Goal: Task Accomplishment & Management: Use online tool/utility

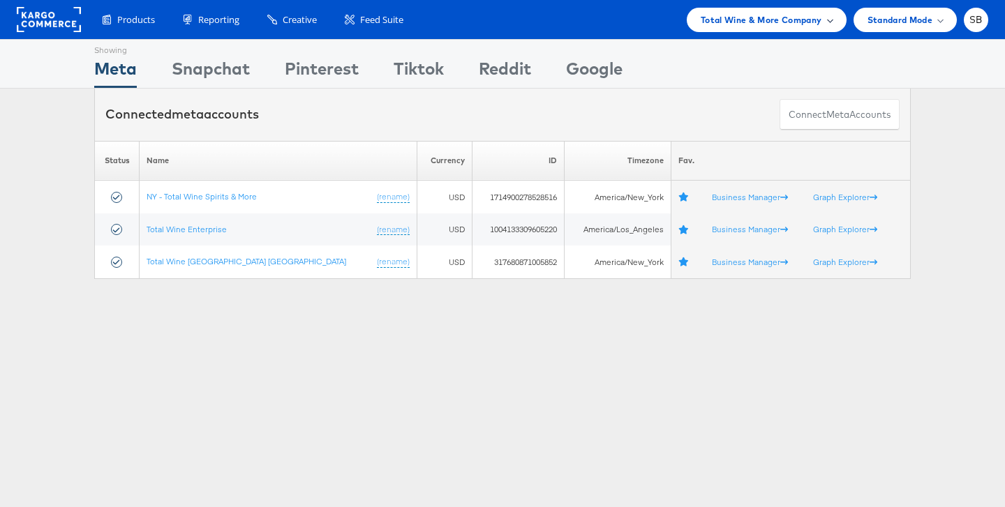
click at [502, 25] on span "Total Wine & More Company" at bounding box center [760, 20] width 121 height 15
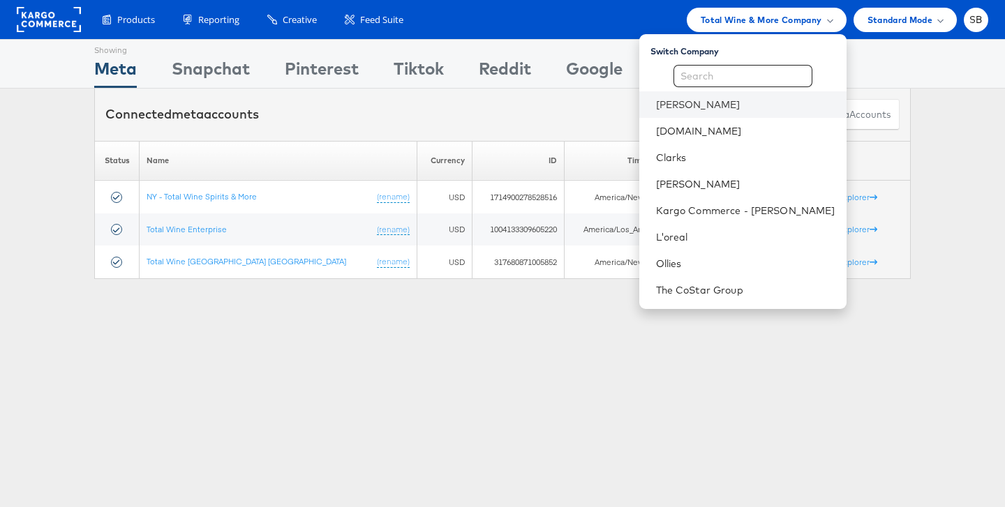
click at [502, 94] on li "[PERSON_NAME]" at bounding box center [742, 104] width 207 height 27
click at [502, 101] on link "Belk" at bounding box center [745, 105] width 179 height 14
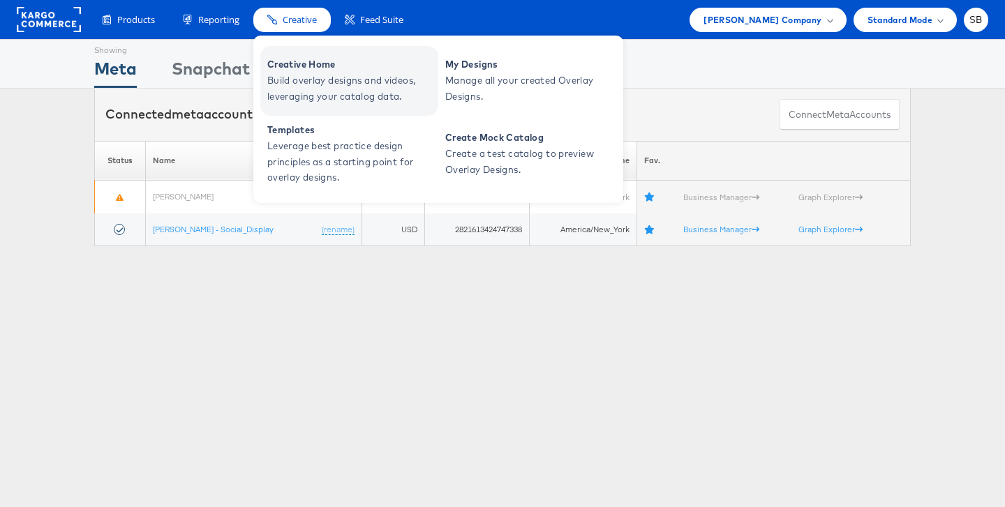
click at [326, 81] on span "Build overlay designs and videos, leveraging your catalog data." at bounding box center [350, 89] width 167 height 32
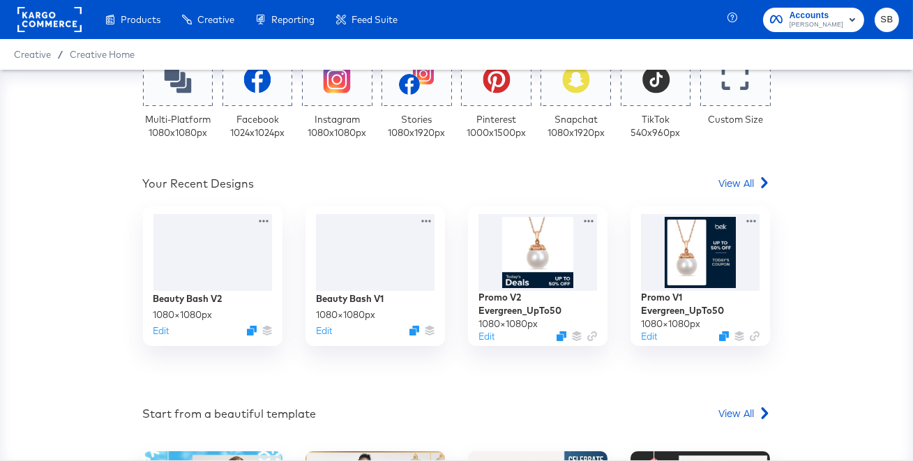
scroll to position [315, 0]
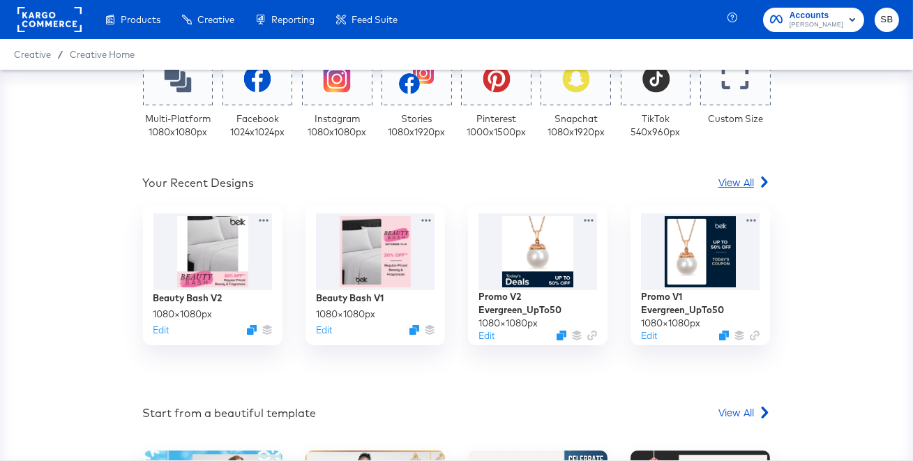
click at [735, 178] on span "View All" at bounding box center [737, 182] width 36 height 14
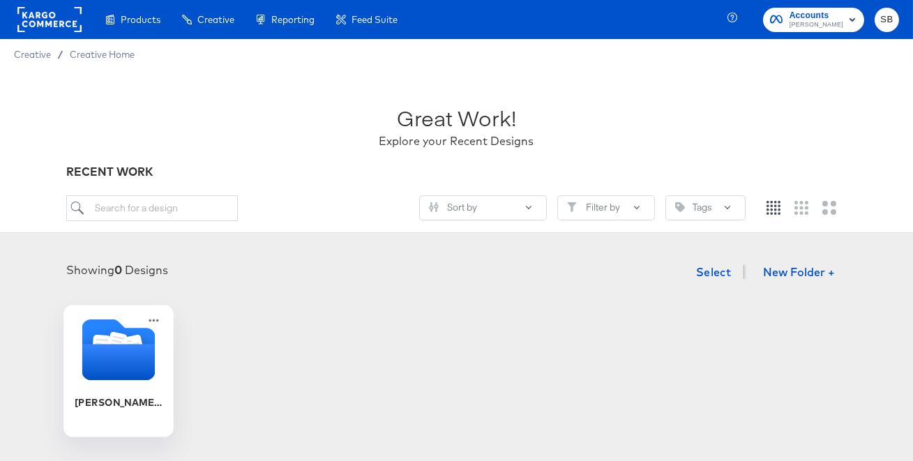
click at [107, 375] on icon "Folder" at bounding box center [118, 362] width 73 height 36
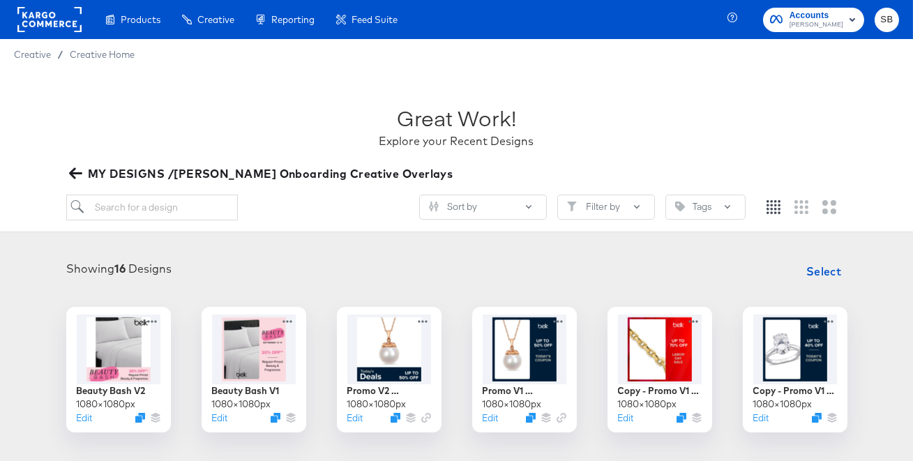
scroll to position [96, 0]
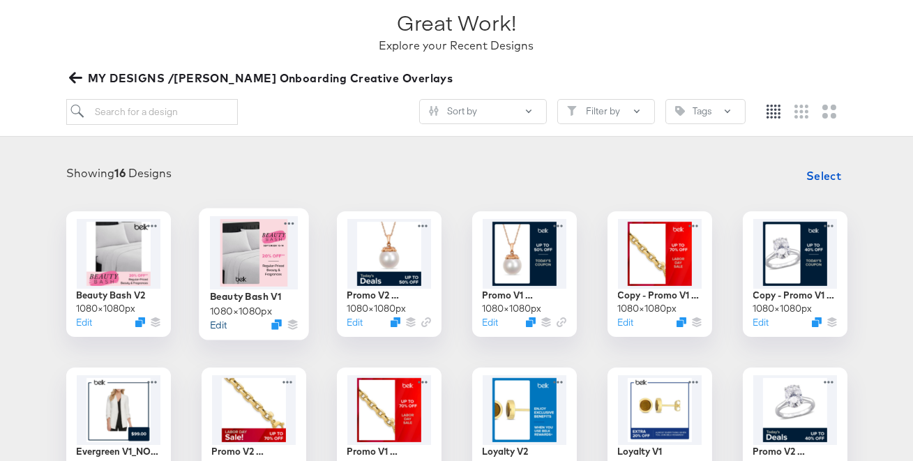
click at [218, 324] on button "Edit" at bounding box center [218, 324] width 17 height 13
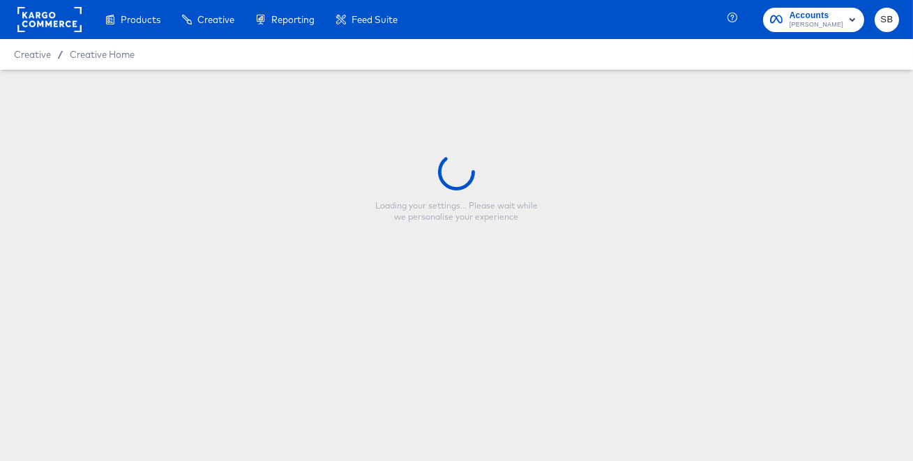
type input "Beauty Bash V1"
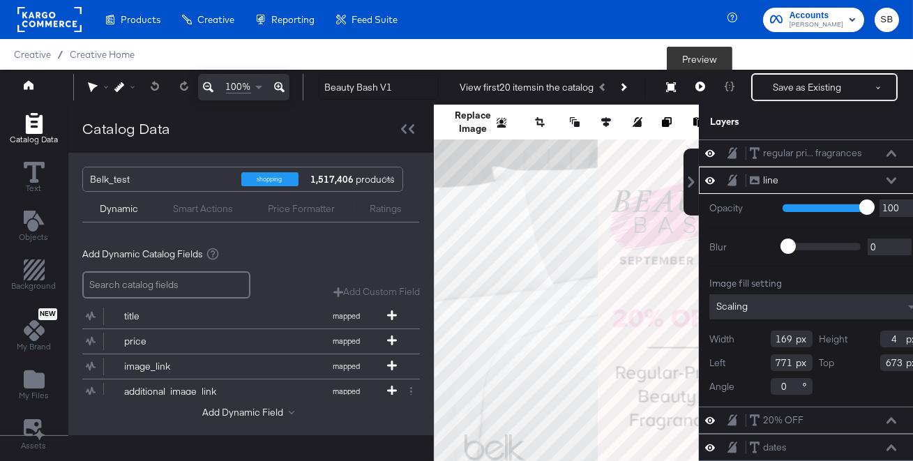
click at [699, 79] on button at bounding box center [700, 87] width 29 height 28
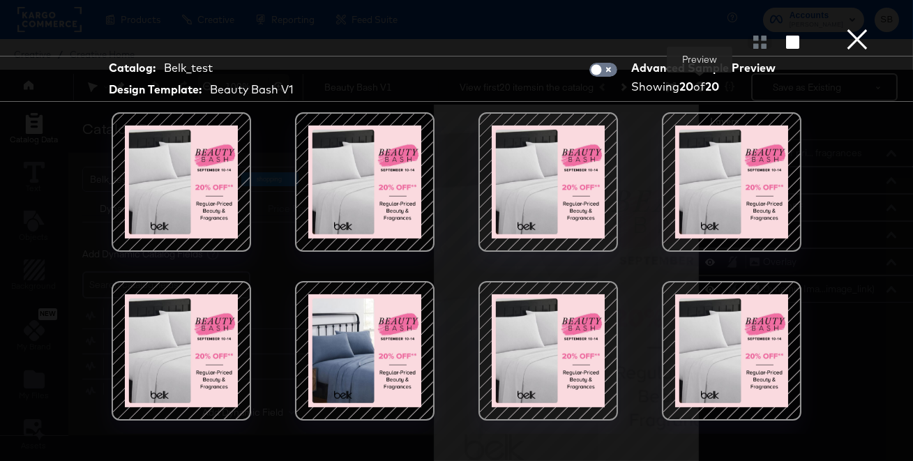
click at [871, 45] on div at bounding box center [456, 42] width 913 height 28
click at [862, 28] on button "×" at bounding box center [857, 14] width 28 height 28
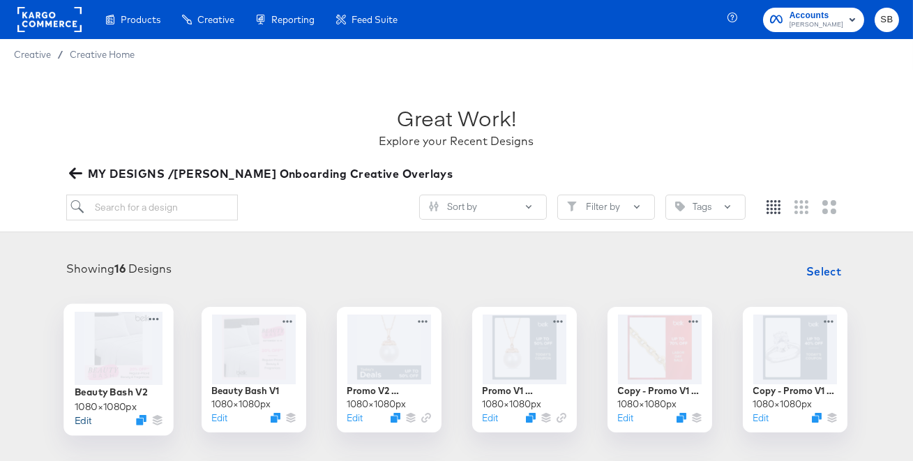
click at [84, 419] on button "Edit" at bounding box center [83, 420] width 17 height 13
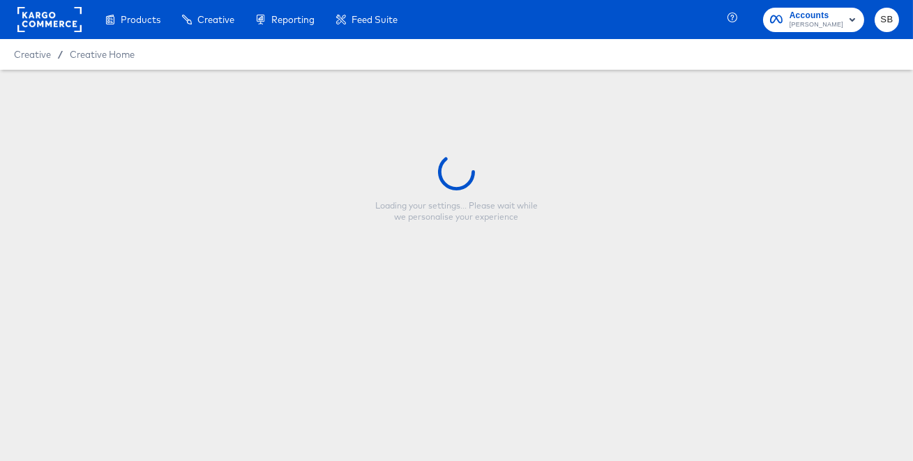
type input "Beauty Bash V2"
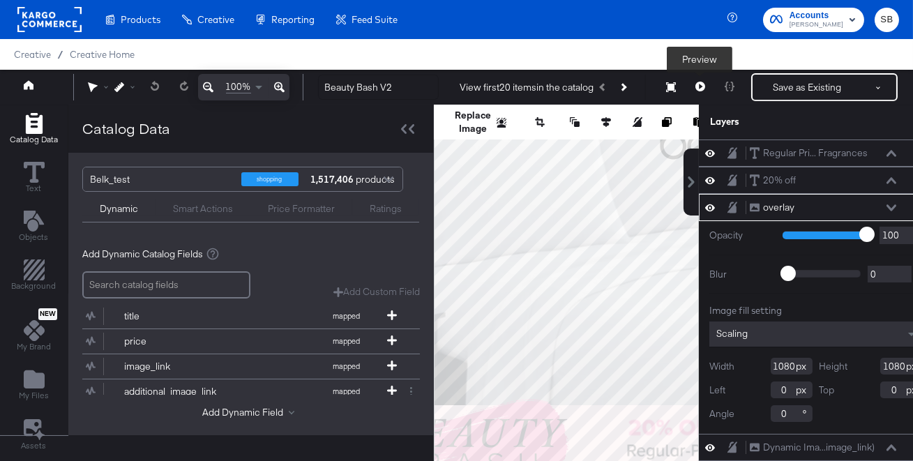
click at [698, 87] on icon at bounding box center [701, 87] width 10 height 10
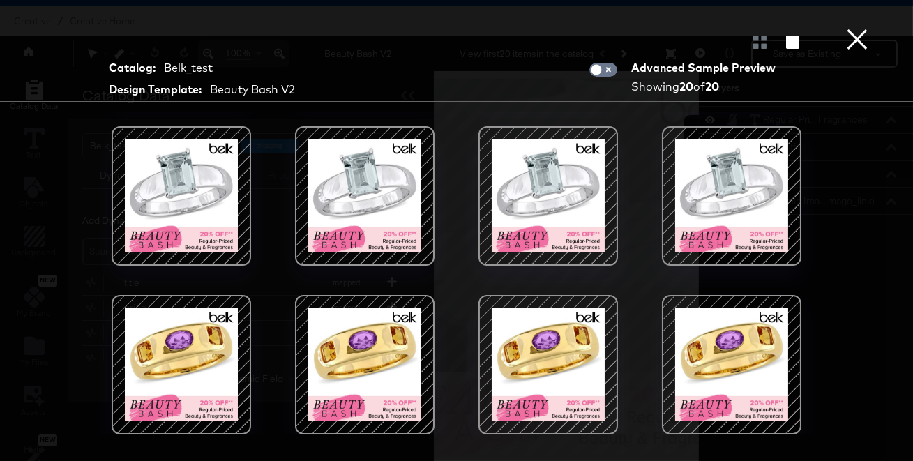
scroll to position [35, 0]
click at [866, 28] on button "×" at bounding box center [857, 14] width 28 height 28
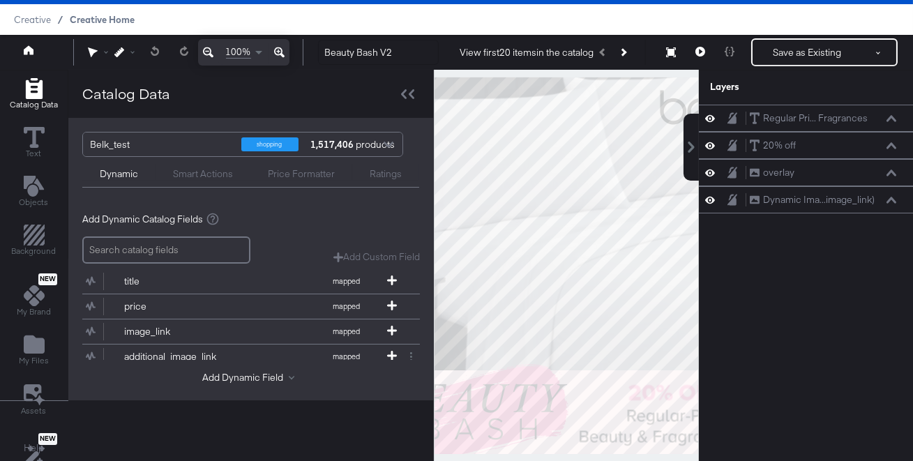
click at [107, 15] on span "Creative Home" at bounding box center [102, 19] width 65 height 11
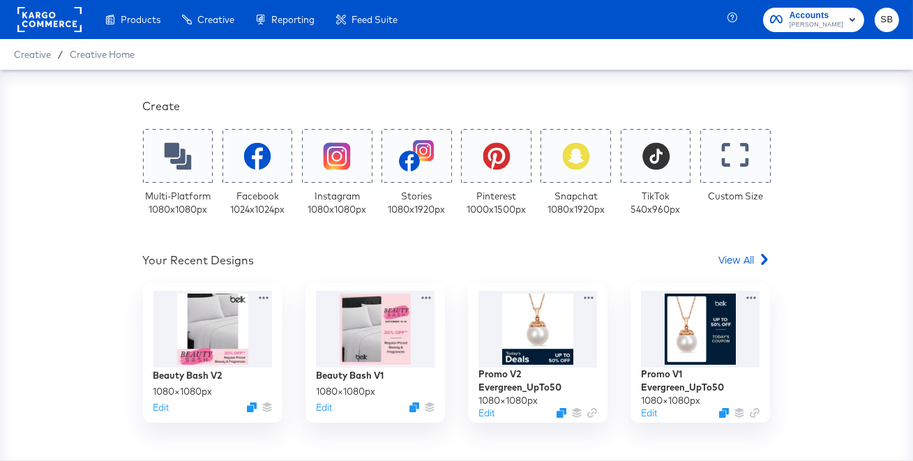
scroll to position [236, 0]
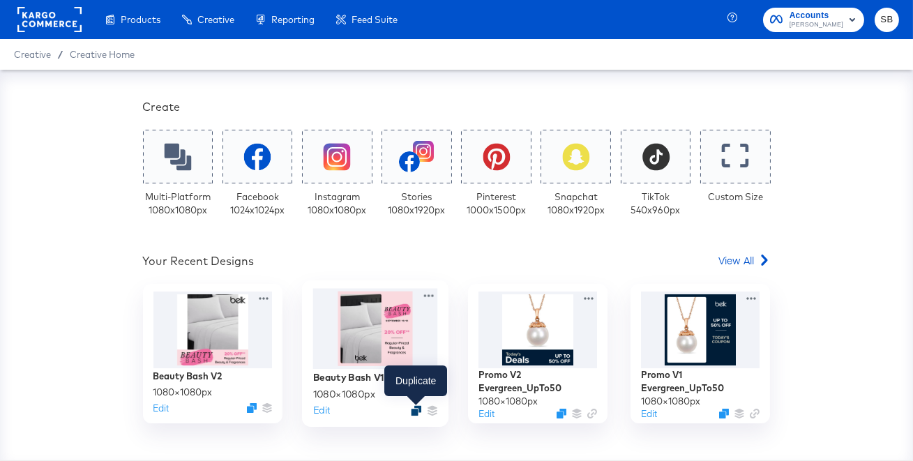
click at [414, 410] on icon "Duplicate" at bounding box center [416, 411] width 10 height 10
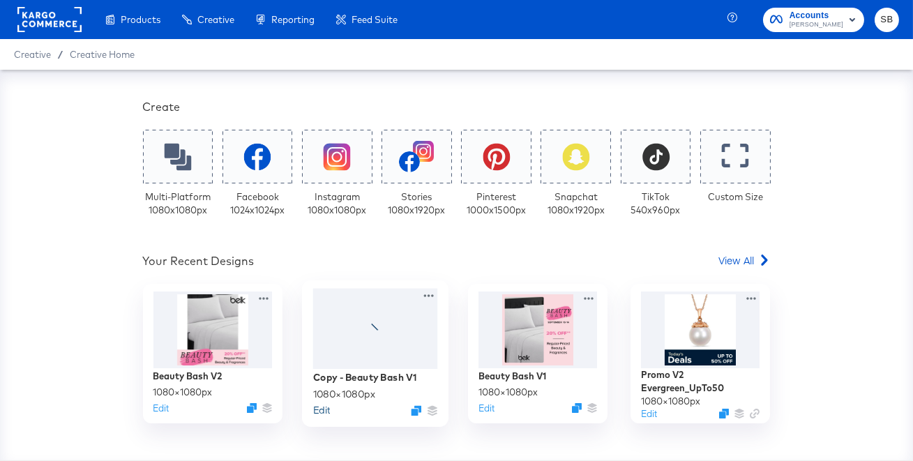
click at [322, 409] on button "Edit" at bounding box center [321, 410] width 17 height 13
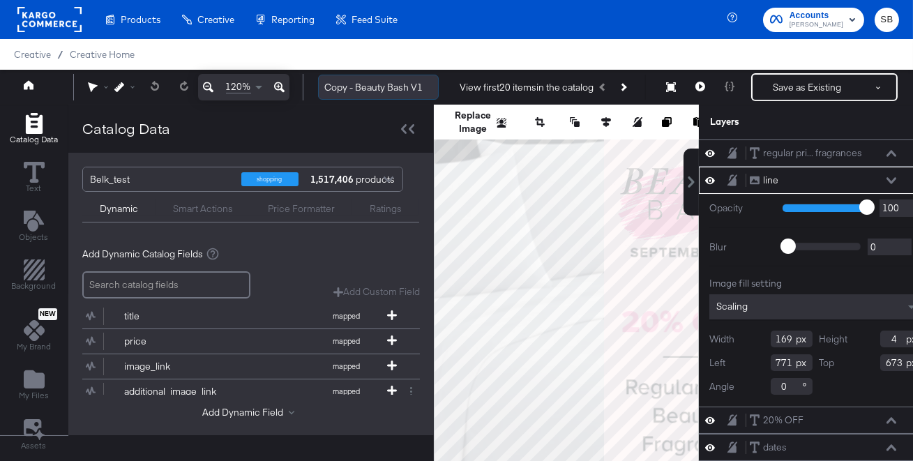
click at [354, 89] on input "Copy - Beauty Bash V1" at bounding box center [378, 88] width 121 height 26
click at [420, 90] on input "Beauty Bash V1" at bounding box center [378, 88] width 121 height 26
type input "Beauty Bash V1_Clinique"
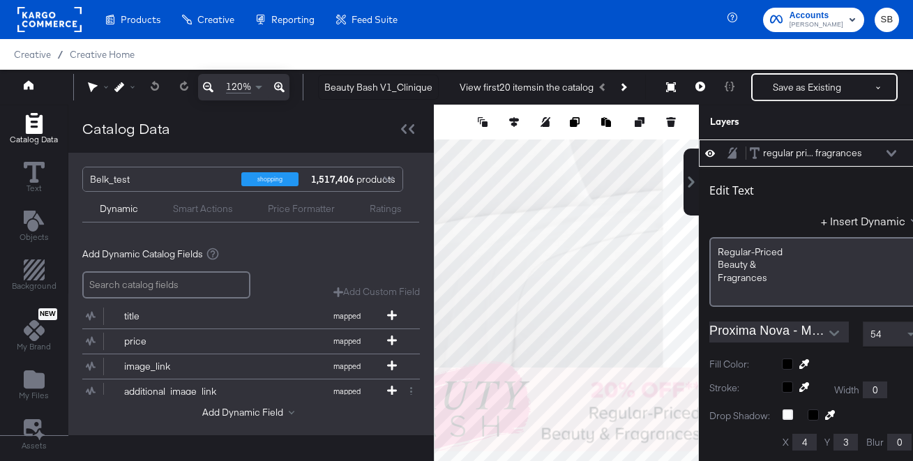
scroll to position [14, 18]
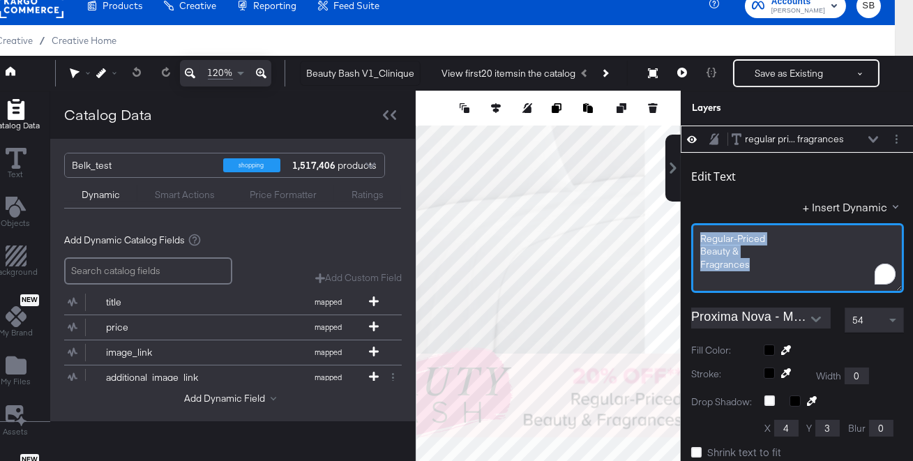
drag, startPoint x: 753, startPoint y: 264, endPoint x: 699, endPoint y: 232, distance: 62.8
click at [699, 232] on div "Regular-Priced Beauty ﻿& Fragrances﻿" at bounding box center [797, 258] width 213 height 70
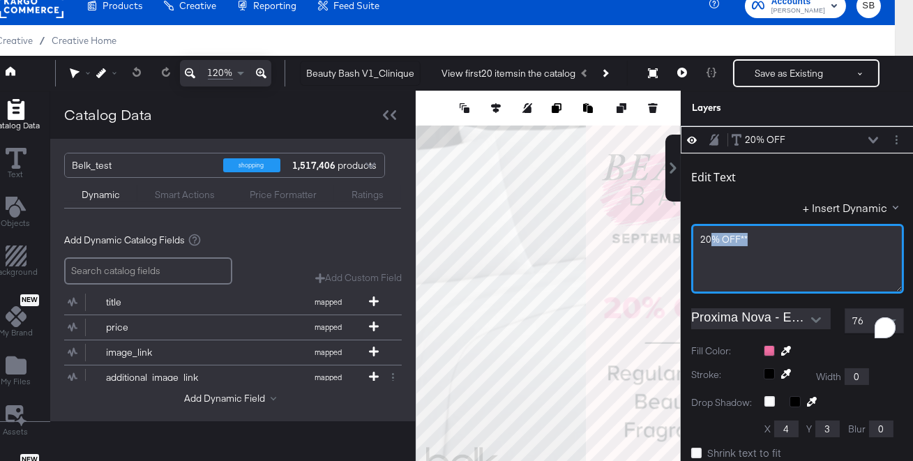
scroll to position [54, 0]
drag, startPoint x: 751, startPoint y: 241, endPoint x: 693, endPoint y: 232, distance: 57.9
click at [693, 232] on div "20% ﻿OFF**" at bounding box center [797, 259] width 213 height 70
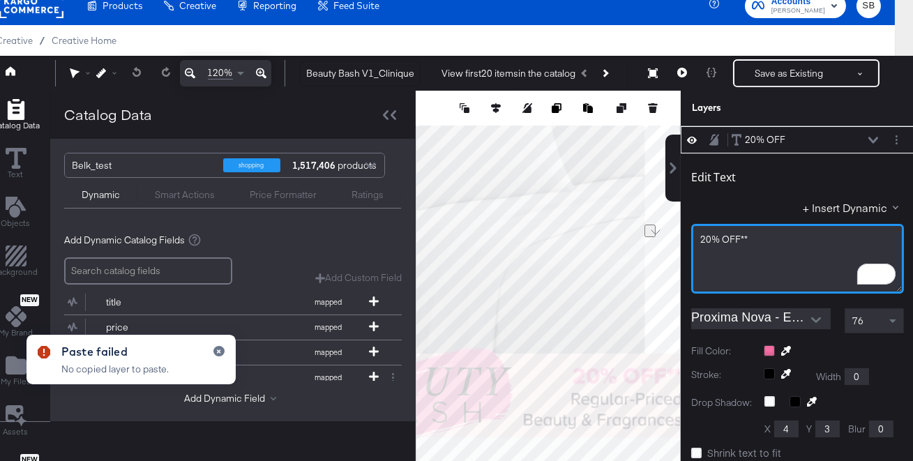
click at [779, 241] on div "20% ﻿OFF**" at bounding box center [797, 239] width 195 height 13
click at [746, 238] on div "20% ﻿OFF**" at bounding box center [797, 239] width 195 height 13
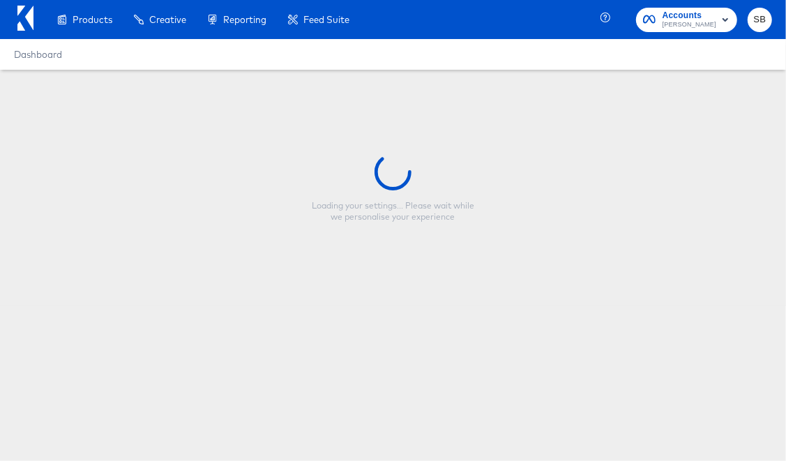
type input "Copy - Beauty Bash V1"
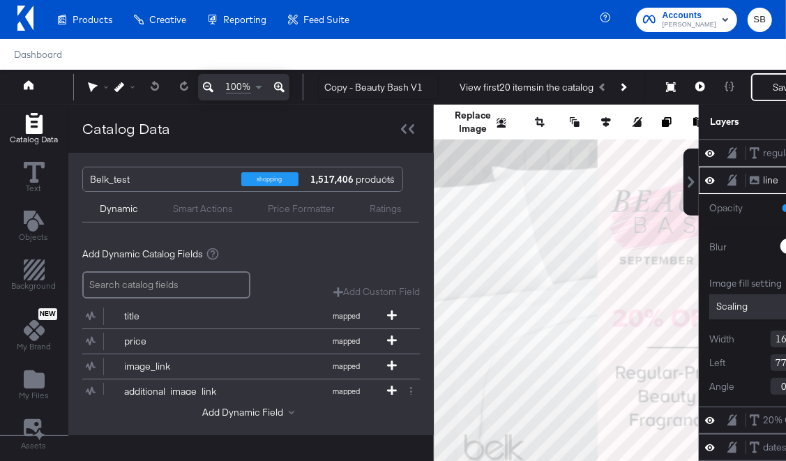
click at [632, 140] on div "Catalog Data Text Objects Background New My Brand My Files Assets New Rec Engin…" at bounding box center [466, 122] width 933 height 35
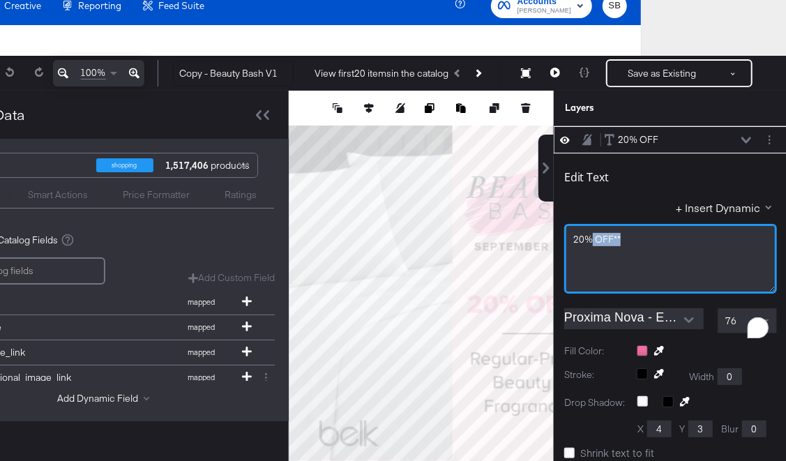
scroll to position [54, 0]
drag, startPoint x: 620, startPoint y: 236, endPoint x: 571, endPoint y: 236, distance: 48.8
click at [571, 236] on div "20% ﻿OFF**" at bounding box center [670, 259] width 213 height 70
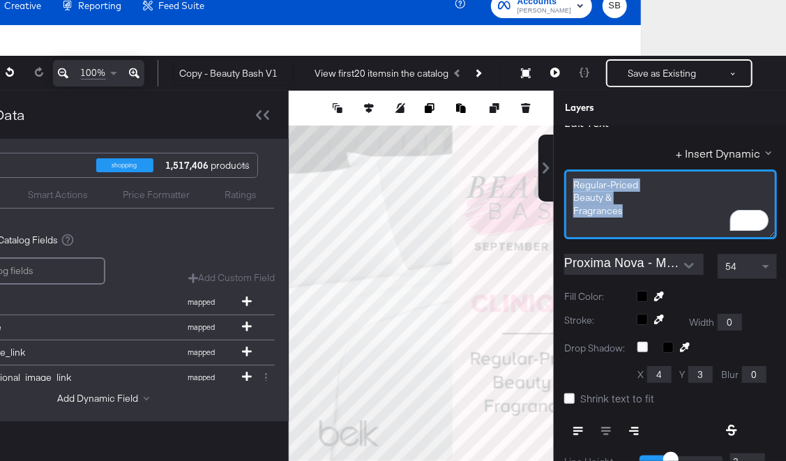
drag, startPoint x: 624, startPoint y: 216, endPoint x: 566, endPoint y: 174, distance: 71.0
click at [566, 174] on div "Regular-Priced Beauty ﻿& Fragrances﻿" at bounding box center [670, 205] width 213 height 70
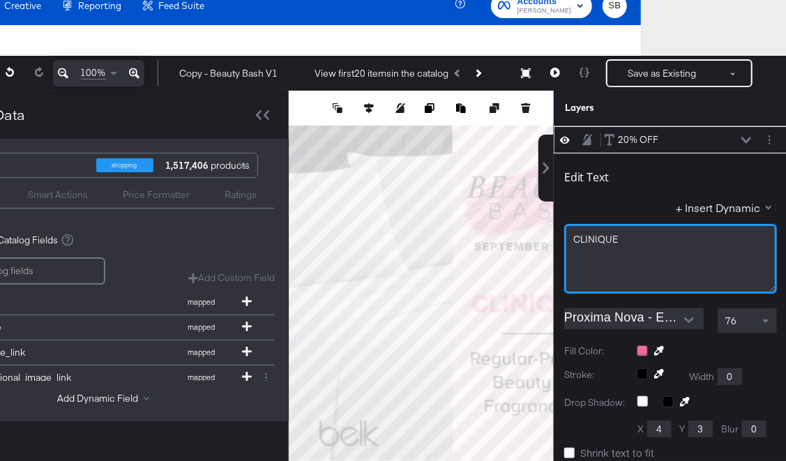
click at [636, 235] on div "CLINIQUE" at bounding box center [670, 239] width 195 height 13
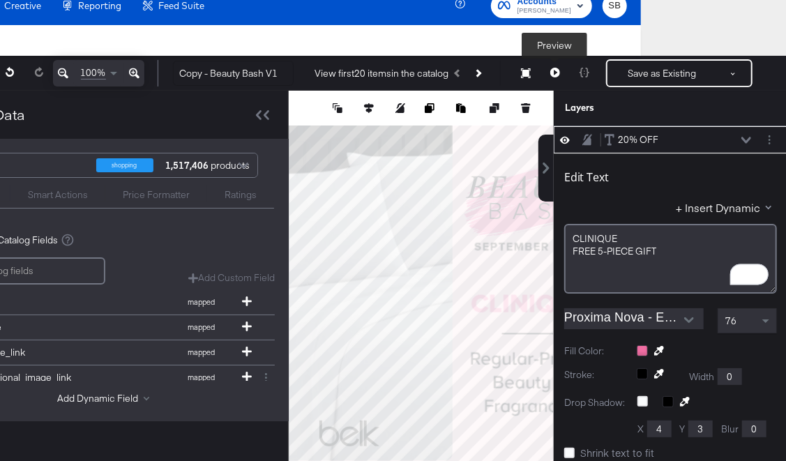
click at [554, 72] on icon at bounding box center [555, 73] width 10 height 10
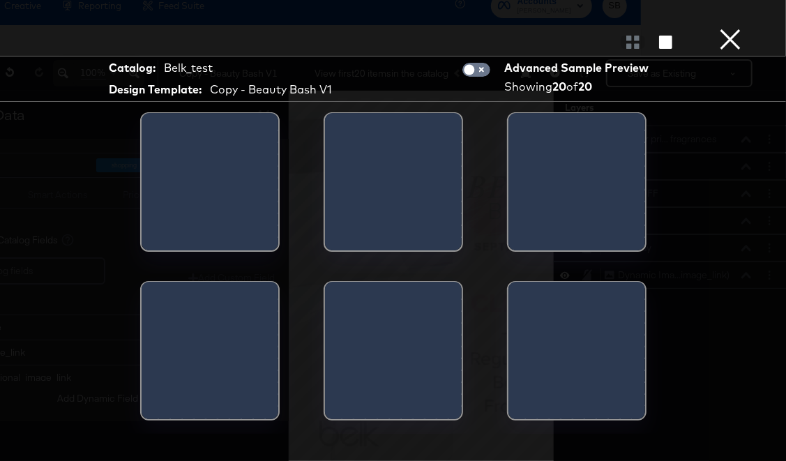
scroll to position [0, 0]
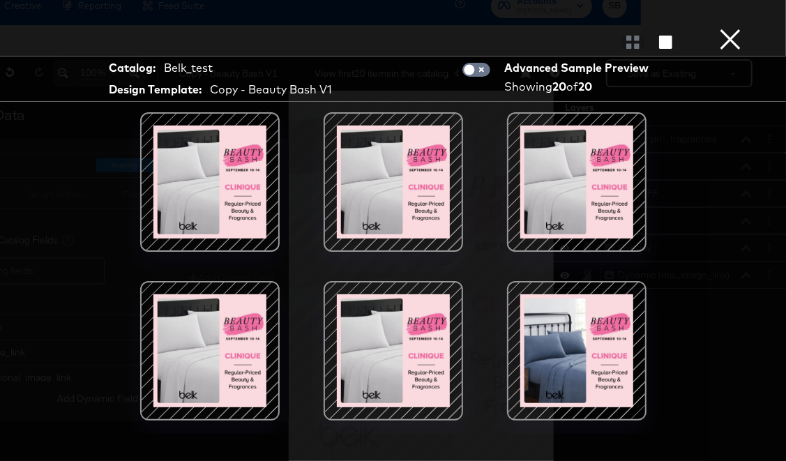
click at [723, 28] on button "×" at bounding box center [730, 14] width 28 height 28
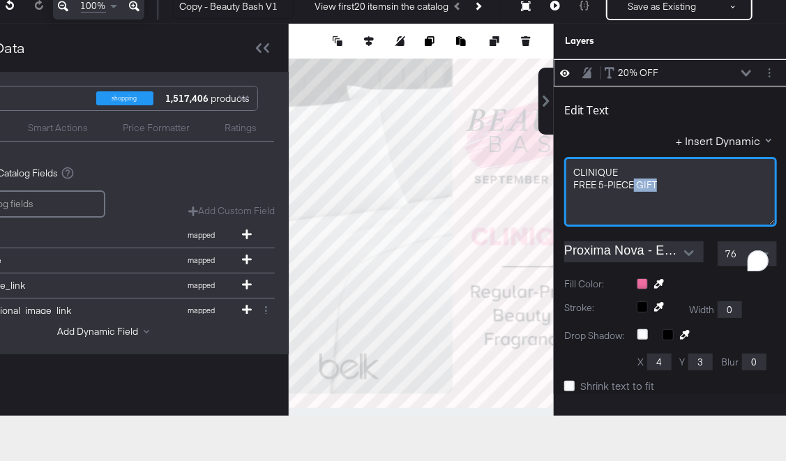
scroll to position [54, 0]
drag, startPoint x: 666, startPoint y: 182, endPoint x: 573, endPoint y: 183, distance: 92.1
click at [573, 183] on div "FREE ﻿5-PIECE GIFT" at bounding box center [670, 185] width 195 height 13
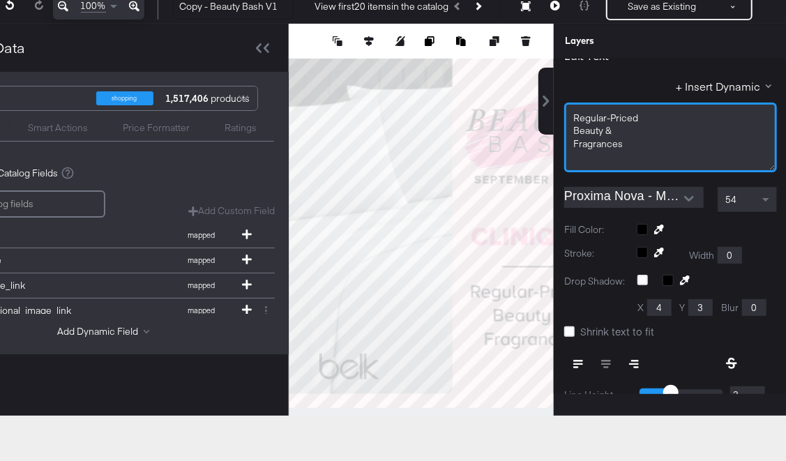
click at [606, 115] on span "Regular-Priced" at bounding box center [605, 118] width 65 height 13
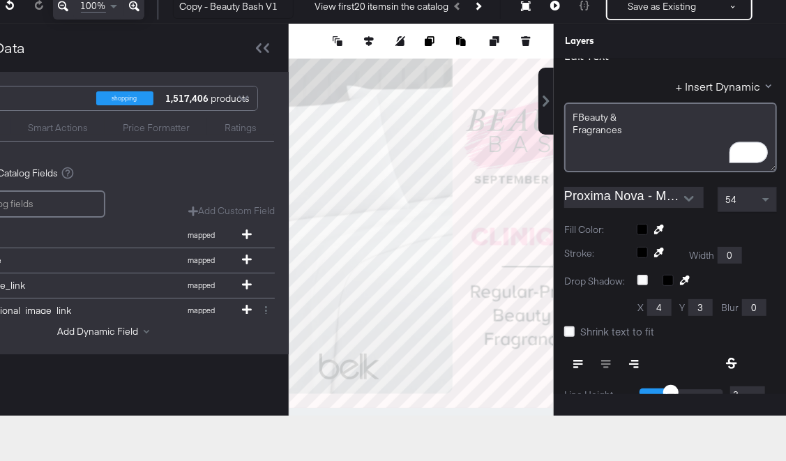
click at [578, 119] on div "FBeauty ﻿&" at bounding box center [671, 117] width 196 height 13
click at [742, 154] on div "Rewrite with Grammarly" at bounding box center [740, 152] width 15 height 16
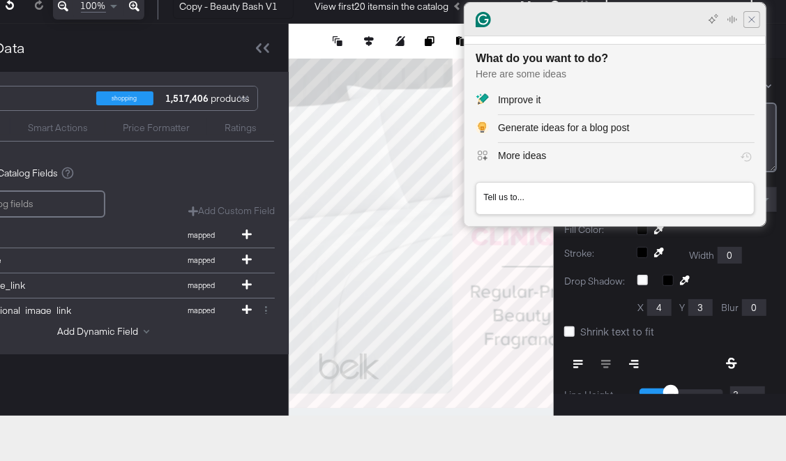
scroll to position [0, 0]
click at [754, 16] on icon "Close Grammarly Assistant" at bounding box center [751, 19] width 11 height 11
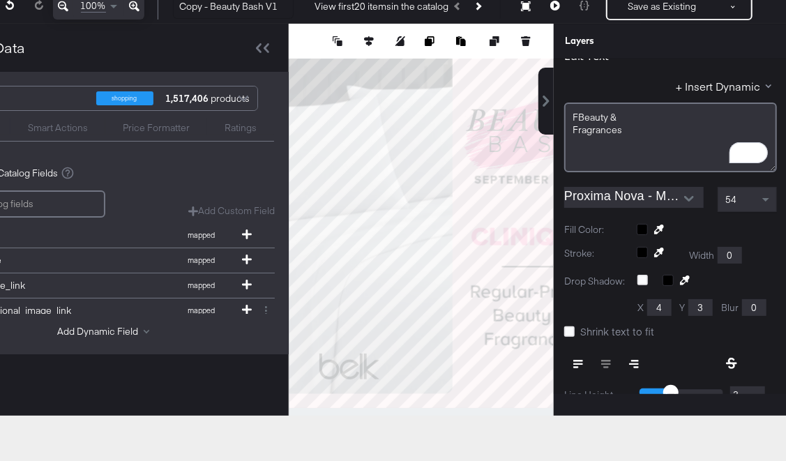
click at [613, 115] on div "FBeauty ﻿&" at bounding box center [671, 117] width 196 height 13
drag, startPoint x: 623, startPoint y: 131, endPoint x: 573, endPoint y: 121, distance: 51.2
click at [573, 121] on div "FBeauty ﻿& Fragrances﻿" at bounding box center [670, 138] width 213 height 70
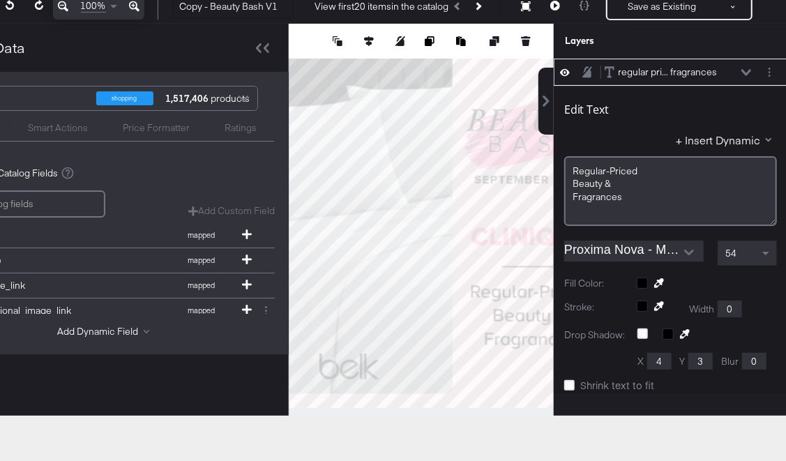
type input "677"
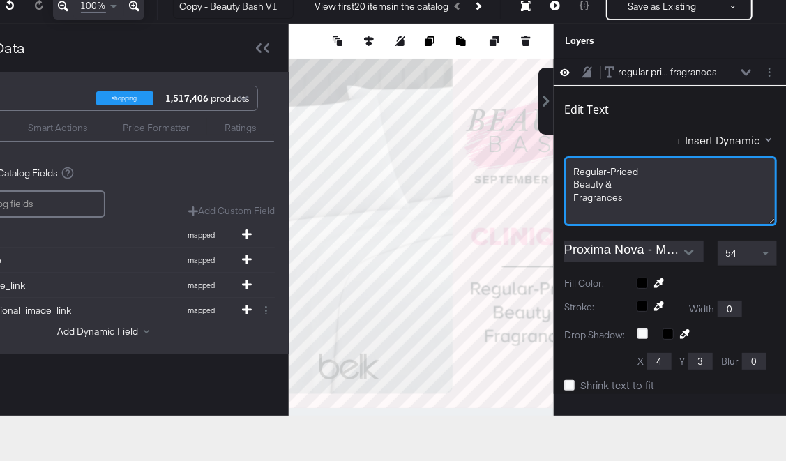
click at [574, 173] on span "Regular-Priced" at bounding box center [605, 171] width 65 height 13
click at [636, 171] on span "Regular-Priced" at bounding box center [605, 171] width 65 height 13
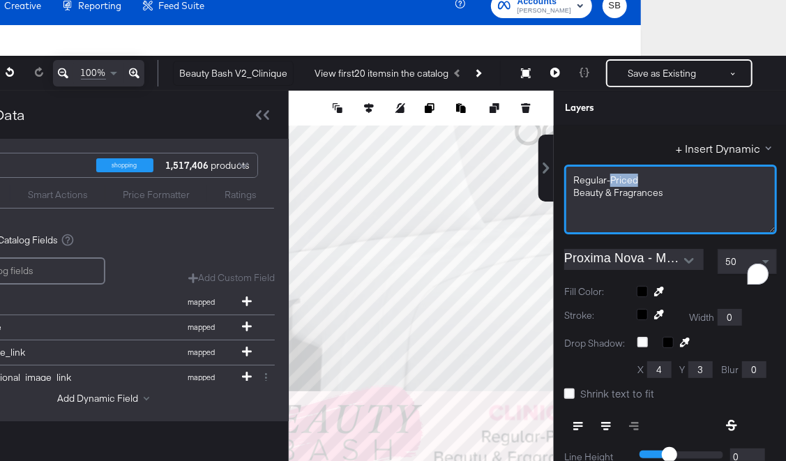
scroll to position [59, 0]
drag, startPoint x: 632, startPoint y: 180, endPoint x: 575, endPoint y: 180, distance: 57.2
click at [575, 180] on div "Regular-Priced" at bounding box center [670, 180] width 195 height 13
drag, startPoint x: 663, startPoint y: 193, endPoint x: 578, endPoint y: 193, distance: 85.1
click at [578, 193] on div "Beauty ﻿& Fragrances" at bounding box center [670, 192] width 195 height 13
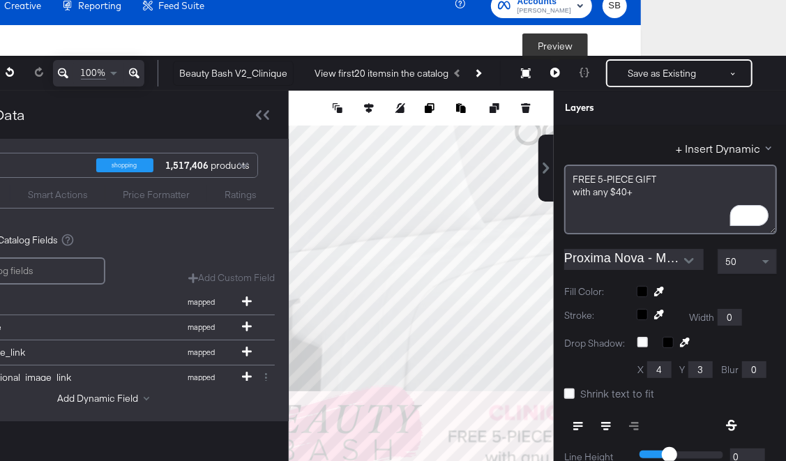
click at [555, 66] on button at bounding box center [555, 73] width 29 height 28
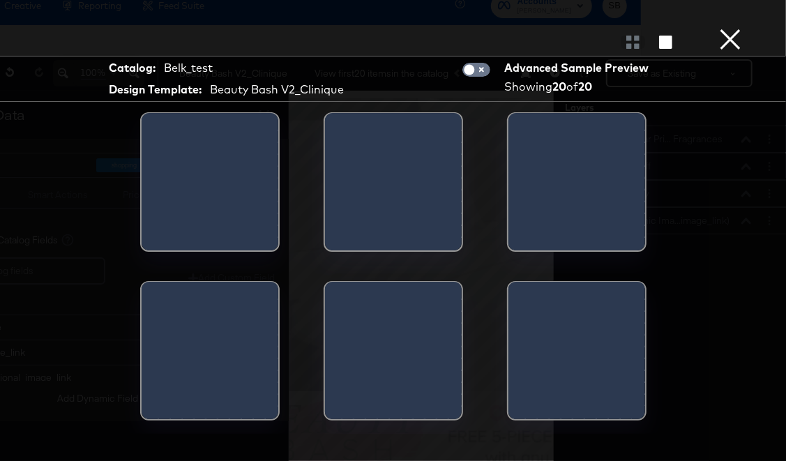
scroll to position [0, 0]
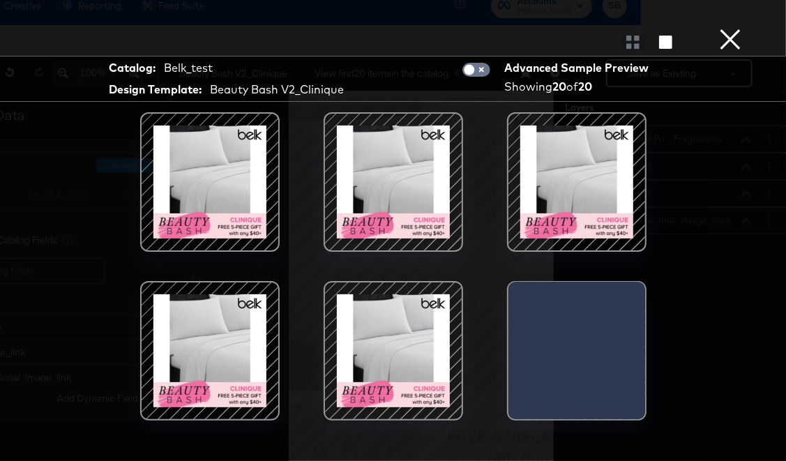
click at [735, 28] on button "×" at bounding box center [730, 14] width 28 height 28
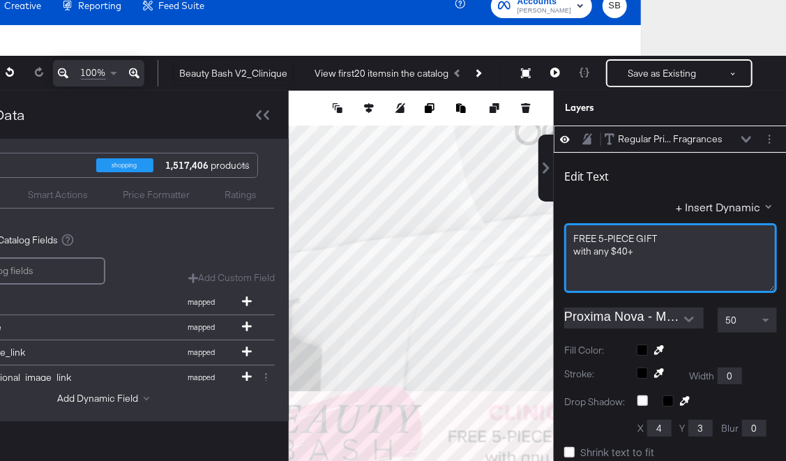
click at [640, 245] on div "with ﻿any $40+" at bounding box center [670, 251] width 195 height 13
click at [652, 251] on span "with ﻿any $40+ Clinique purchase" at bounding box center [643, 251] width 141 height 13
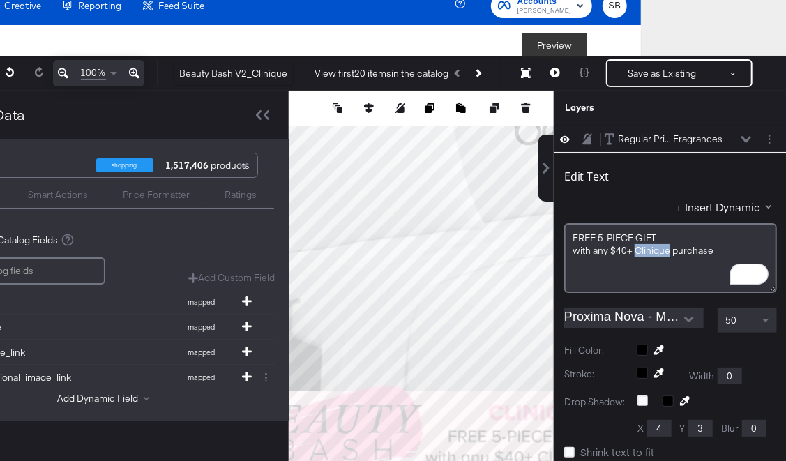
click at [557, 70] on icon at bounding box center [555, 73] width 10 height 10
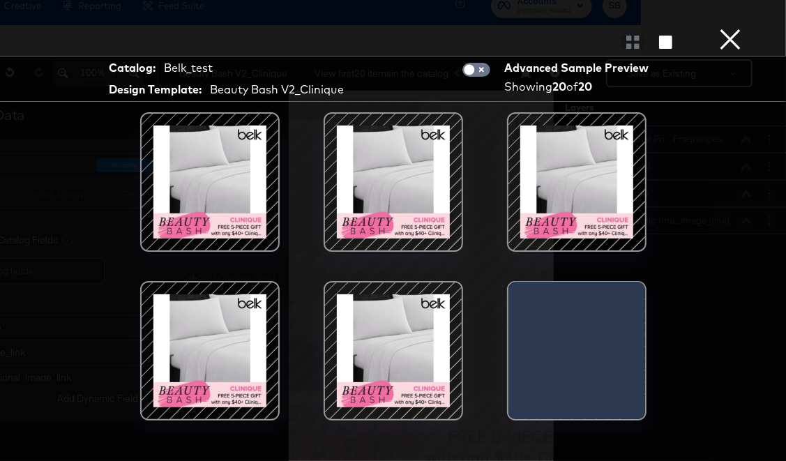
click at [724, 28] on button "×" at bounding box center [730, 14] width 28 height 28
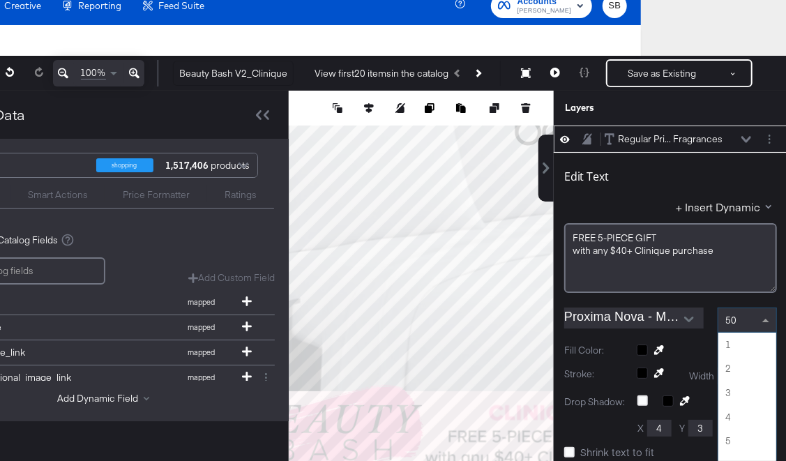
click at [742, 331] on div "50 1 2 3 4 5 6 7 8 9 10 11 12 13 14 15 16 17 18 19 20 21 22 23 24 25 26 27 28 2…" at bounding box center [747, 320] width 59 height 25
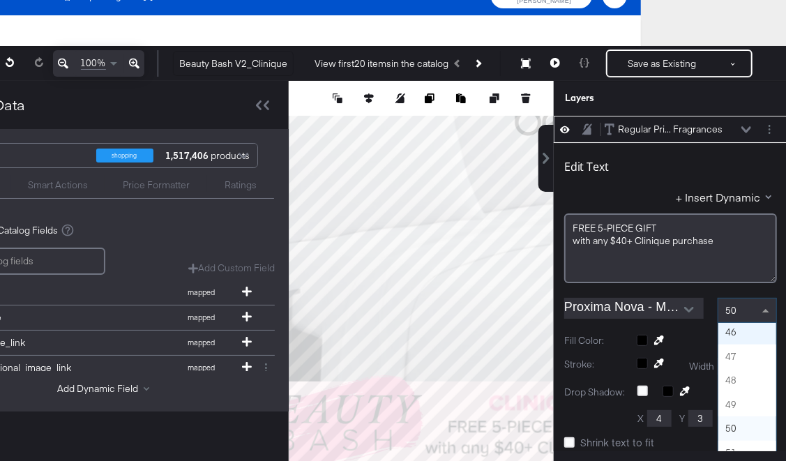
scroll to position [1051, 0]
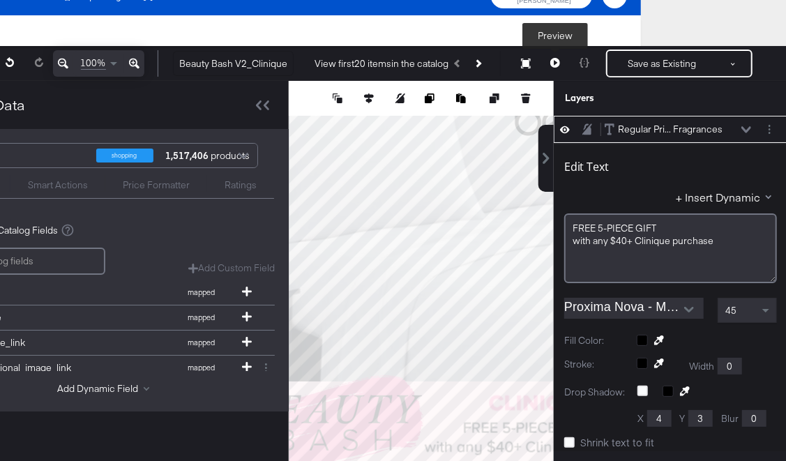
click at [548, 63] on button at bounding box center [555, 64] width 29 height 28
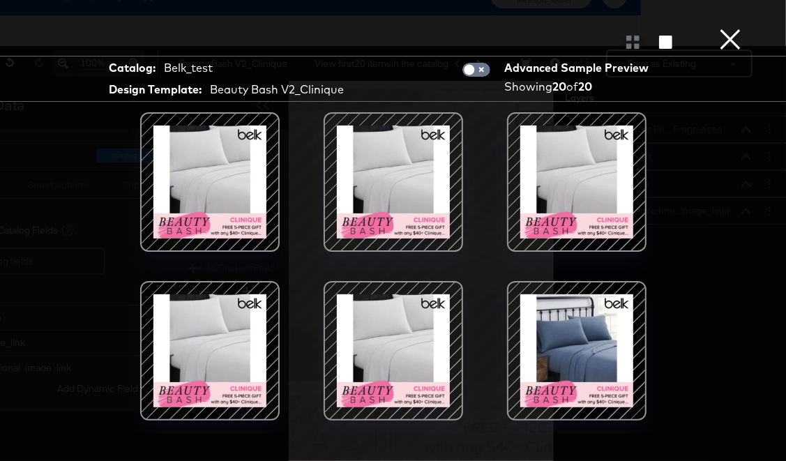
click at [728, 28] on button "×" at bounding box center [730, 14] width 28 height 28
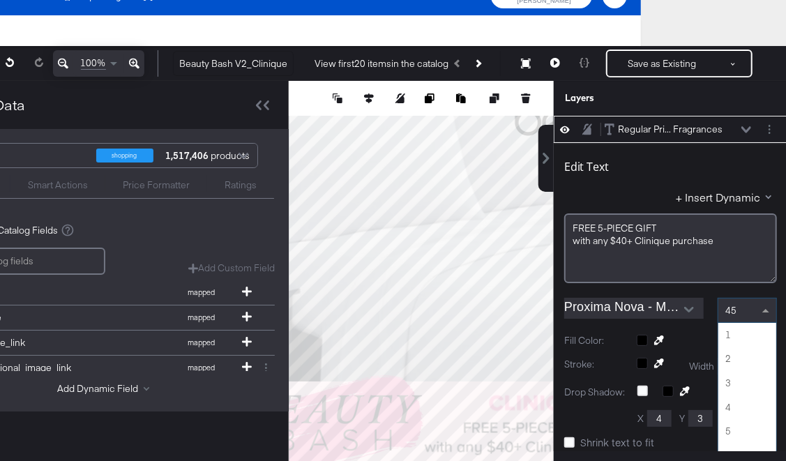
click at [738, 308] on div "45" at bounding box center [748, 311] width 58 height 24
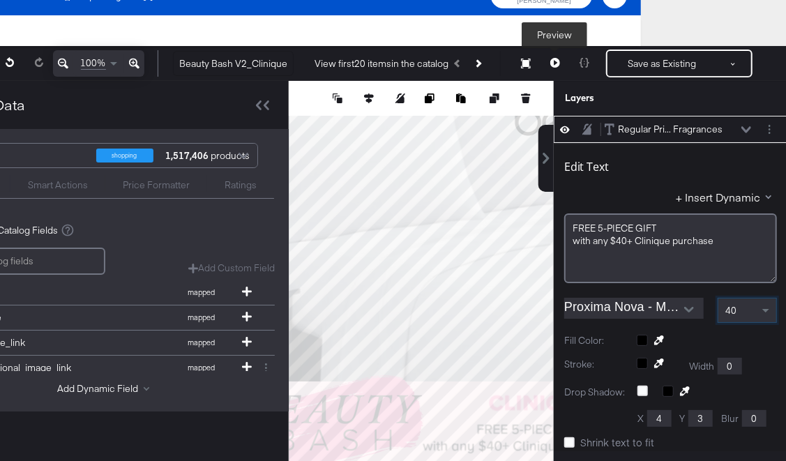
click at [553, 62] on icon at bounding box center [555, 63] width 10 height 10
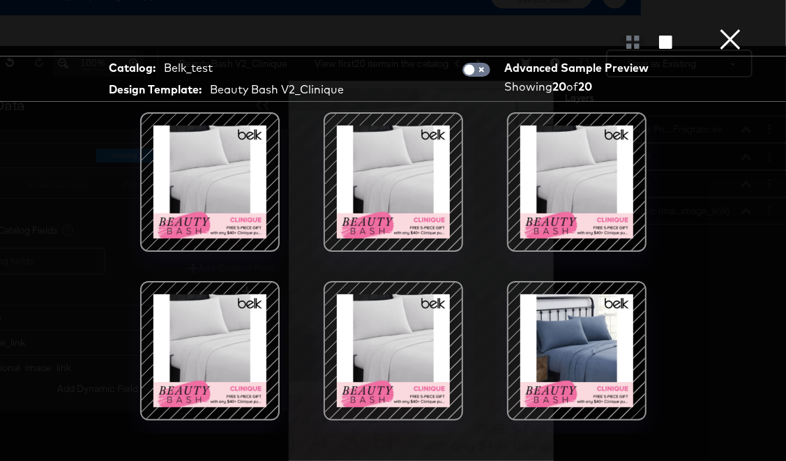
click at [735, 28] on button "×" at bounding box center [730, 14] width 28 height 28
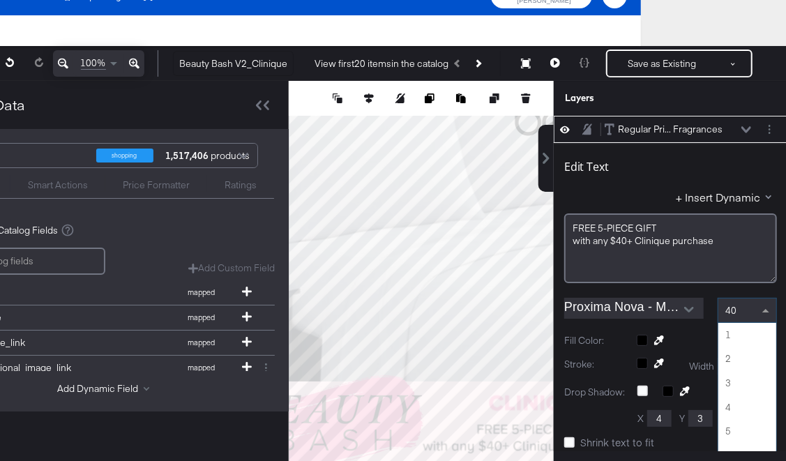
click at [730, 302] on div "40" at bounding box center [748, 311] width 58 height 24
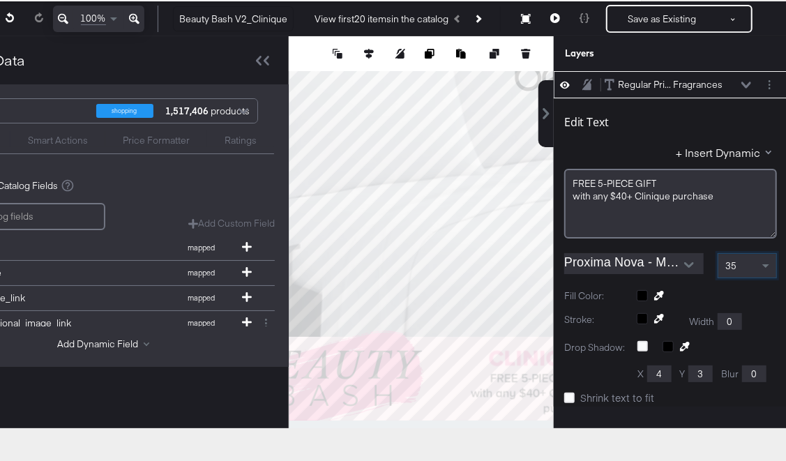
scroll to position [66, 145]
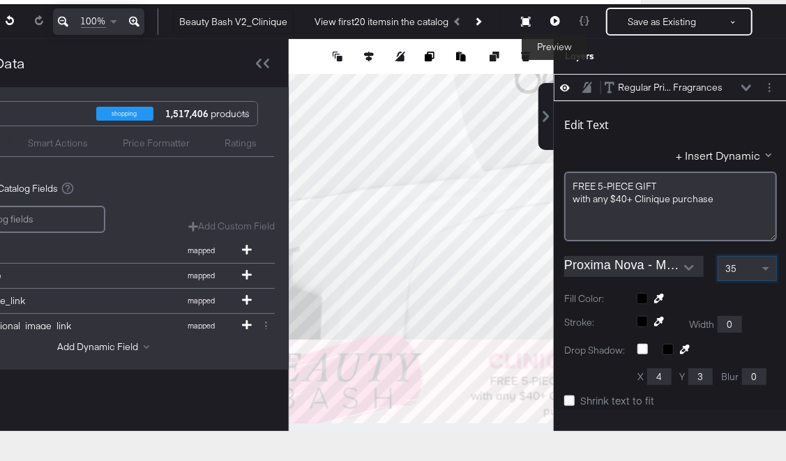
click at [557, 20] on icon at bounding box center [555, 21] width 10 height 10
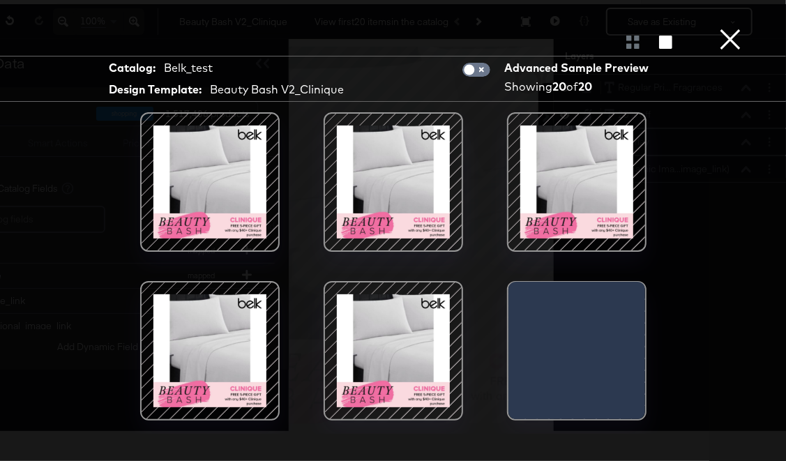
click at [728, 28] on button "×" at bounding box center [730, 14] width 28 height 28
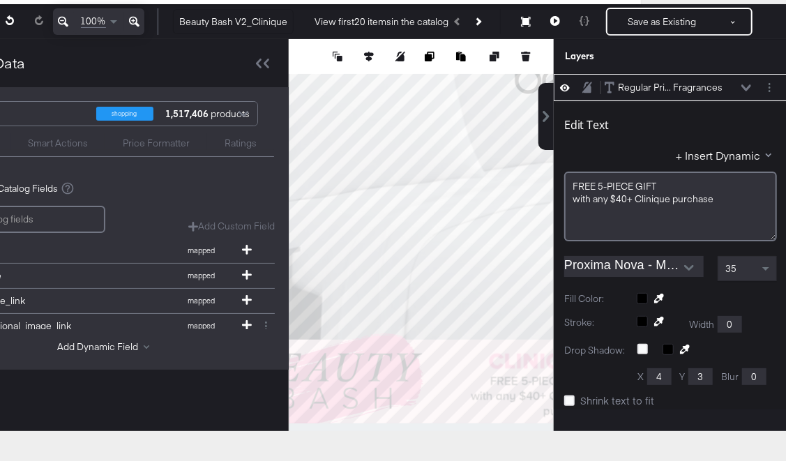
type input "590"
type input "147"
type input "445"
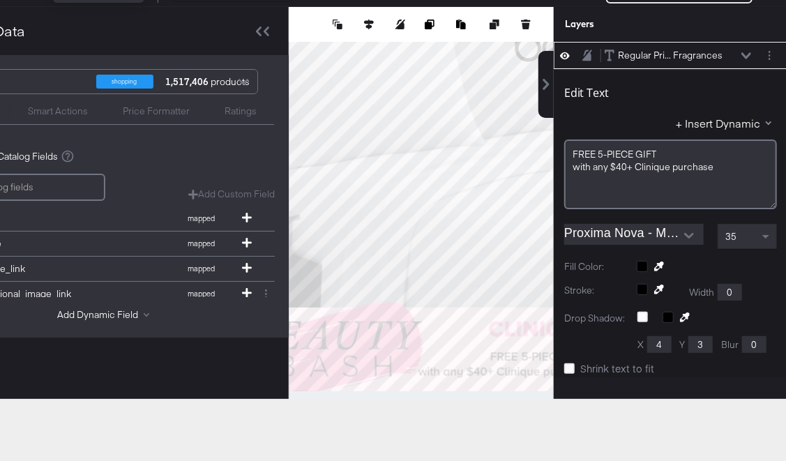
scroll to position [56, 145]
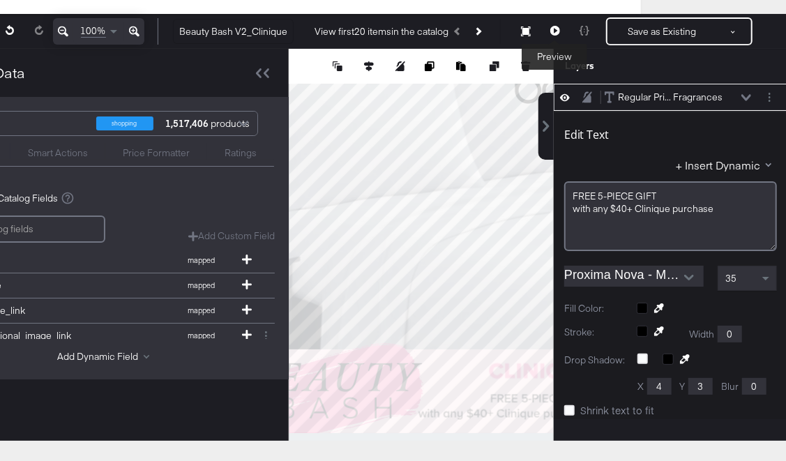
click at [557, 31] on icon at bounding box center [555, 31] width 10 height 10
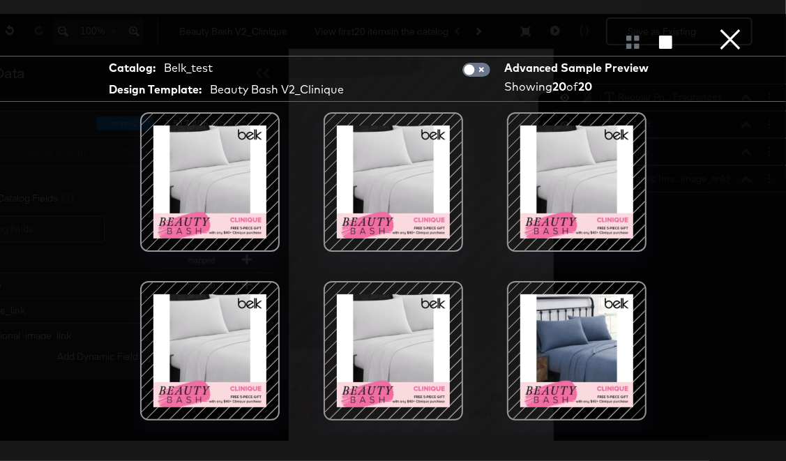
click at [733, 28] on button "×" at bounding box center [730, 14] width 28 height 28
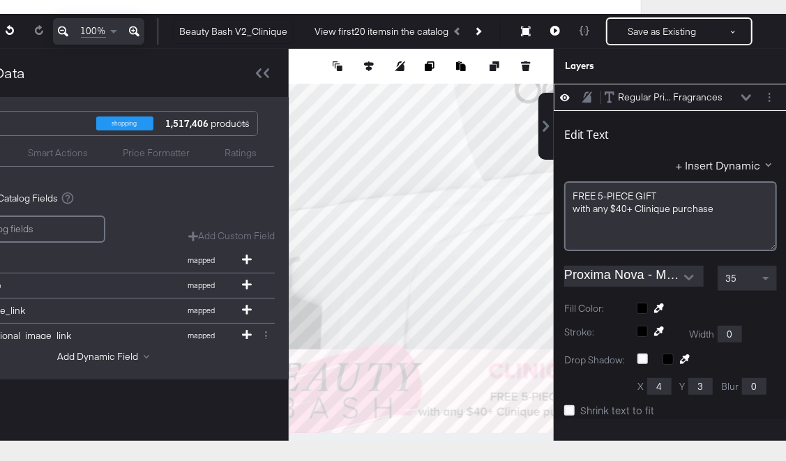
type input "925"
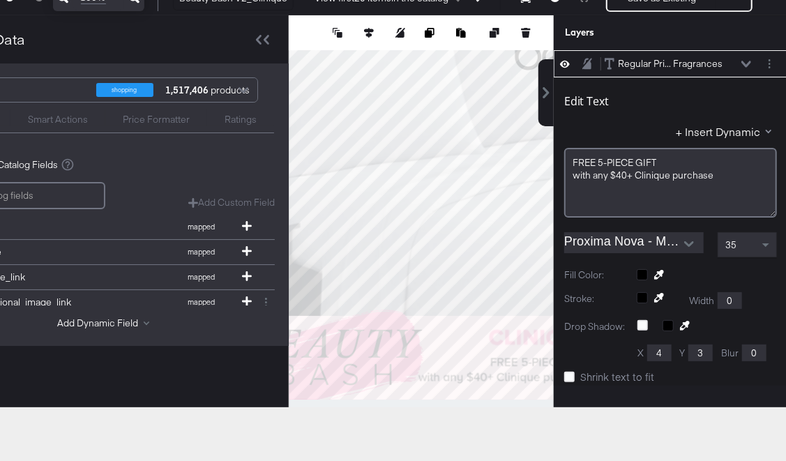
scroll to position [96, 145]
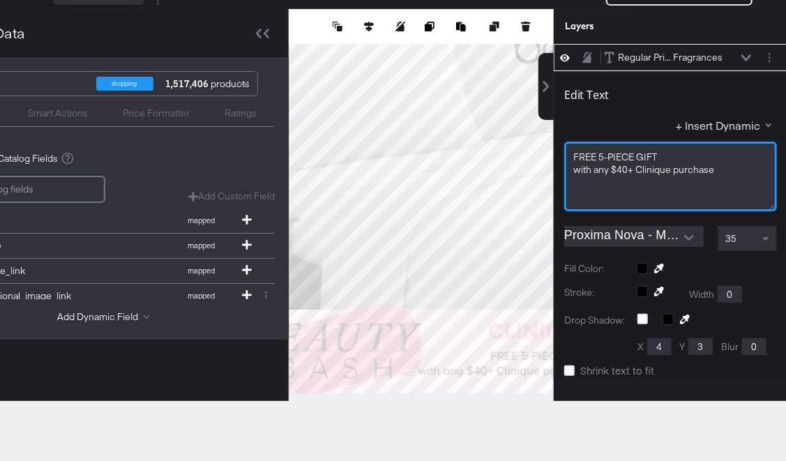
click at [636, 170] on span "with ﻿any $40+ Clinique purchase" at bounding box center [643, 169] width 141 height 13
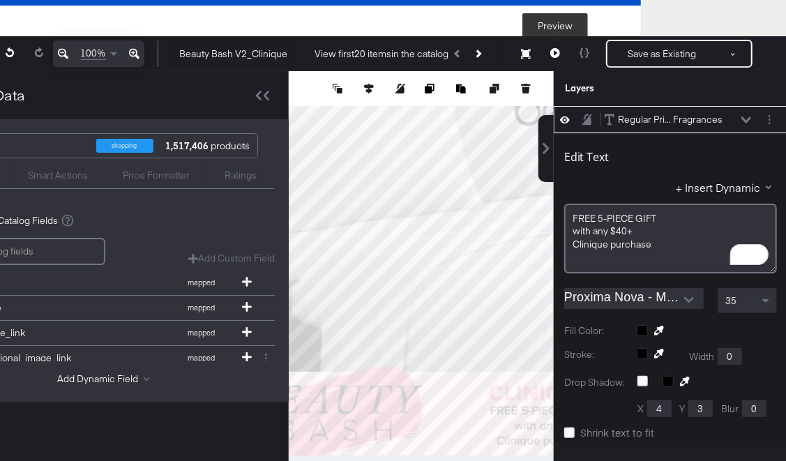
click at [554, 53] on icon at bounding box center [555, 53] width 10 height 10
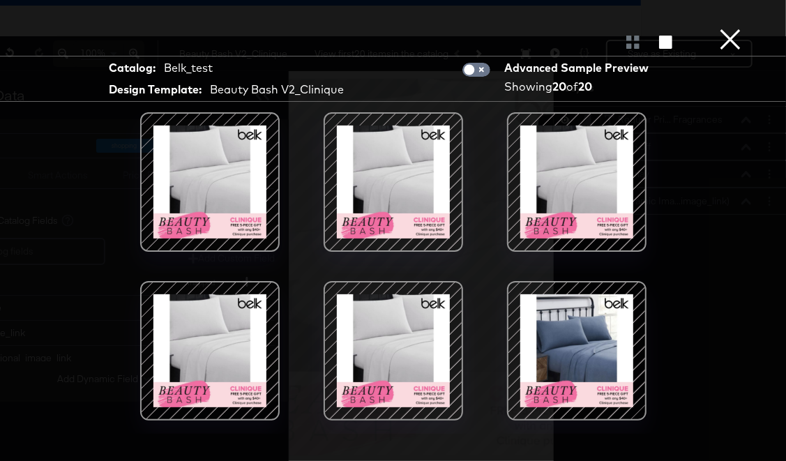
click at [729, 28] on button "×" at bounding box center [730, 14] width 28 height 28
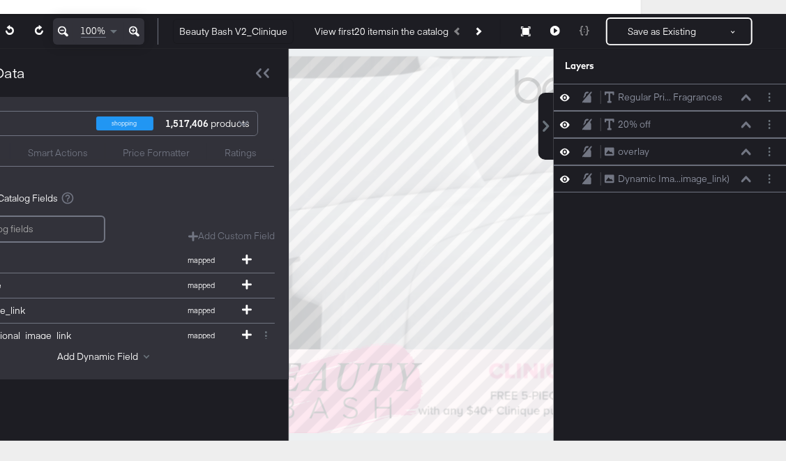
scroll to position [69, 145]
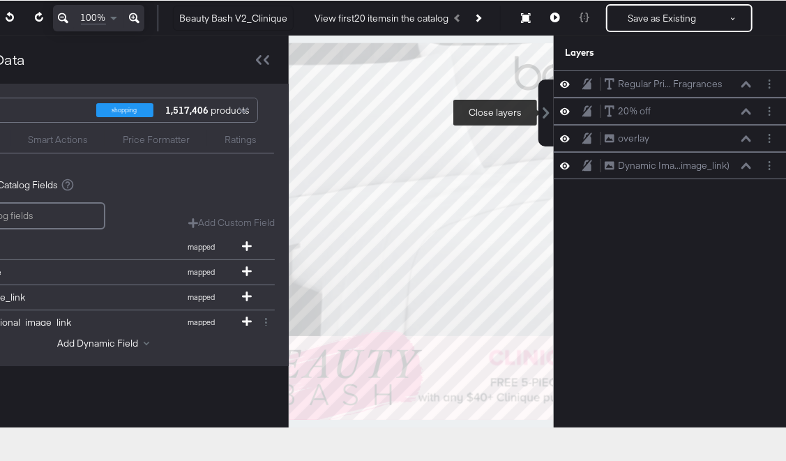
click at [549, 99] on button at bounding box center [546, 113] width 15 height 67
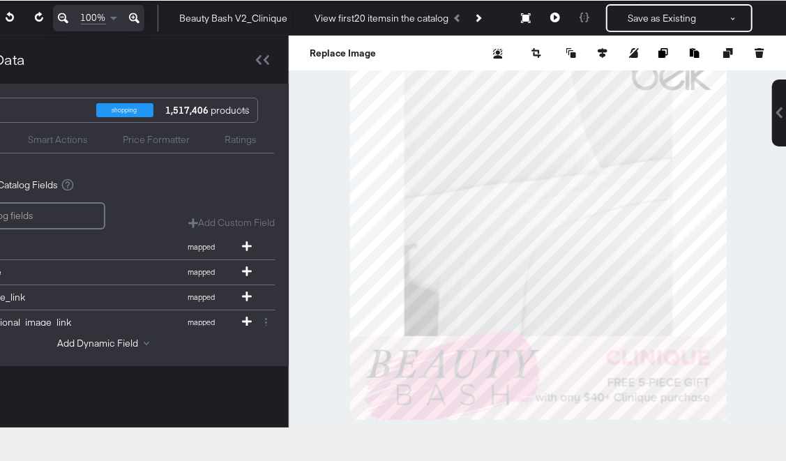
click at [741, 354] on div at bounding box center [538, 232] width 499 height 392
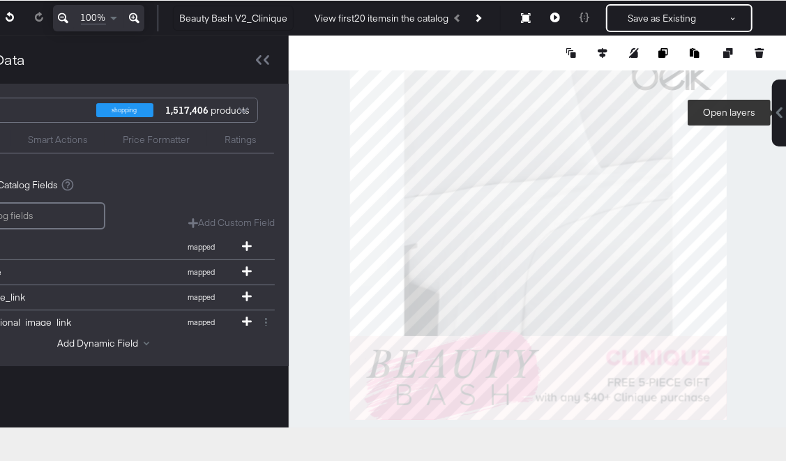
click at [774, 125] on button at bounding box center [779, 113] width 15 height 67
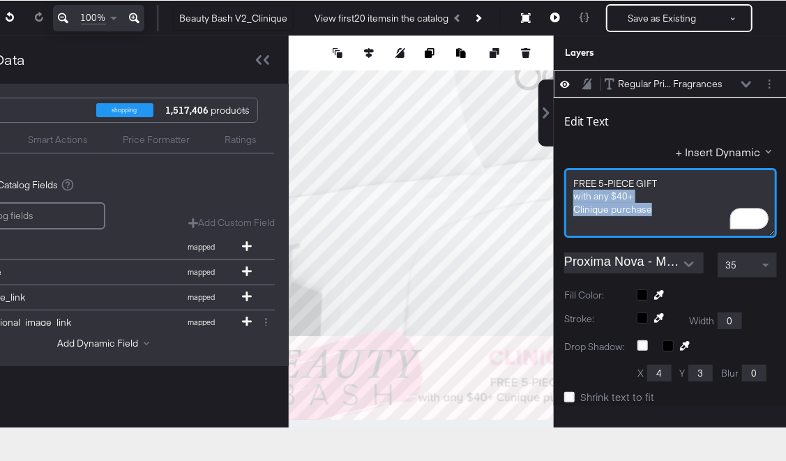
drag, startPoint x: 665, startPoint y: 206, endPoint x: 575, endPoint y: 195, distance: 90.7
click at [575, 195] on div "FREE 5-PIECE GIFT with ﻿any $40+ Clinique purchase" at bounding box center [670, 203] width 213 height 70
click at [669, 208] on div "Clinique purchase" at bounding box center [670, 209] width 195 height 13
click at [573, 212] on span "Clinique purchase" at bounding box center [612, 209] width 79 height 13
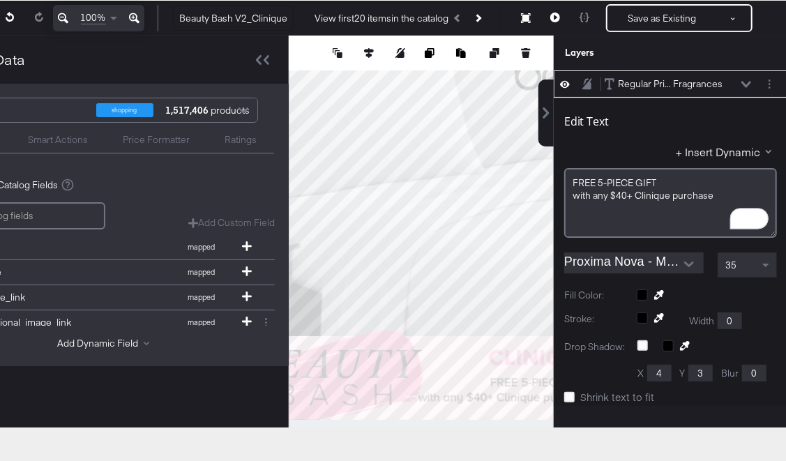
click at [737, 258] on div "35" at bounding box center [748, 265] width 58 height 24
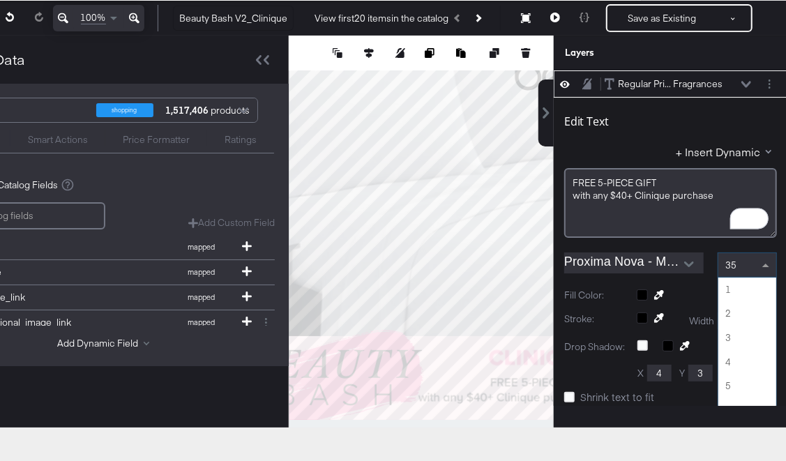
click at [741, 264] on div "35" at bounding box center [748, 265] width 58 height 24
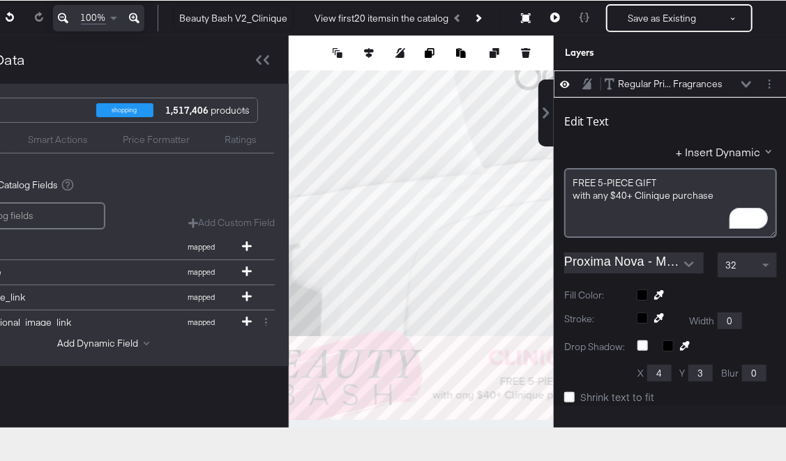
type input "918"
click at [554, 17] on icon at bounding box center [555, 18] width 10 height 10
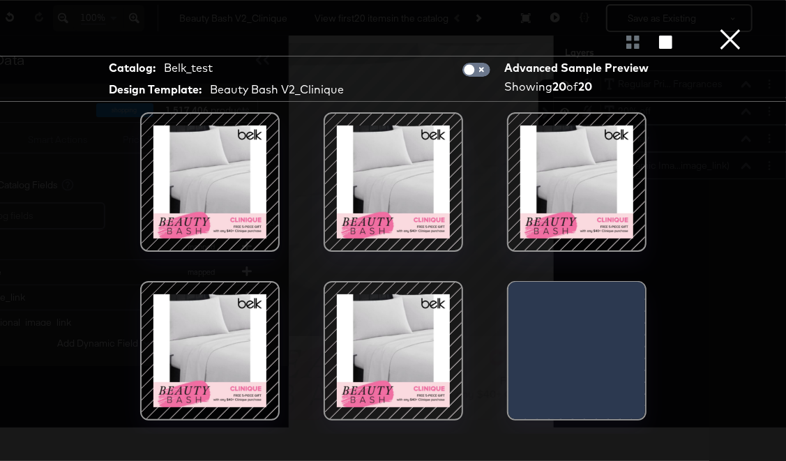
click at [216, 206] on div at bounding box center [210, 182] width 119 height 119
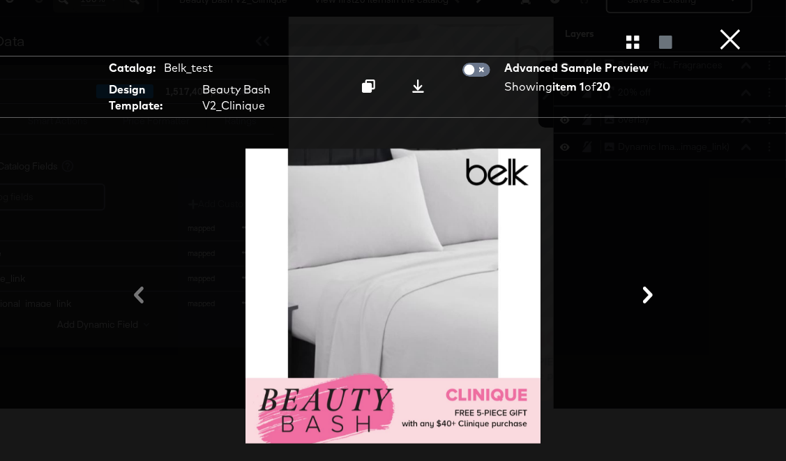
scroll to position [85, 145]
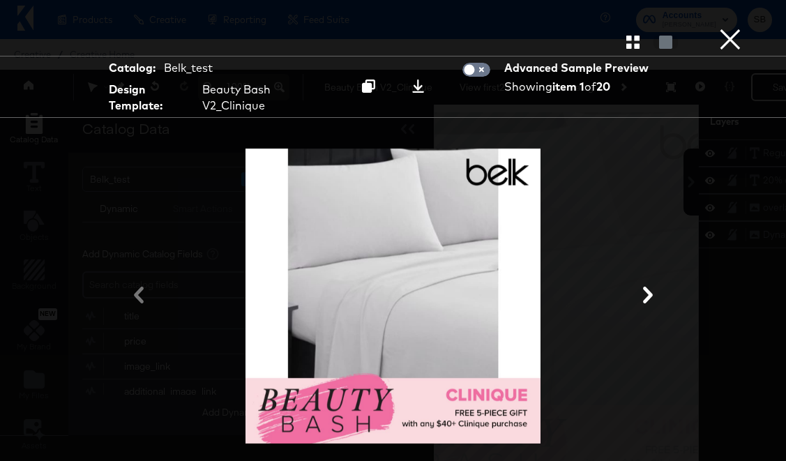
scroll to position [85, 145]
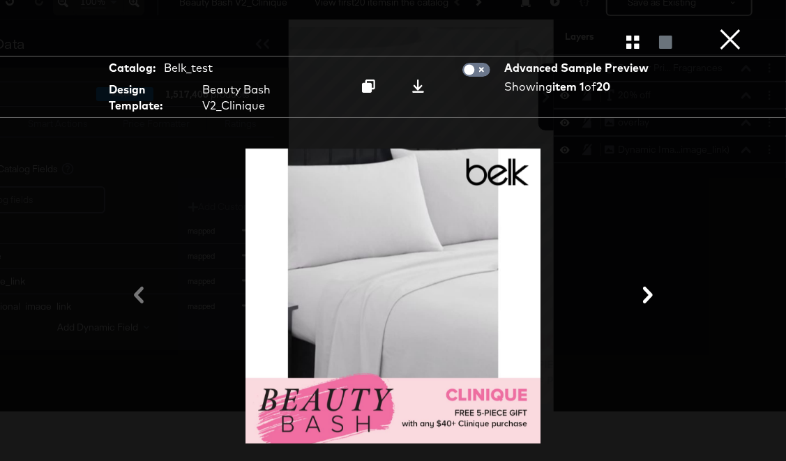
click at [730, 28] on button "×" at bounding box center [730, 14] width 28 height 28
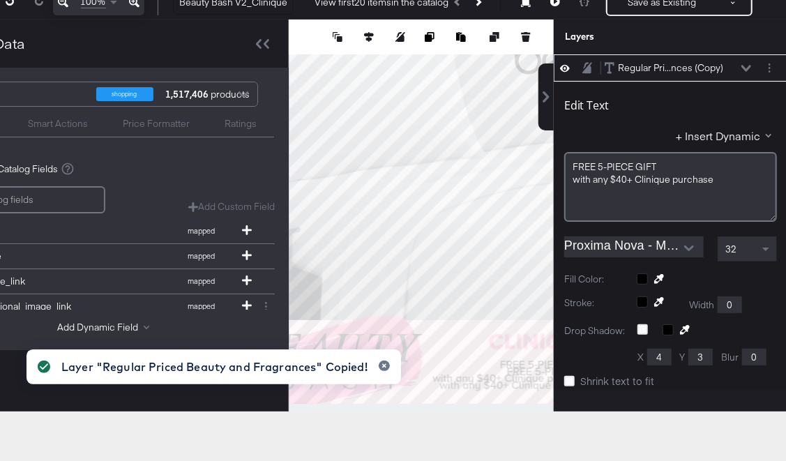
type input "179"
type input "672"
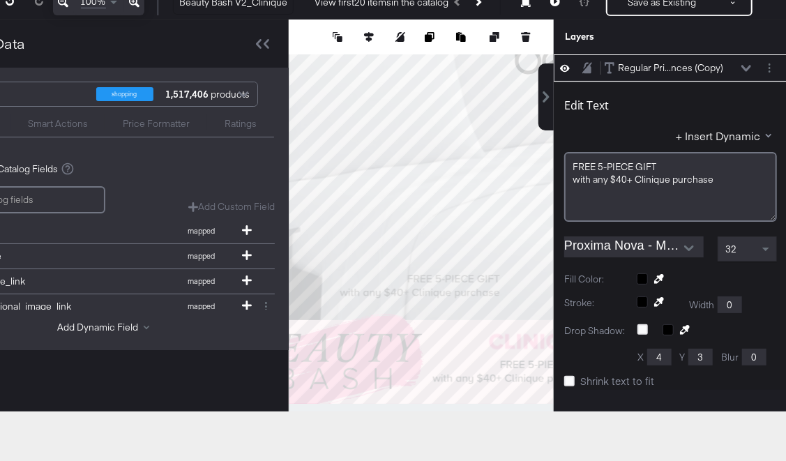
scroll to position [27, 0]
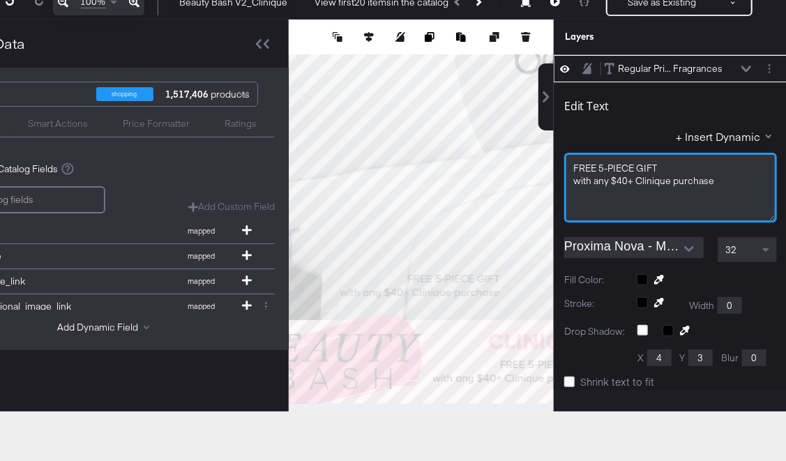
click at [640, 180] on span "with ﻿any $40+ Clinique purchase" at bounding box center [643, 180] width 141 height 13
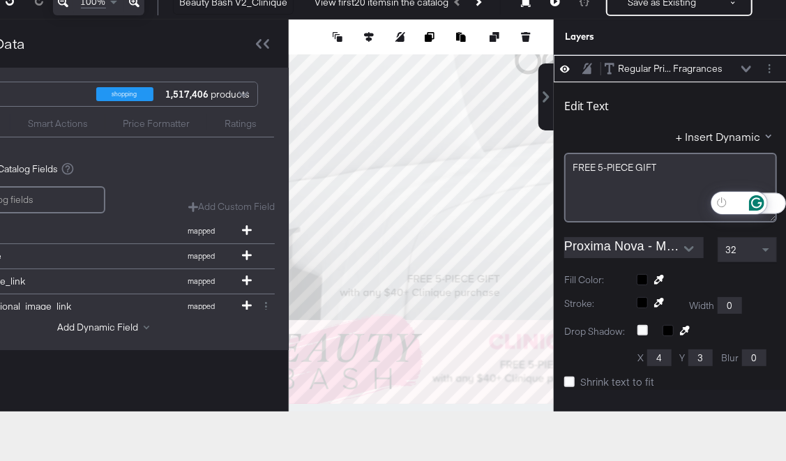
click at [748, 246] on div "32" at bounding box center [748, 250] width 58 height 24
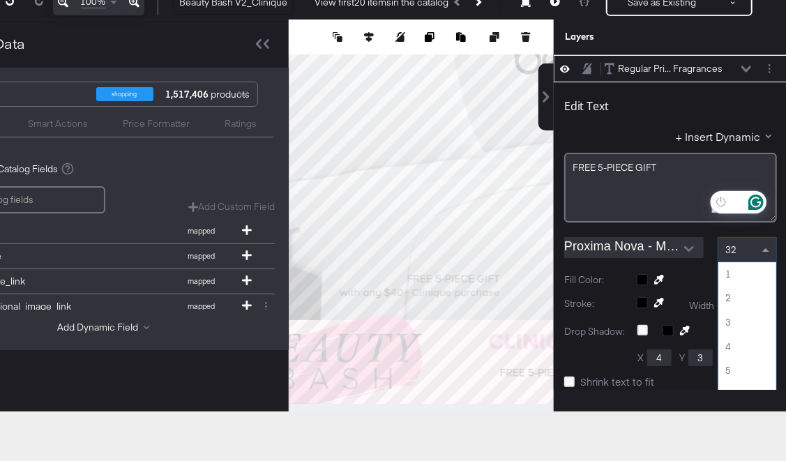
click at [759, 246] on span at bounding box center [767, 250] width 17 height 24
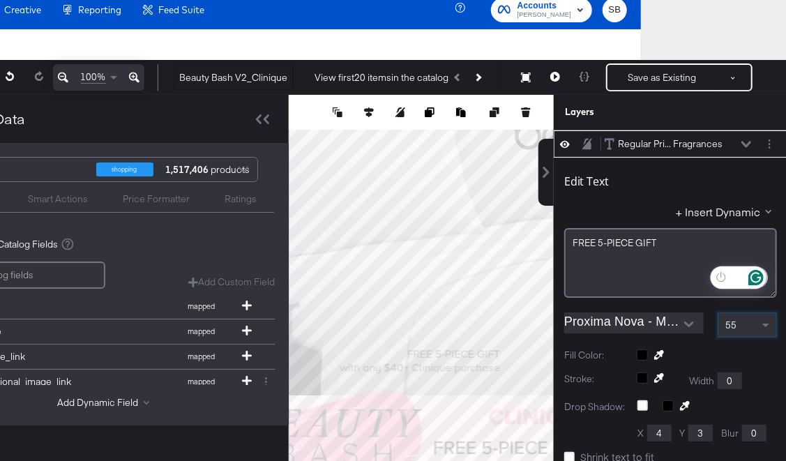
scroll to position [0, 145]
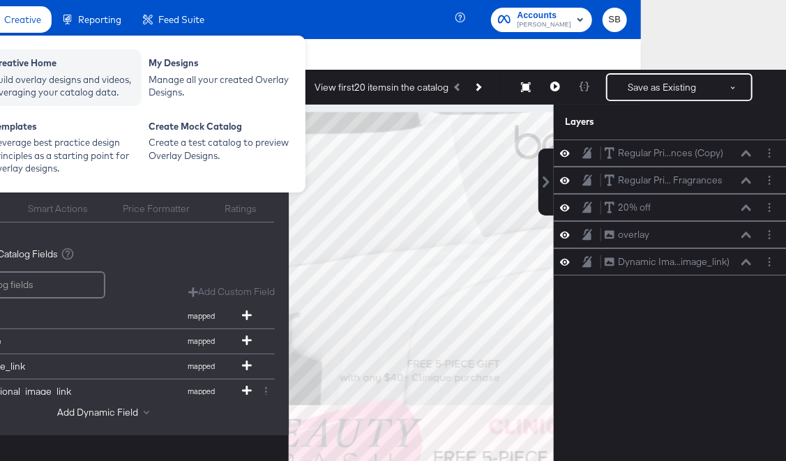
click at [57, 70] on div "Creative Home" at bounding box center [63, 65] width 143 height 17
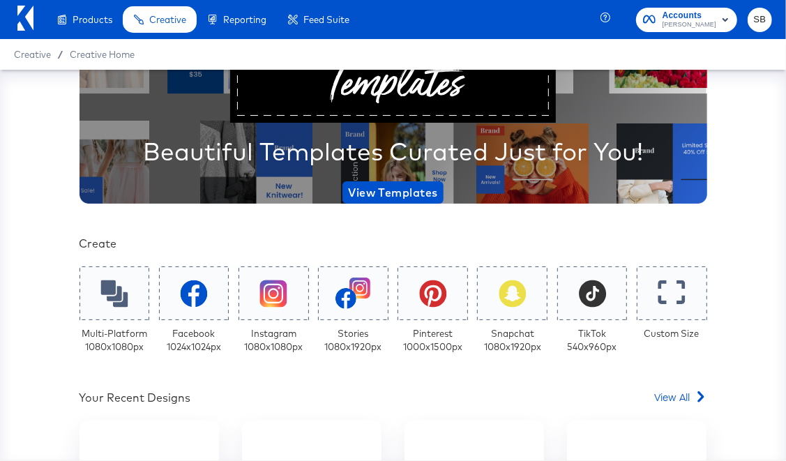
scroll to position [294, 0]
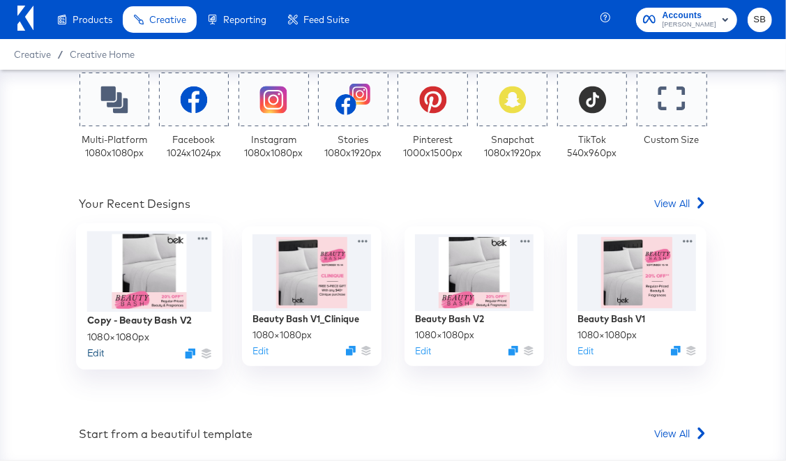
click at [91, 354] on button "Edit" at bounding box center [95, 353] width 17 height 13
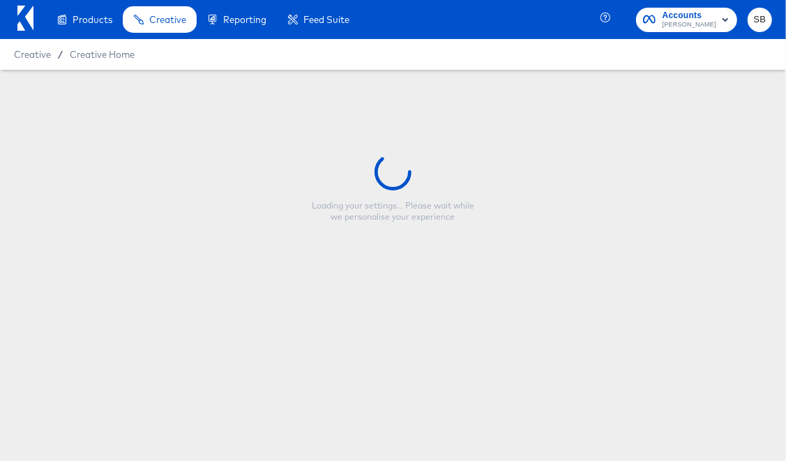
type input "Copy - Beauty Bash V2"
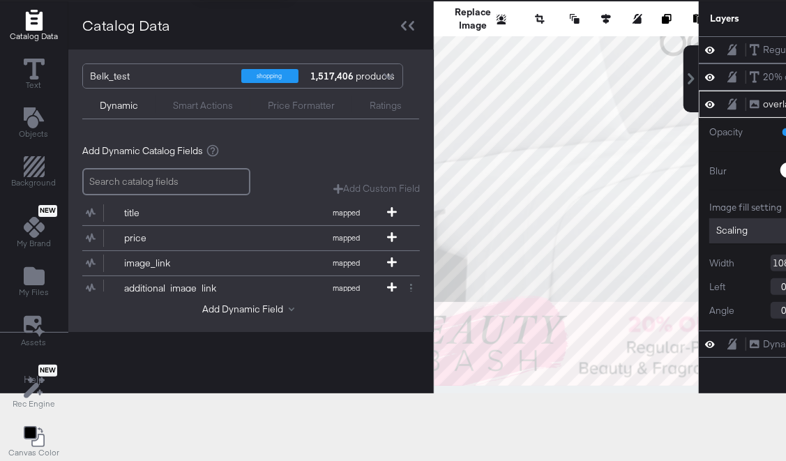
scroll to position [100, 0]
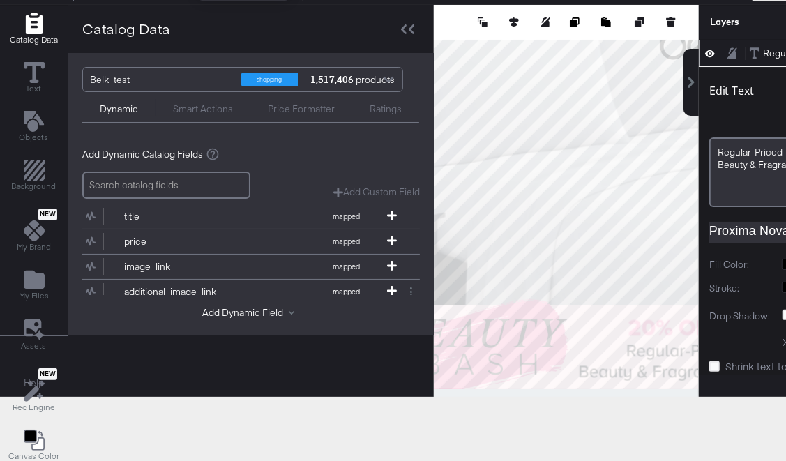
click at [663, 40] on div "Catalog Data Text Objects Background New My Brand My Files Assets New Rec Engin…" at bounding box center [466, 22] width 933 height 35
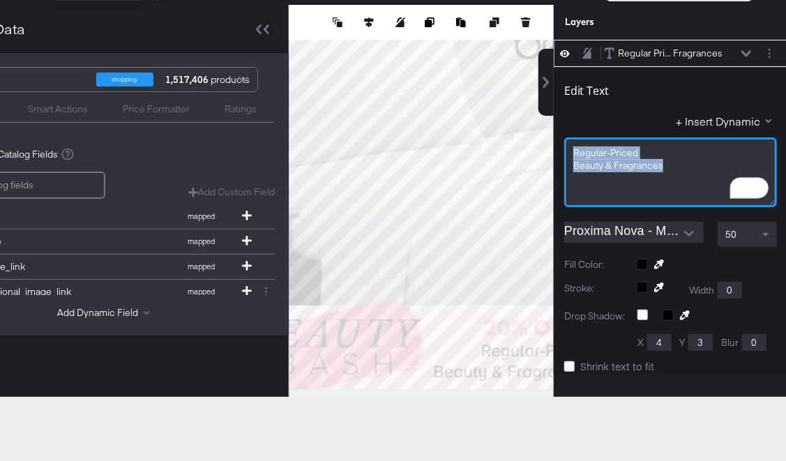
drag, startPoint x: 661, startPoint y: 165, endPoint x: 573, endPoint y: 153, distance: 88.6
click at [573, 153] on div "Regular-Priced Beauty ﻿& Fragrances" at bounding box center [670, 172] width 213 height 70
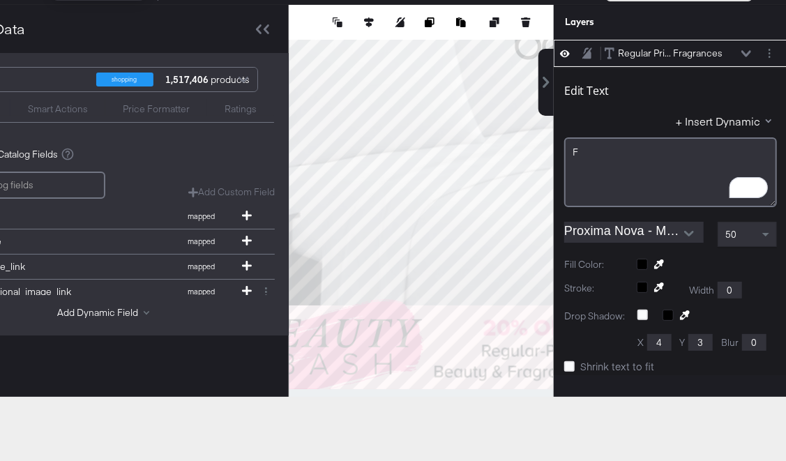
click at [586, 147] on div "F" at bounding box center [671, 152] width 196 height 13
click at [585, 156] on div "F" at bounding box center [671, 152] width 196 height 13
click at [577, 147] on div "F" at bounding box center [671, 152] width 196 height 13
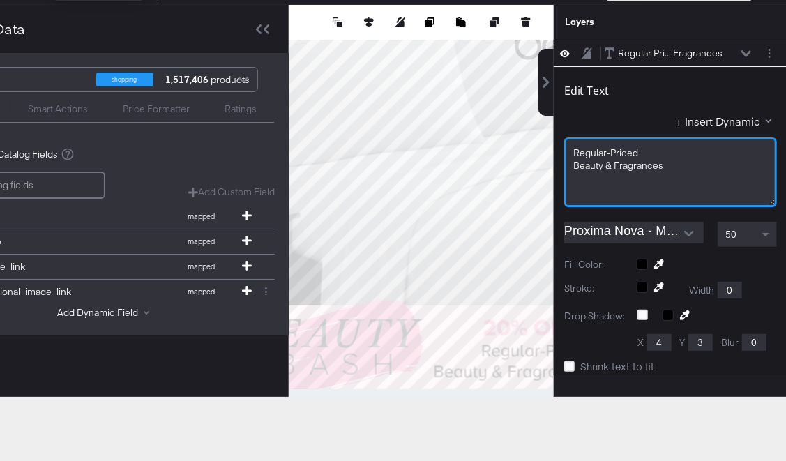
click at [596, 153] on span "Regular-Priced" at bounding box center [605, 153] width 65 height 13
drag, startPoint x: 660, startPoint y: 167, endPoint x: 602, endPoint y: 161, distance: 58.2
click at [602, 161] on span "Beauty ﻿& Fragrances" at bounding box center [618, 165] width 90 height 13
drag, startPoint x: 602, startPoint y: 161, endPoint x: 576, endPoint y: 149, distance: 28.7
click at [576, 149] on div "Regular-Priced Beauty" at bounding box center [670, 172] width 213 height 70
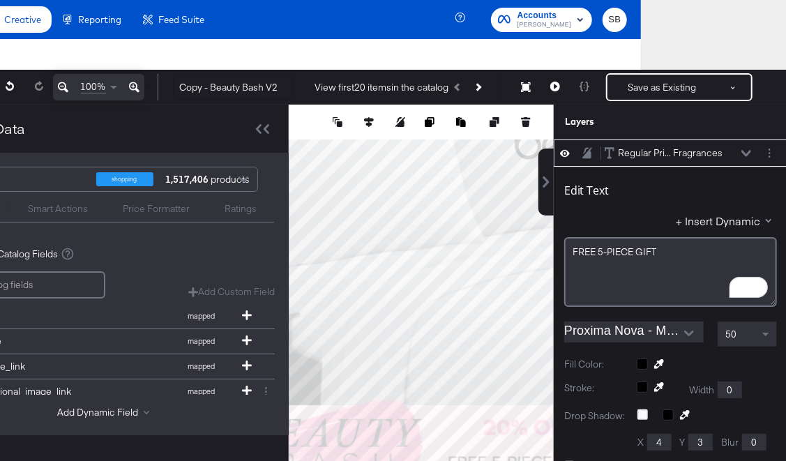
scroll to position [13, 0]
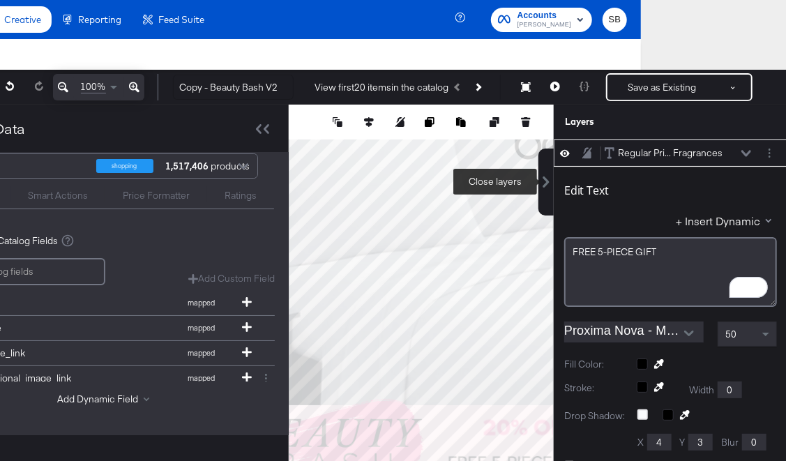
click at [548, 183] on icon at bounding box center [546, 181] width 11 height 11
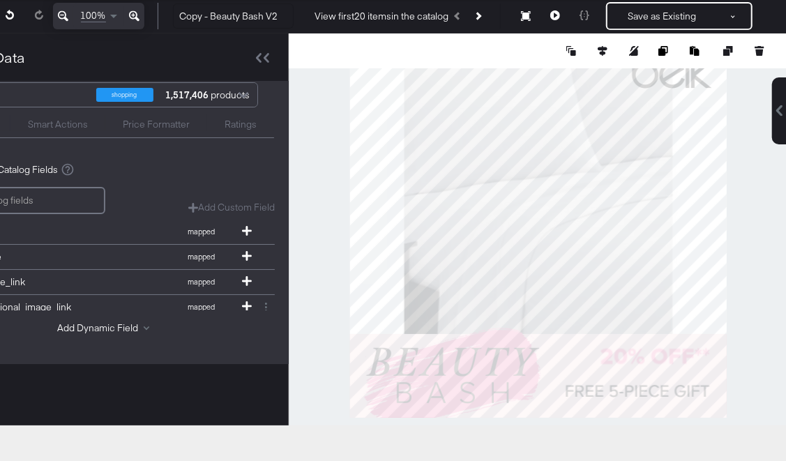
scroll to position [106, 145]
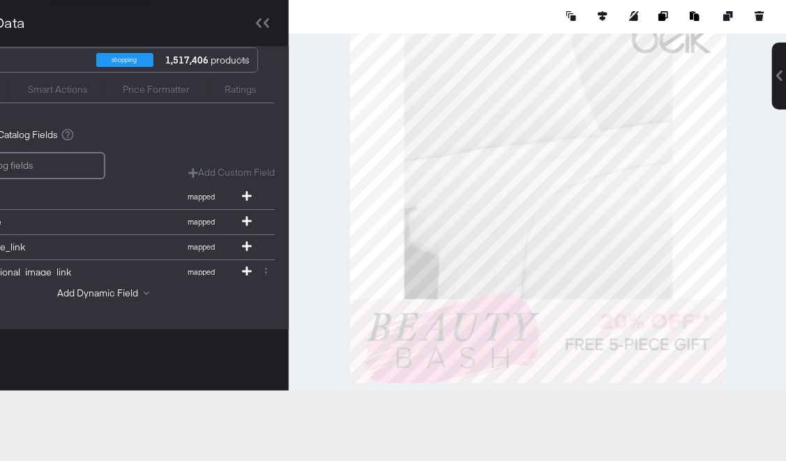
type input "898"
type input "539"
type input "956"
click at [778, 82] on button at bounding box center [779, 76] width 15 height 67
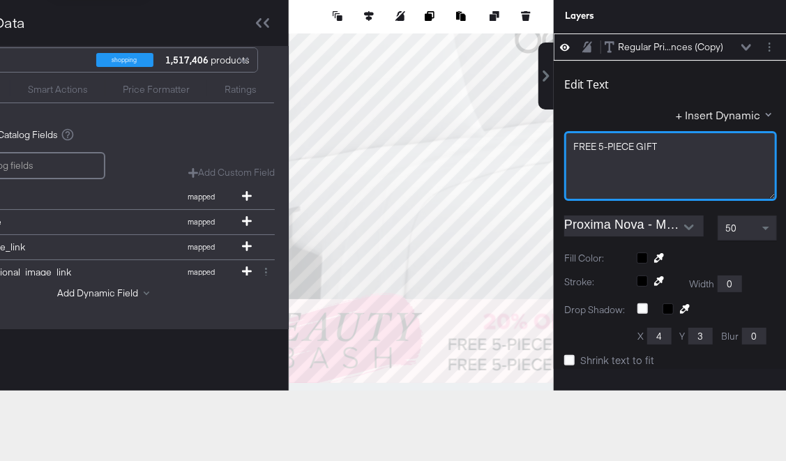
click at [620, 143] on span "FREE ﻿5-PIECE GIFT" at bounding box center [615, 146] width 84 height 13
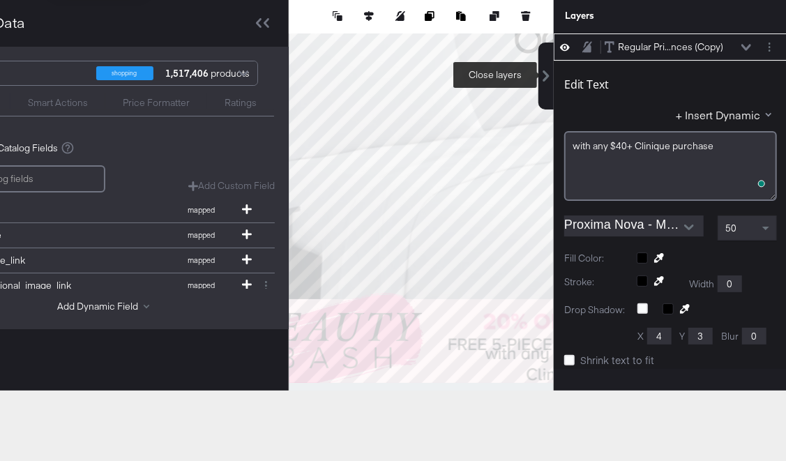
scroll to position [13, 0]
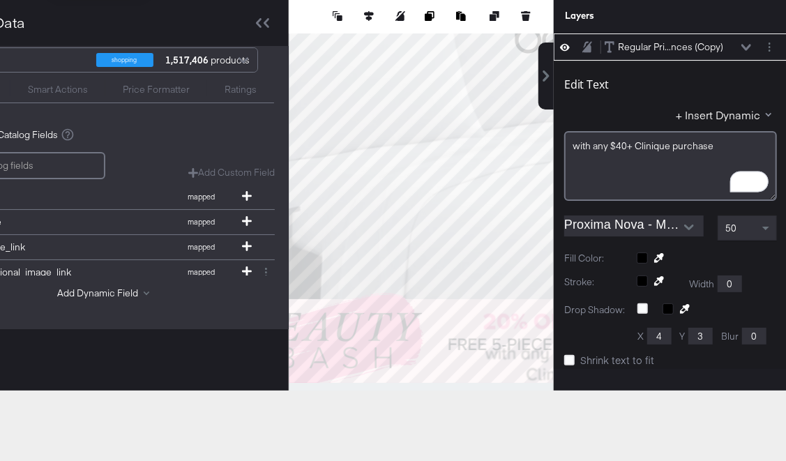
click at [746, 232] on div "50" at bounding box center [748, 228] width 58 height 24
click at [767, 225] on span at bounding box center [767, 228] width 17 height 24
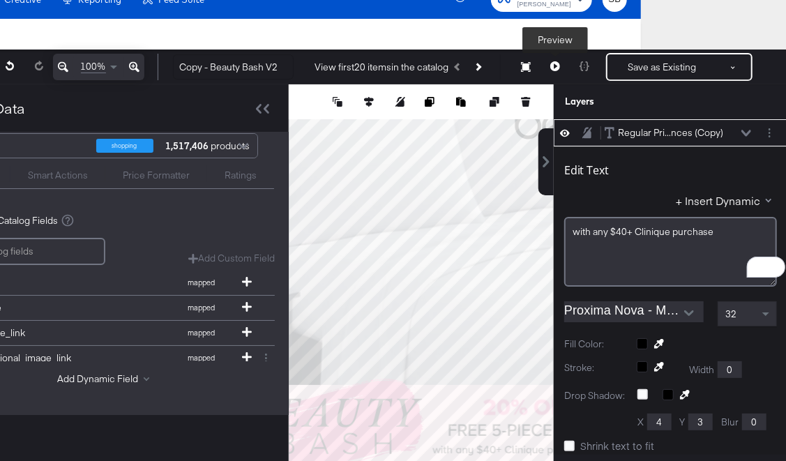
click at [556, 66] on icon at bounding box center [555, 66] width 10 height 10
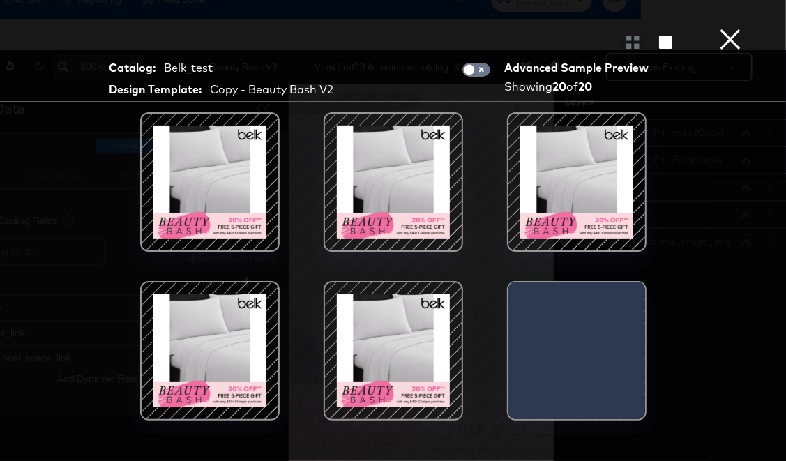
click at [236, 190] on div at bounding box center [210, 182] width 119 height 119
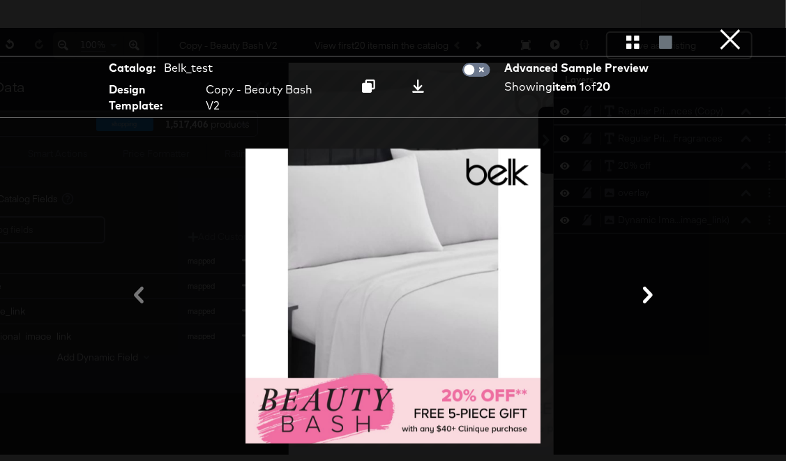
scroll to position [43, 145]
click at [729, 28] on button "×" at bounding box center [730, 14] width 28 height 28
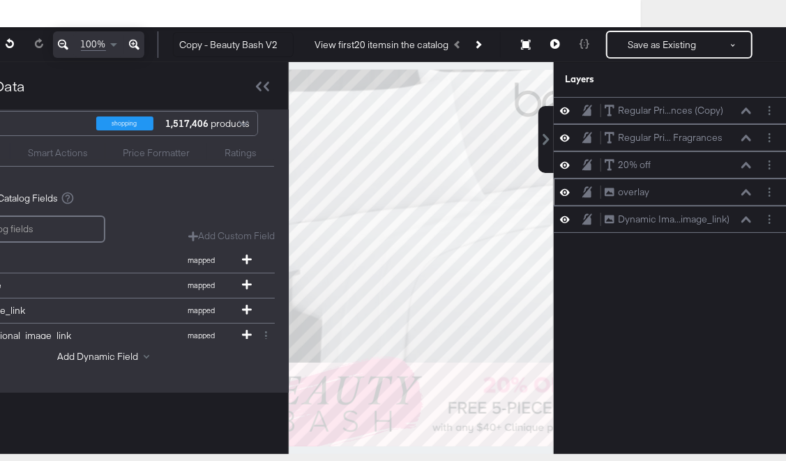
scroll to position [54, 0]
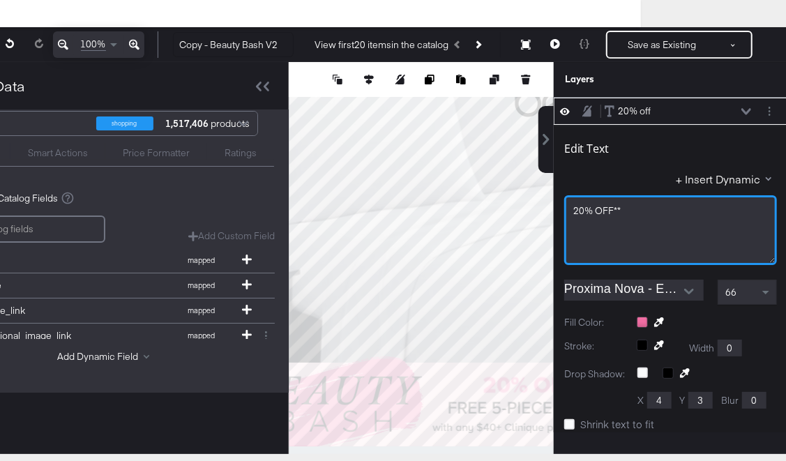
click at [619, 205] on div "20% ﻿OFF**" at bounding box center [670, 210] width 195 height 13
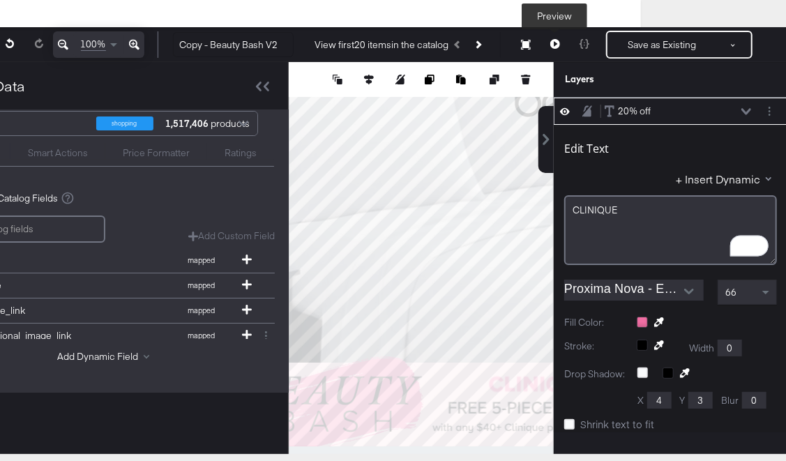
click at [559, 33] on button at bounding box center [555, 45] width 29 height 28
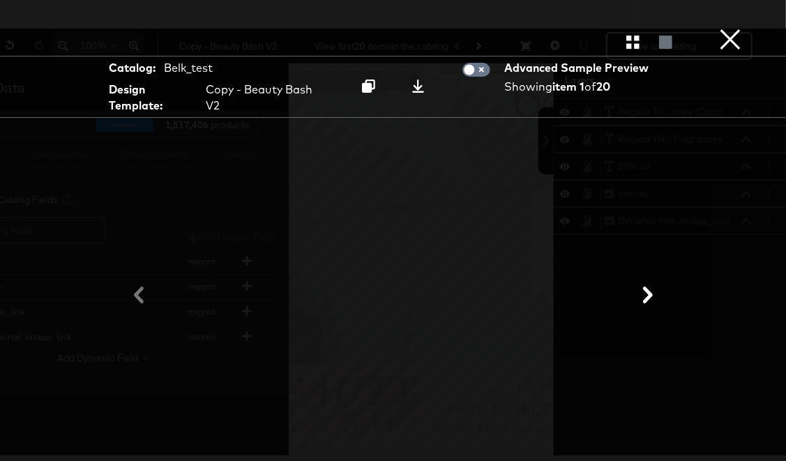
scroll to position [54, 145]
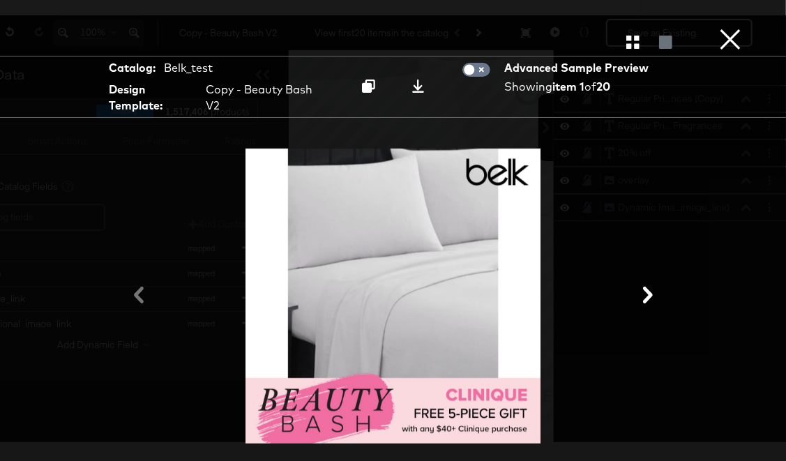
click at [734, 28] on button "×" at bounding box center [730, 14] width 28 height 28
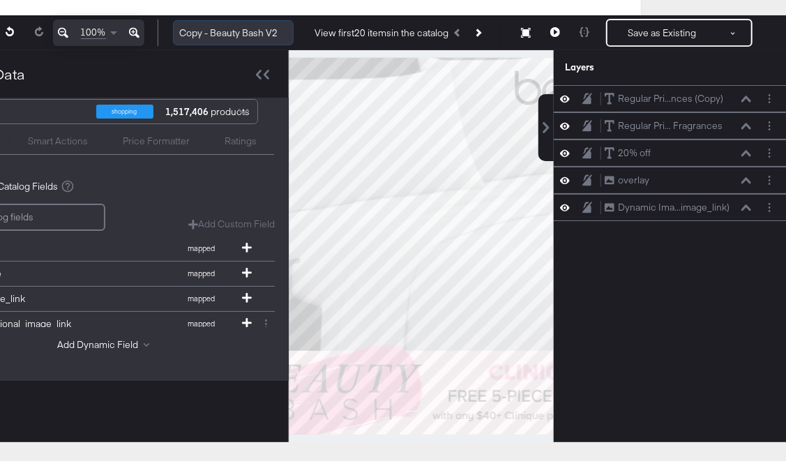
drag, startPoint x: 210, startPoint y: 37, endPoint x: 177, endPoint y: 37, distance: 32.8
click at [177, 37] on input "Copy - Beauty Bash V2" at bounding box center [233, 33] width 121 height 26
click at [250, 36] on input "Beauty Bash V2" at bounding box center [233, 33] width 121 height 26
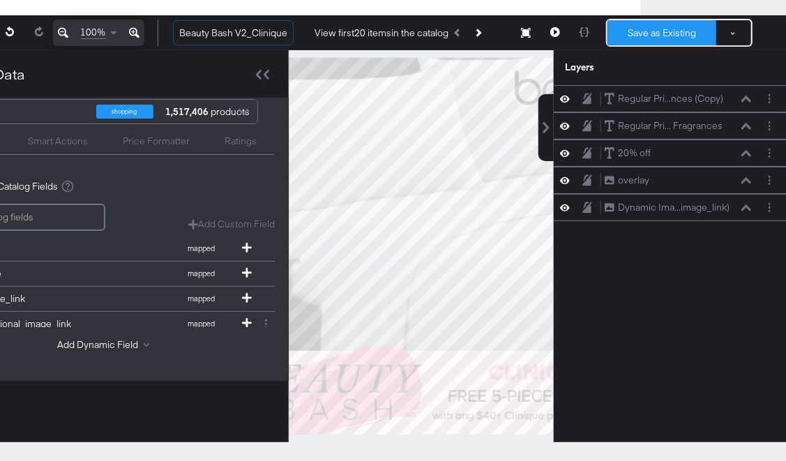
type input "Beauty Bash V2_Clinique"
click at [655, 29] on button "Save as Existing" at bounding box center [662, 32] width 109 height 25
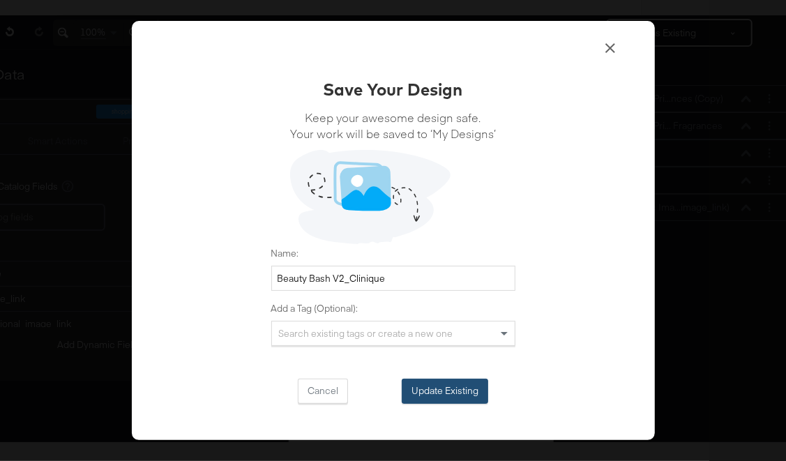
click at [444, 392] on button "Update Existing" at bounding box center [445, 391] width 87 height 25
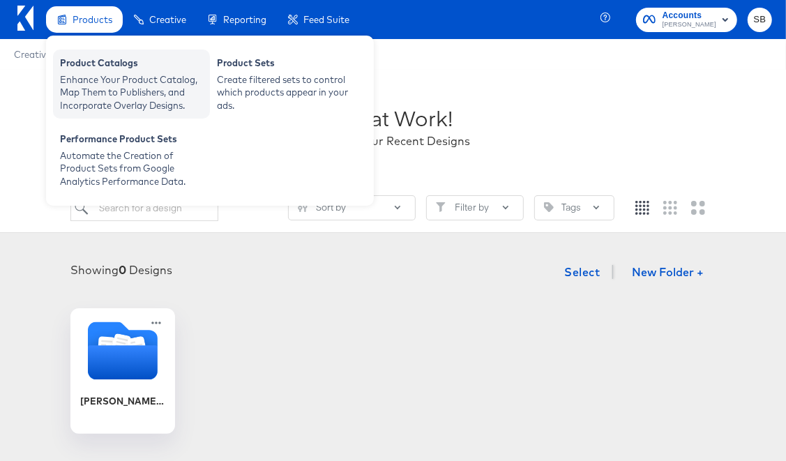
click at [136, 87] on div "Enhance Your Product Catalog, Map Them to Publishers, and Incorporate Overlay D…" at bounding box center [131, 92] width 143 height 39
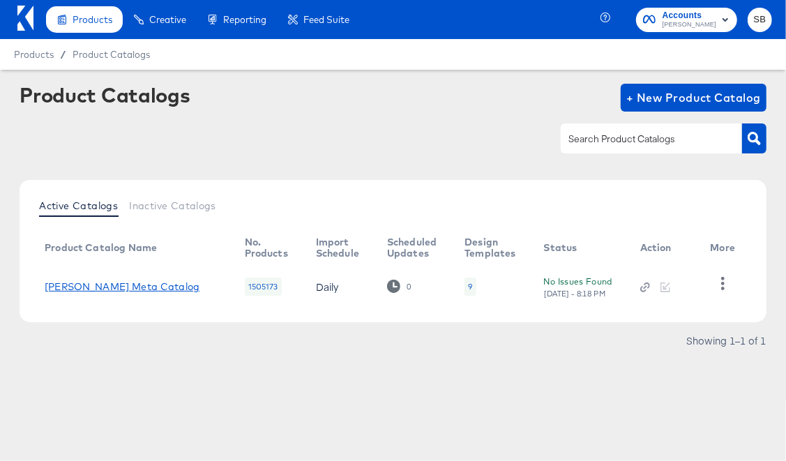
click at [128, 289] on link "[PERSON_NAME] Meta Catalog" at bounding box center [122, 286] width 155 height 11
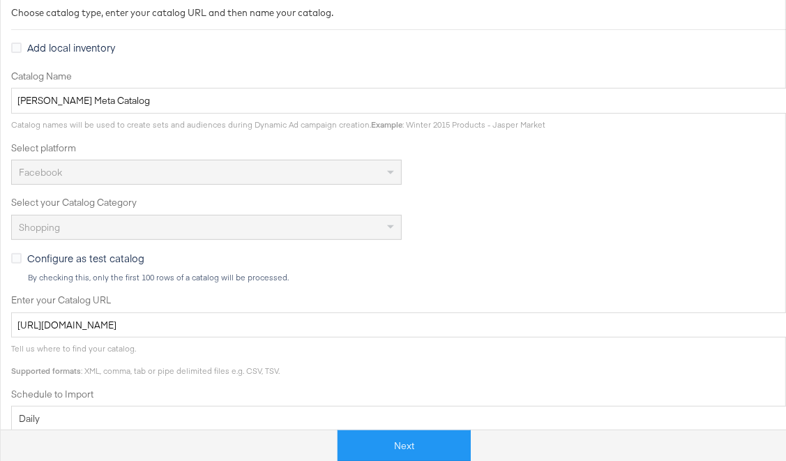
scroll to position [347, 0]
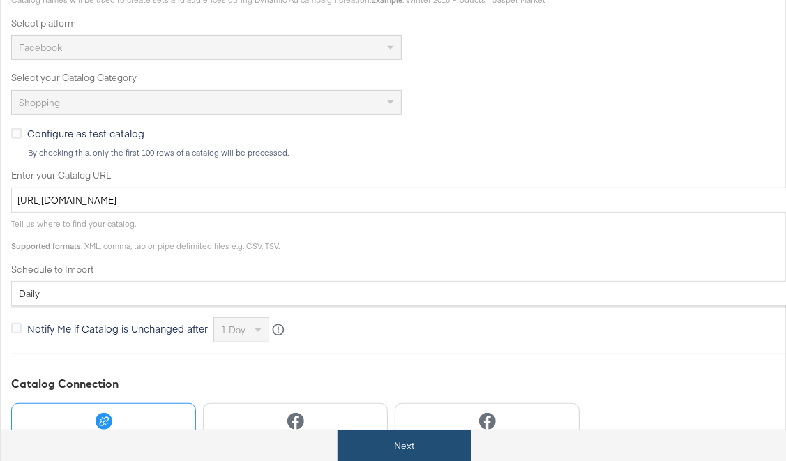
click at [445, 438] on button "Next" at bounding box center [404, 445] width 133 height 31
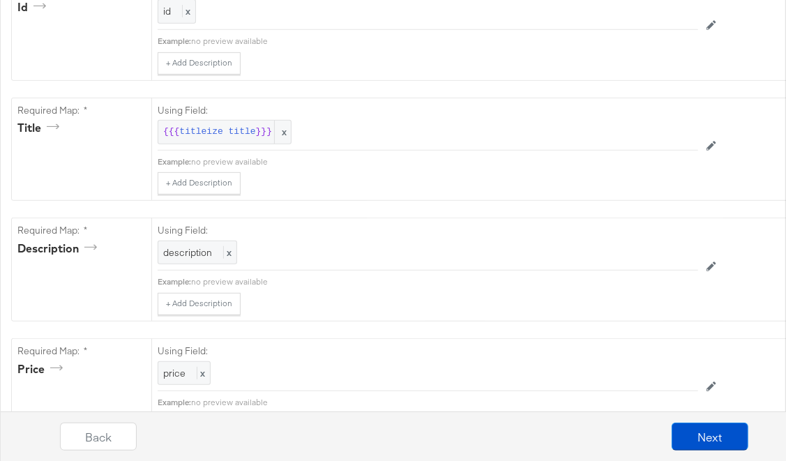
scroll to position [0, 0]
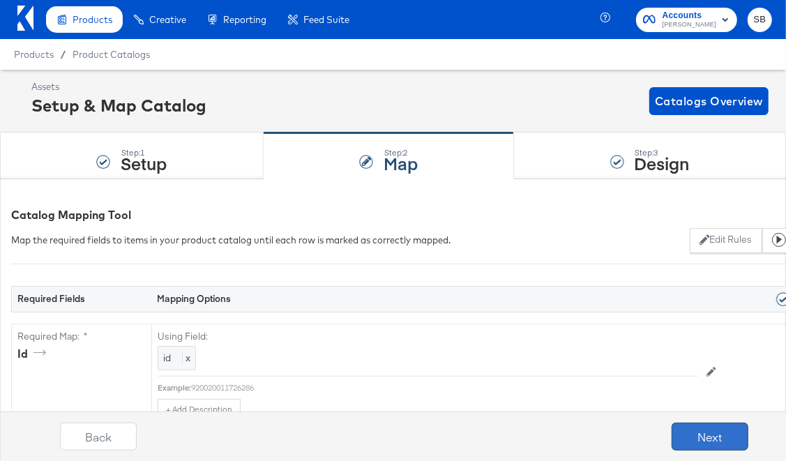
click at [694, 433] on button "Next" at bounding box center [710, 437] width 77 height 28
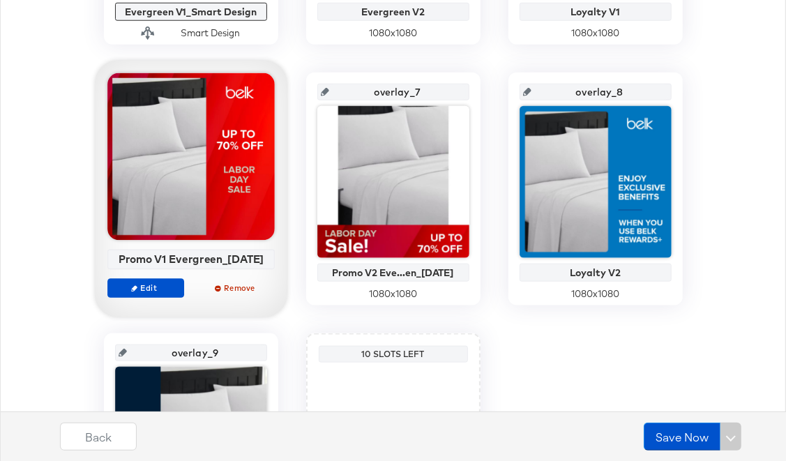
scroll to position [773, 0]
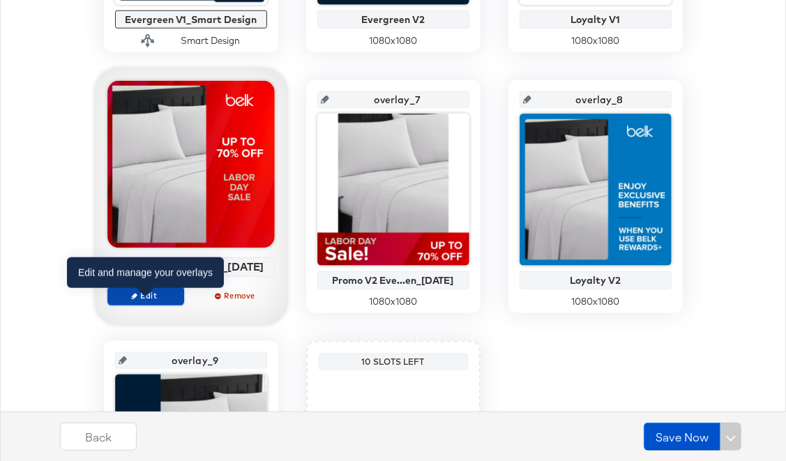
click at [151, 301] on span "Edit" at bounding box center [145, 295] width 64 height 10
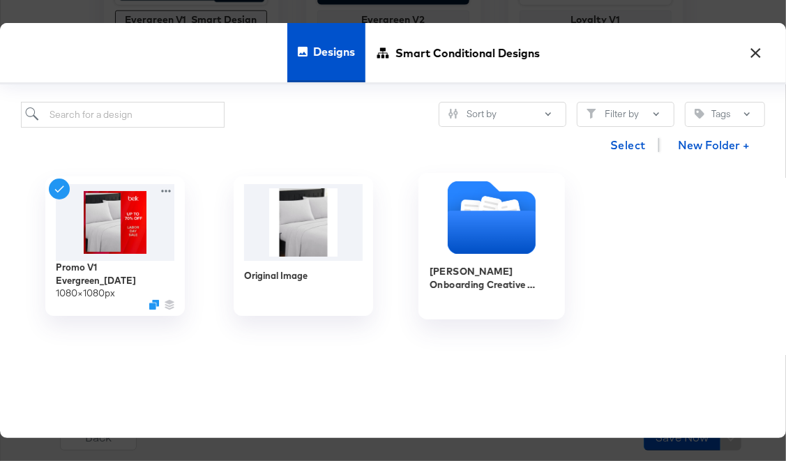
click at [495, 229] on icon "Folder" at bounding box center [492, 232] width 88 height 43
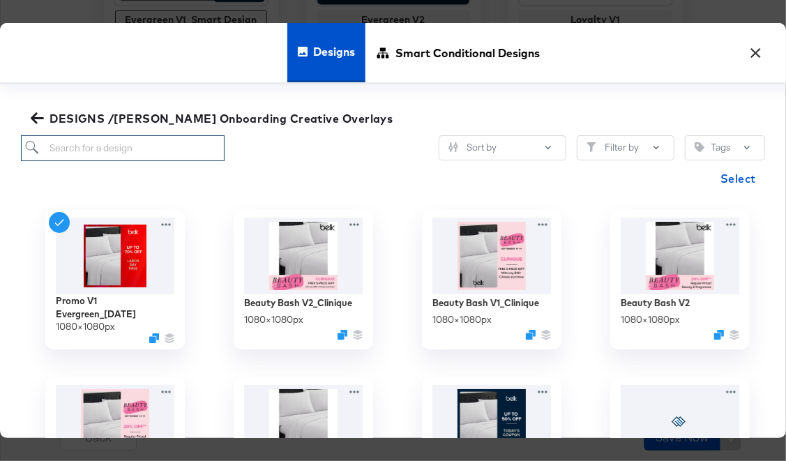
click at [171, 149] on input "search" at bounding box center [123, 148] width 204 height 26
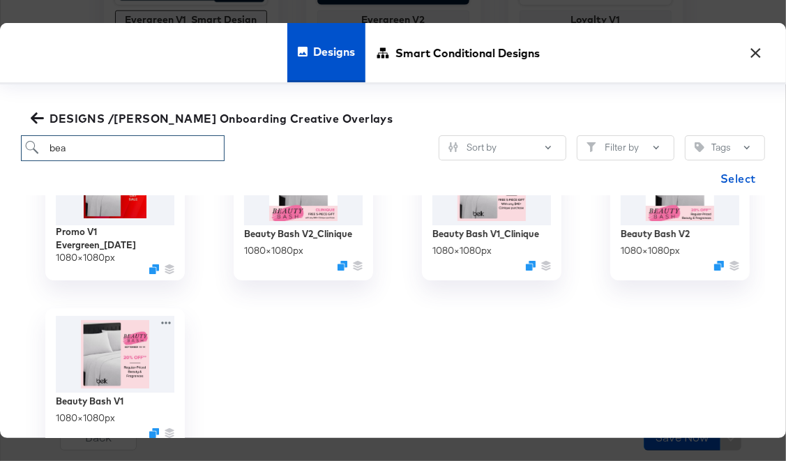
scroll to position [93, 0]
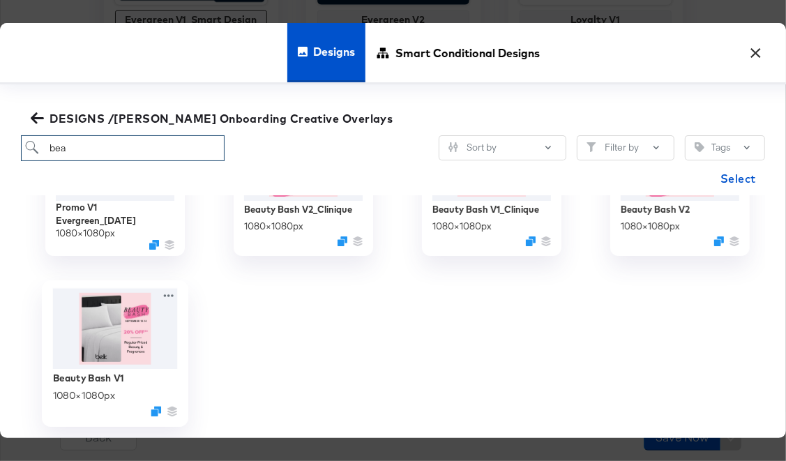
type input "bea"
click at [127, 319] on img at bounding box center [115, 328] width 125 height 80
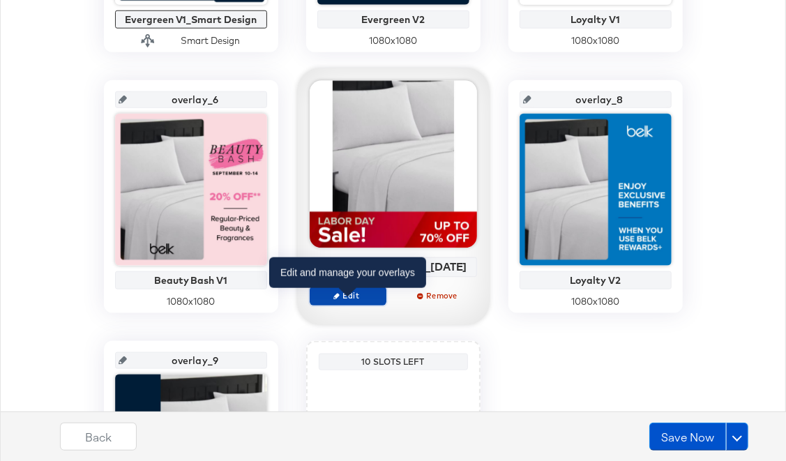
click at [350, 301] on span "Edit" at bounding box center [347, 295] width 64 height 10
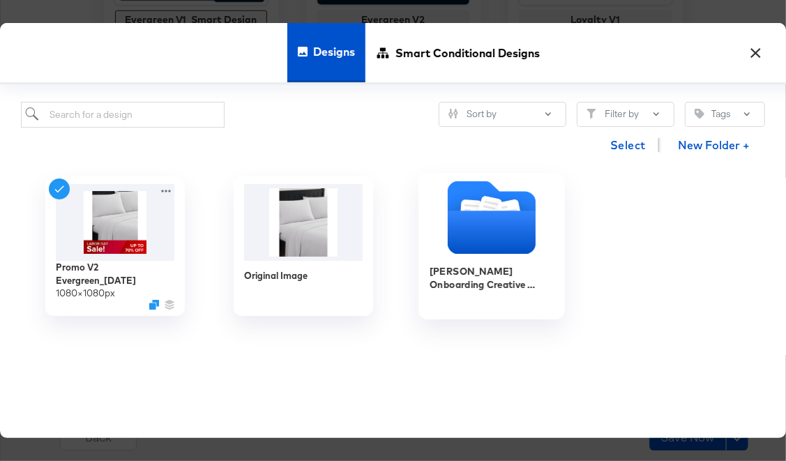
click at [483, 229] on icon "Folder" at bounding box center [492, 232] width 88 height 43
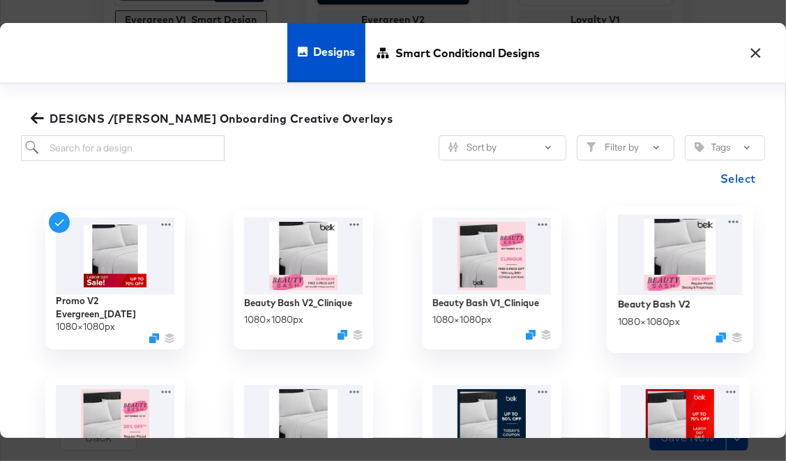
click at [661, 226] on img at bounding box center [680, 254] width 125 height 80
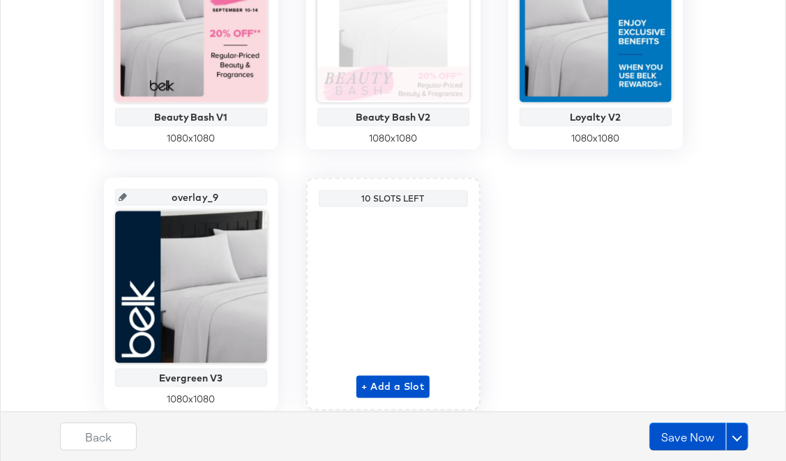
scroll to position [959, 0]
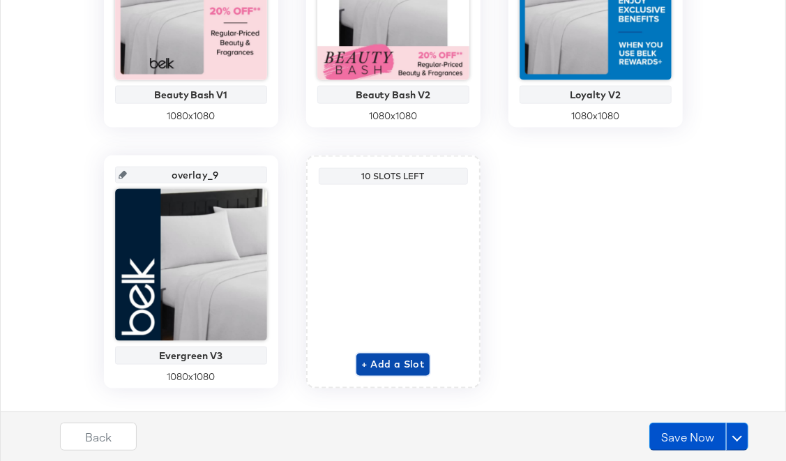
click at [413, 366] on span "+ Add a Slot" at bounding box center [393, 364] width 63 height 17
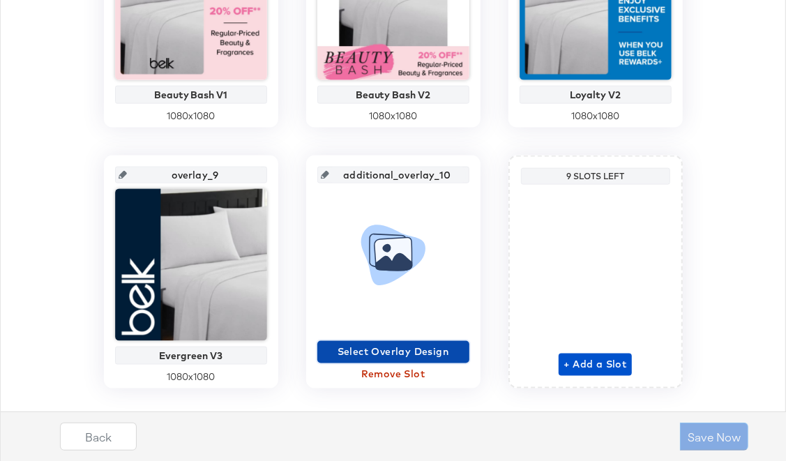
click at [393, 356] on span "Select Overlay Design" at bounding box center [393, 351] width 141 height 17
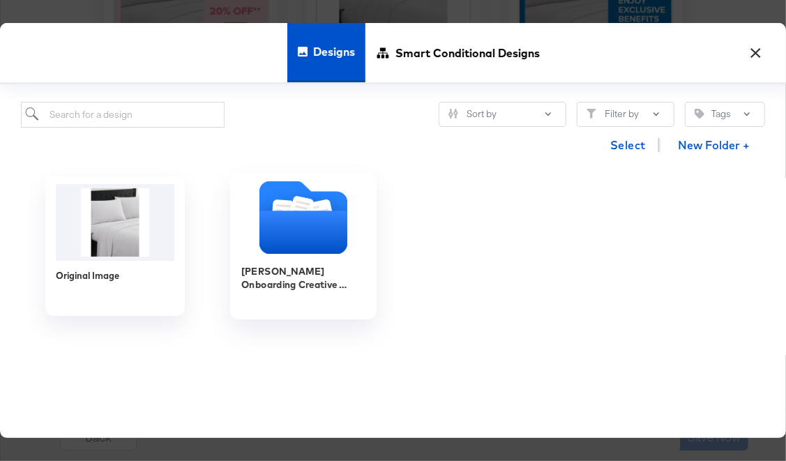
click at [293, 236] on icon "Folder" at bounding box center [304, 232] width 88 height 43
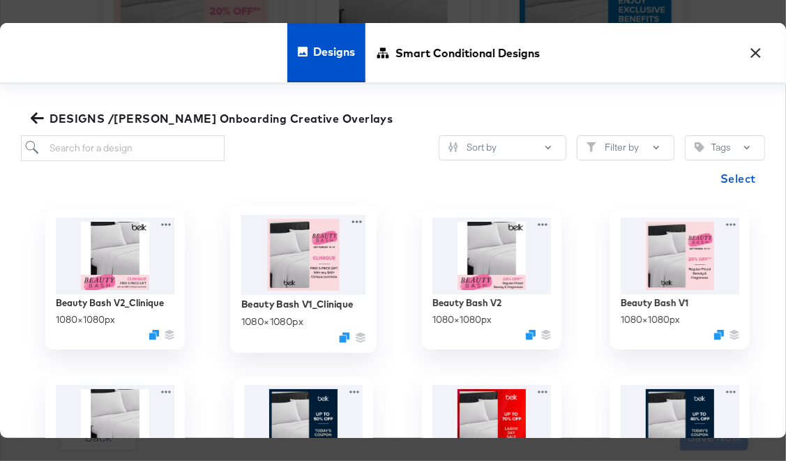
click at [281, 234] on img at bounding box center [303, 254] width 125 height 80
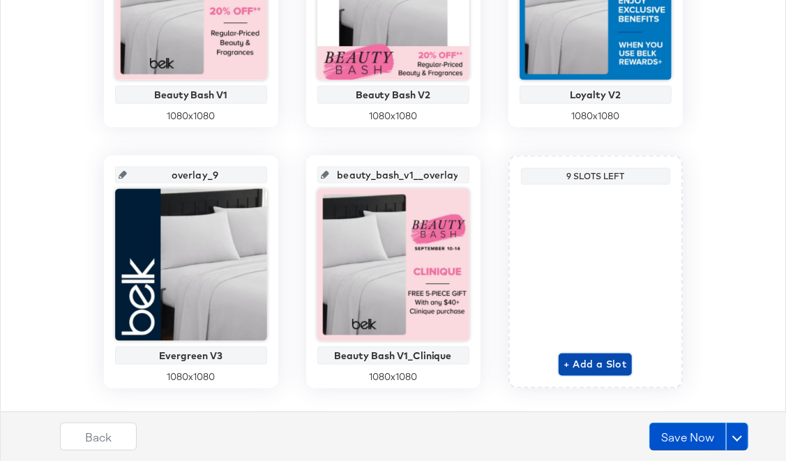
click at [605, 359] on span "+ Add a Slot" at bounding box center [595, 364] width 63 height 17
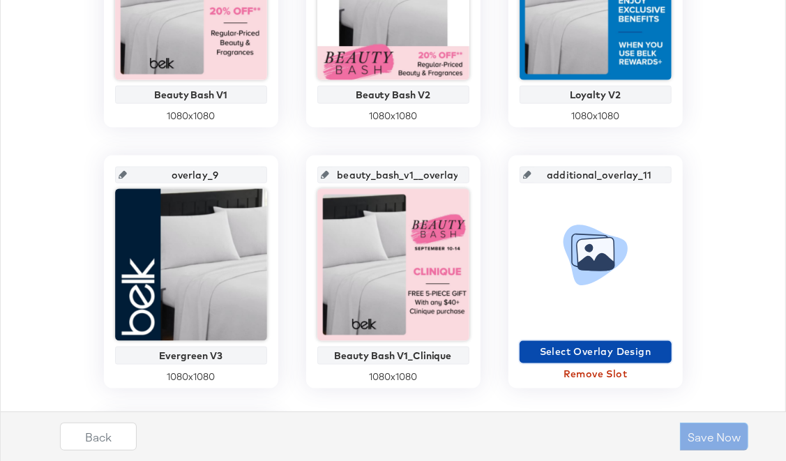
click at [620, 352] on span "Select Overlay Design" at bounding box center [595, 351] width 141 height 17
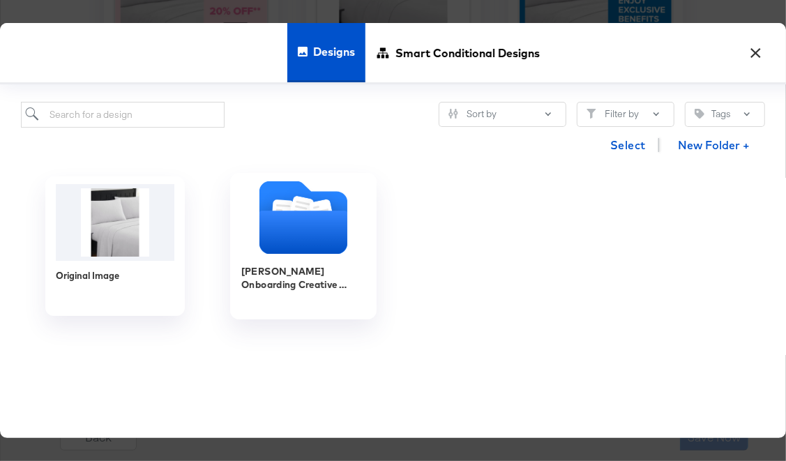
click at [264, 232] on icon "Folder" at bounding box center [304, 232] width 88 height 43
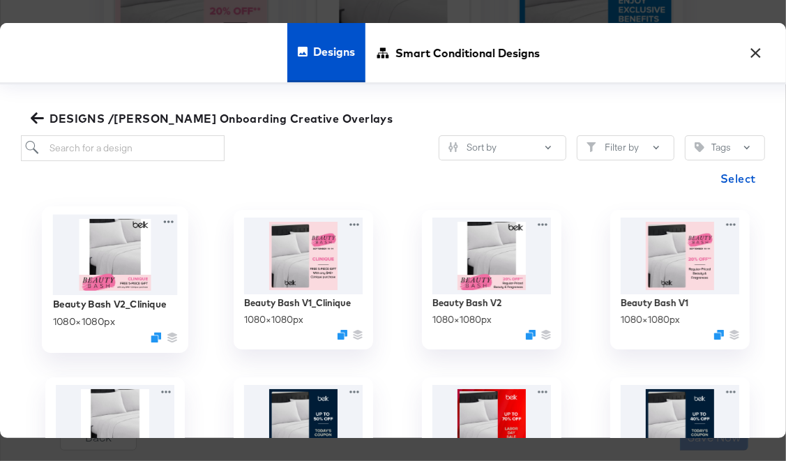
click at [124, 260] on img at bounding box center [115, 254] width 125 height 80
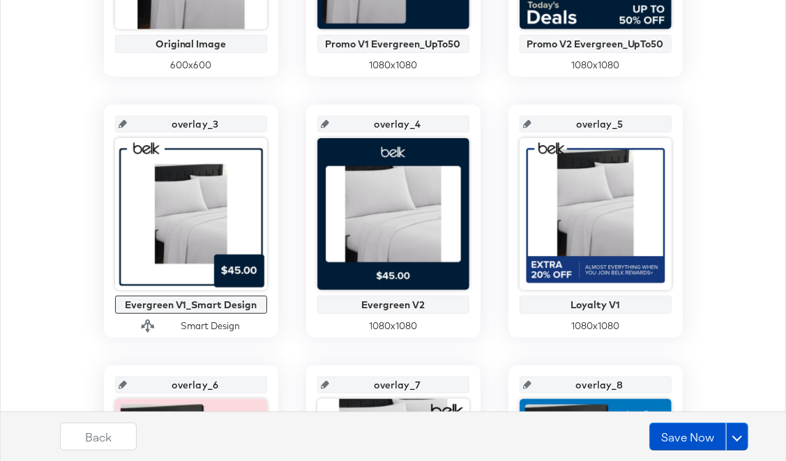
scroll to position [474, 0]
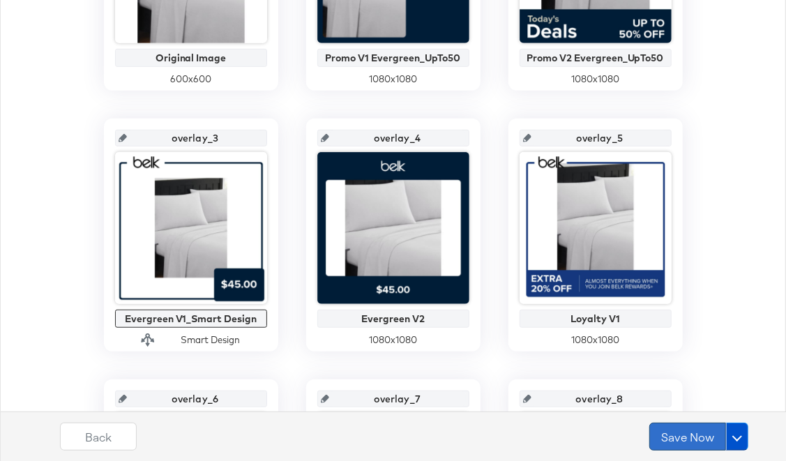
click at [709, 426] on button "Save Now" at bounding box center [687, 437] width 77 height 28
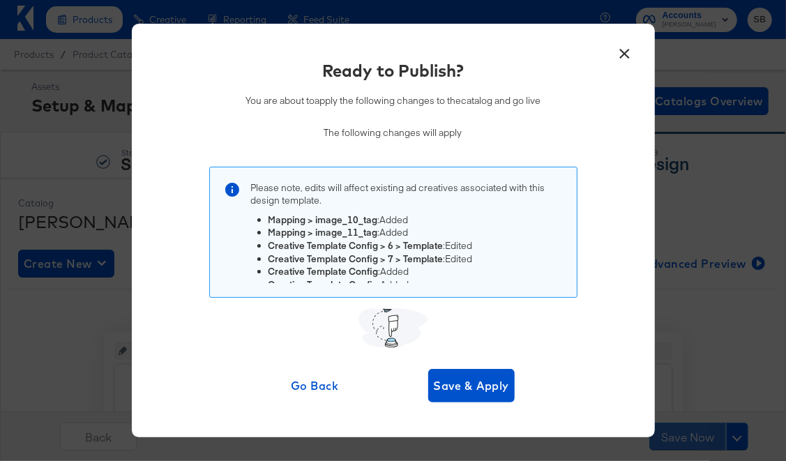
scroll to position [14, 0]
click at [629, 58] on button "×" at bounding box center [625, 50] width 25 height 25
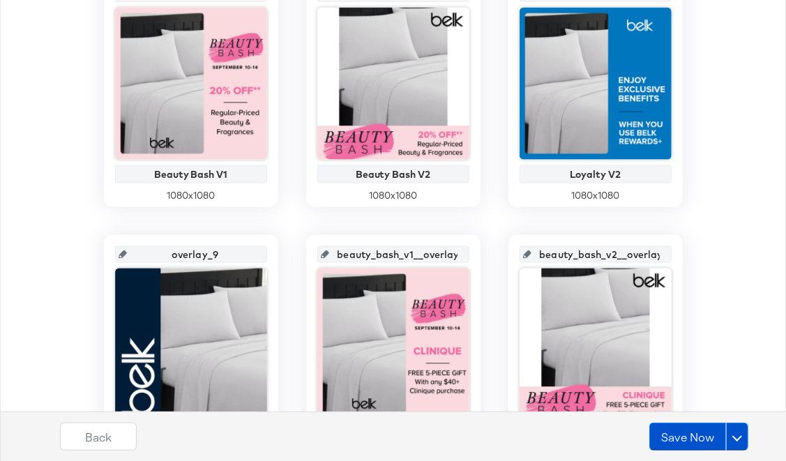
scroll to position [876, 0]
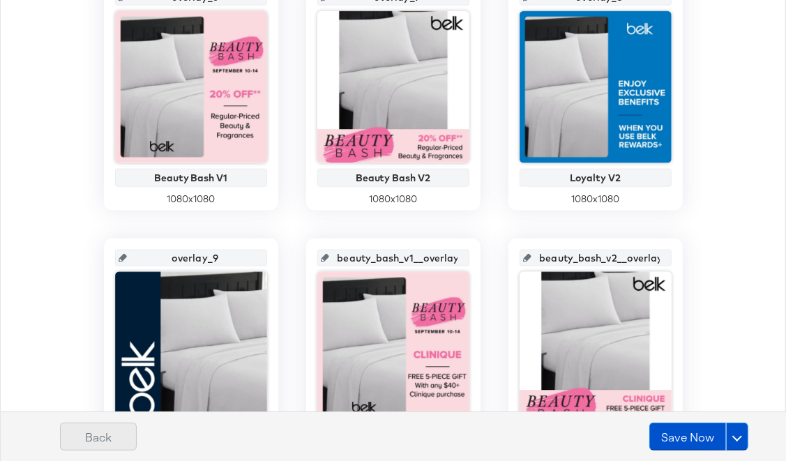
click at [118, 435] on button "Back" at bounding box center [98, 437] width 77 height 28
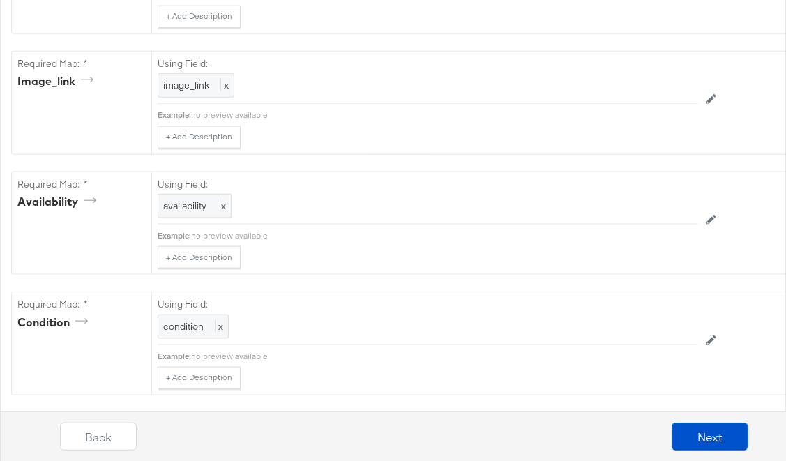
scroll to position [0, 0]
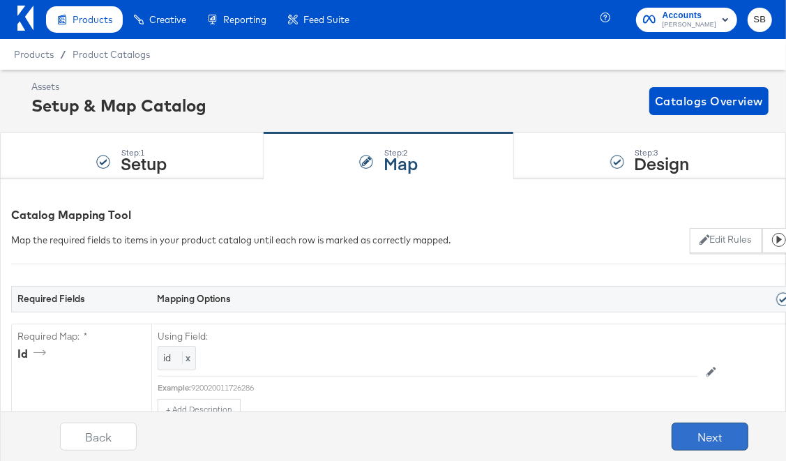
click at [718, 429] on button "Next" at bounding box center [710, 437] width 77 height 28
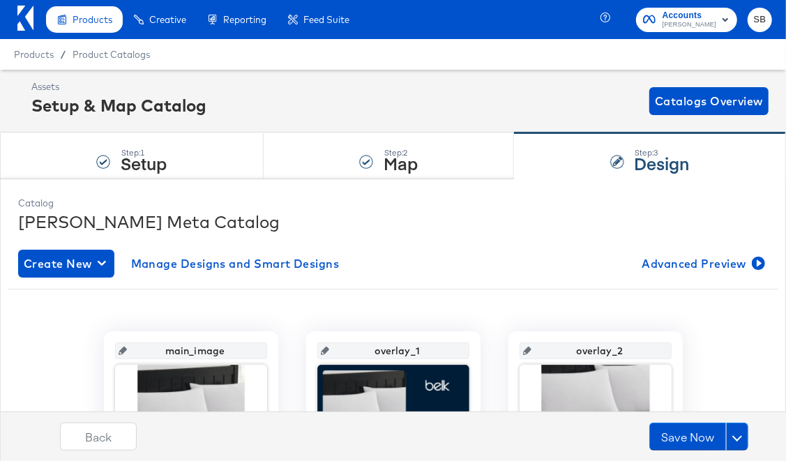
click at [43, 55] on span "Products" at bounding box center [34, 54] width 40 height 11
click at [88, 57] on span "Product Catalogs" at bounding box center [112, 54] width 78 height 11
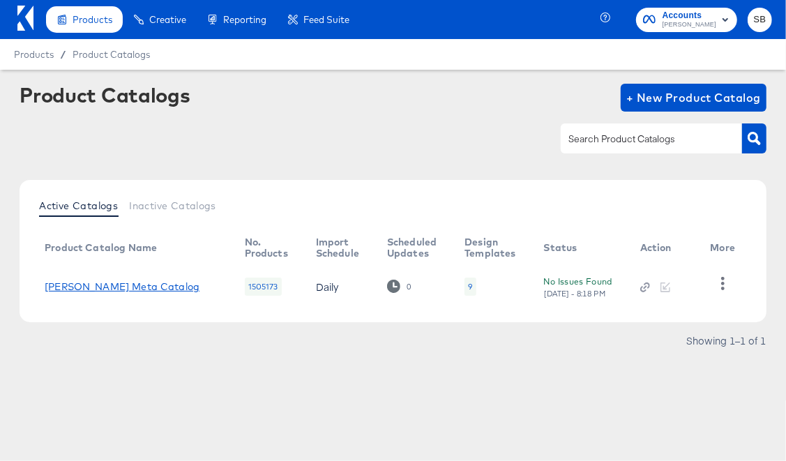
click at [88, 288] on link "[PERSON_NAME] Meta Catalog" at bounding box center [122, 286] width 155 height 11
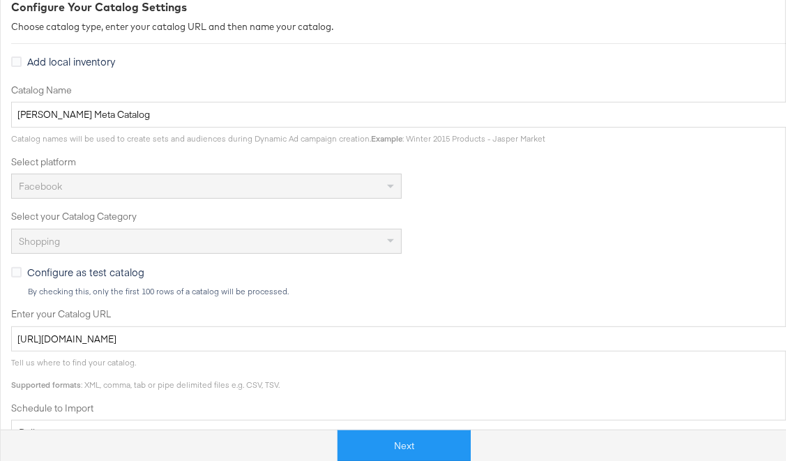
scroll to position [474, 0]
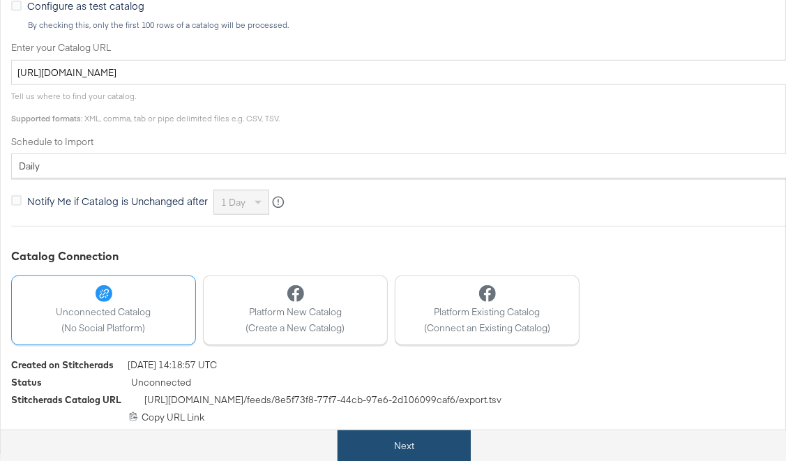
click at [437, 437] on button "Next" at bounding box center [404, 445] width 133 height 31
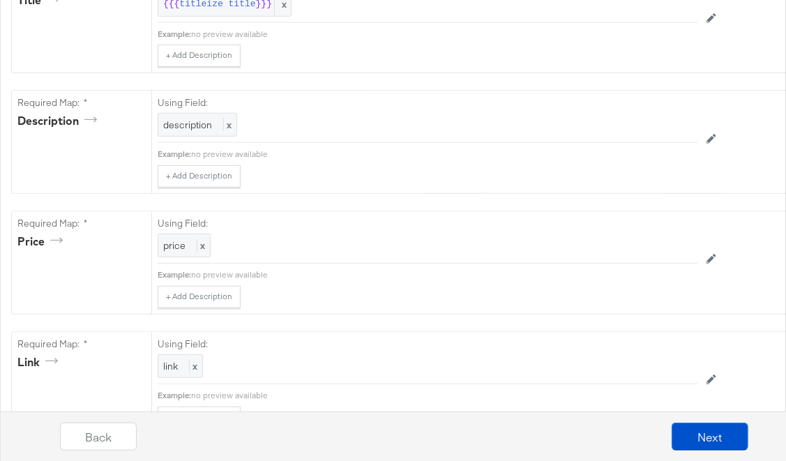
scroll to position [0, 0]
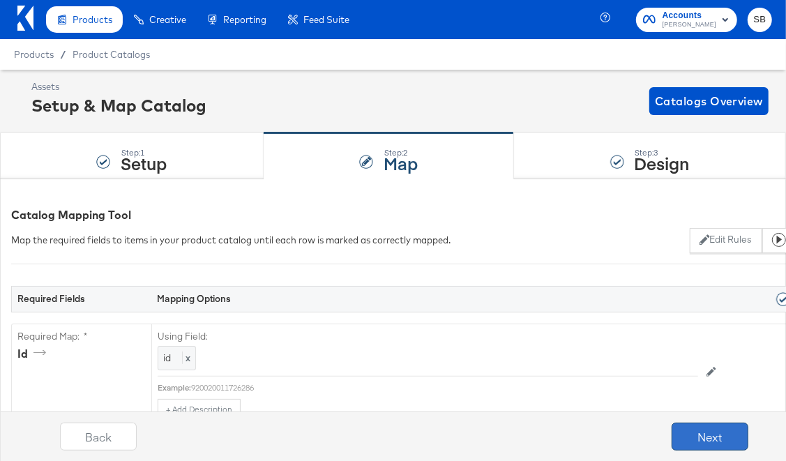
click at [695, 434] on button "Next" at bounding box center [710, 437] width 77 height 28
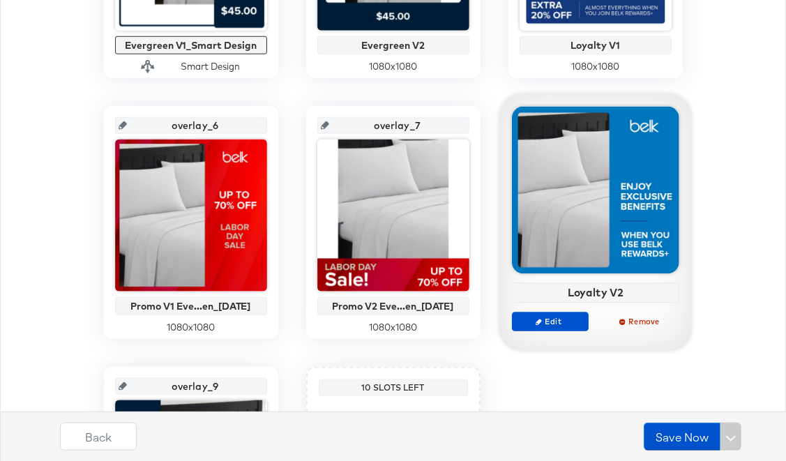
scroll to position [751, 0]
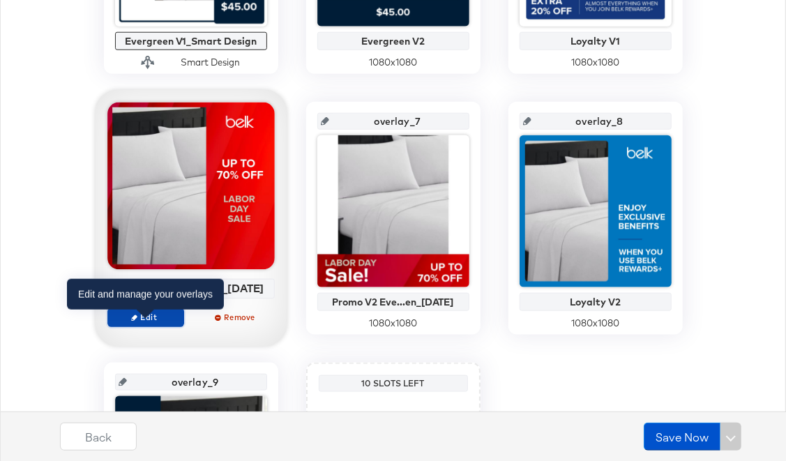
click at [145, 322] on span "Edit" at bounding box center [145, 317] width 64 height 10
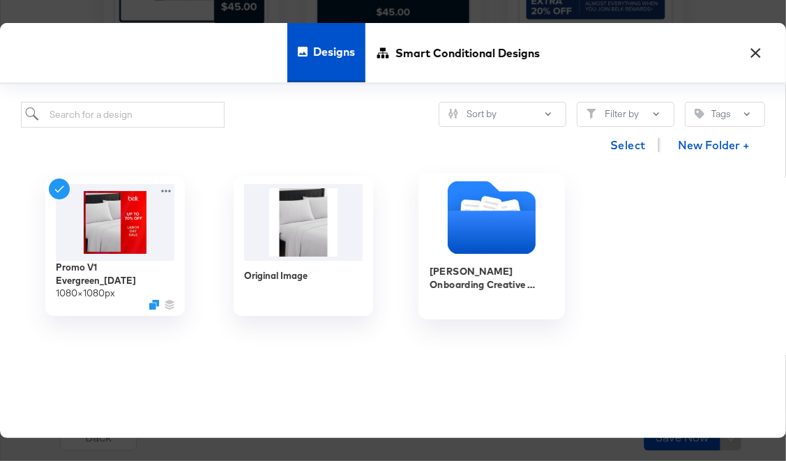
click at [488, 246] on icon "Folder" at bounding box center [492, 232] width 88 height 43
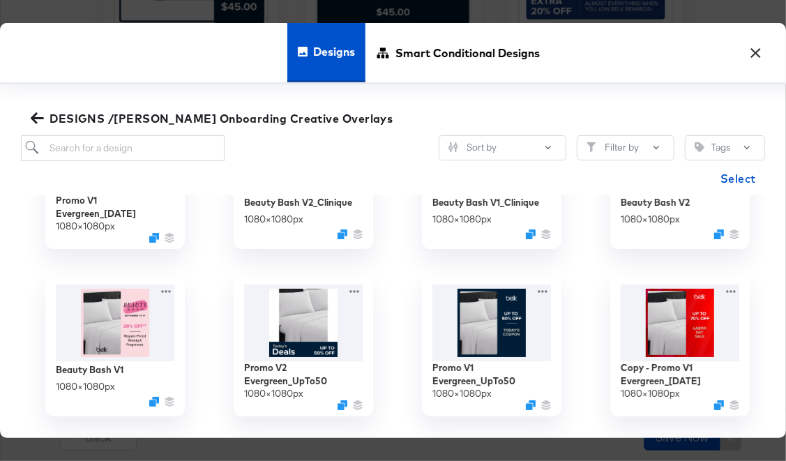
scroll to position [116, 0]
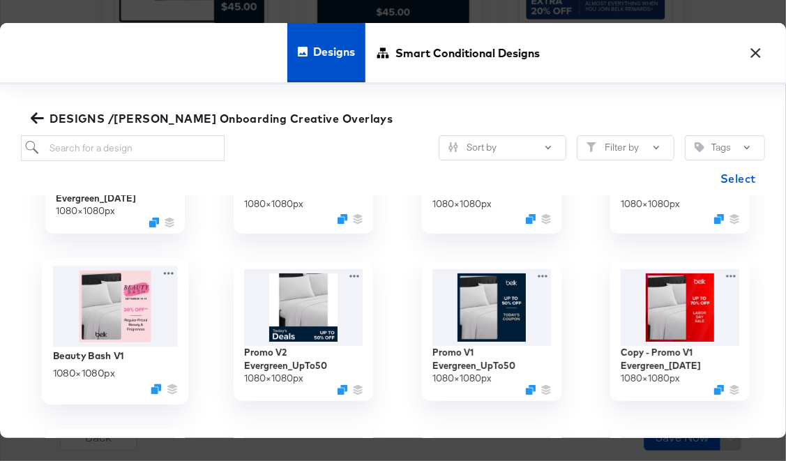
click at [144, 289] on img at bounding box center [115, 306] width 125 height 80
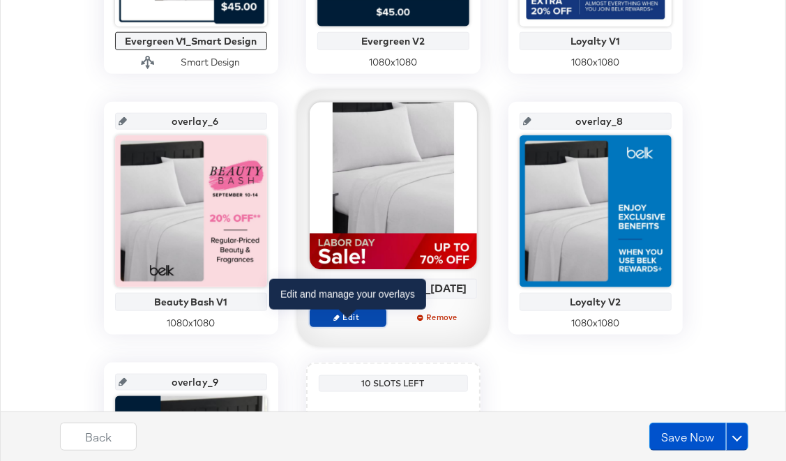
click at [346, 322] on span "Edit" at bounding box center [347, 317] width 64 height 10
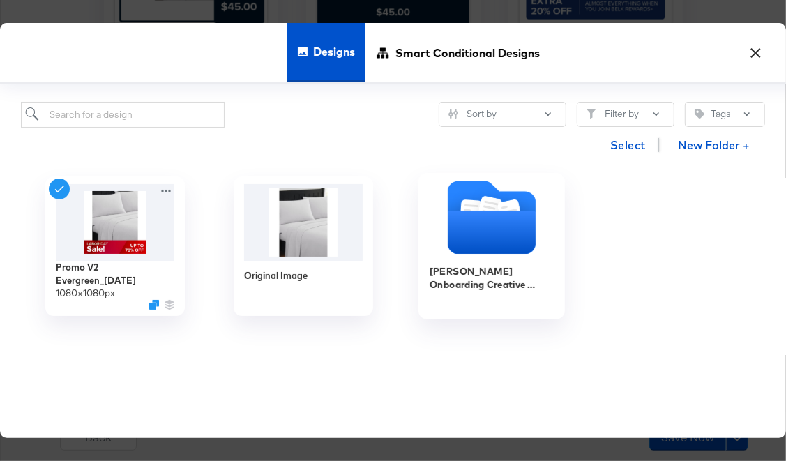
click at [497, 227] on icon "Folder" at bounding box center [492, 232] width 88 height 43
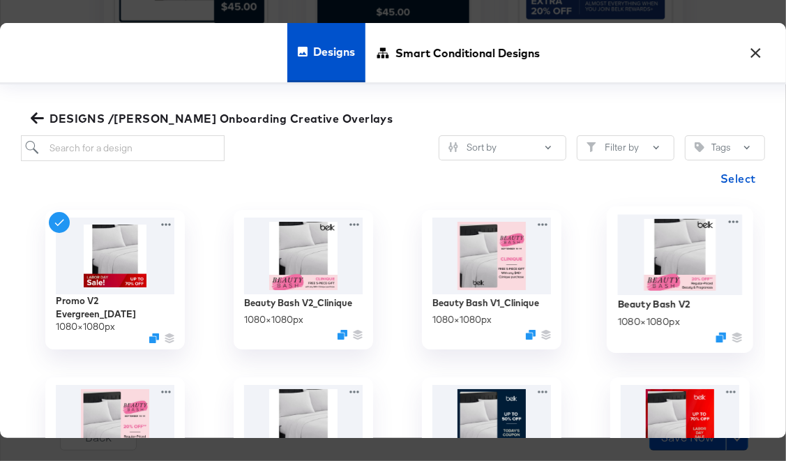
click at [677, 250] on img at bounding box center [680, 254] width 125 height 80
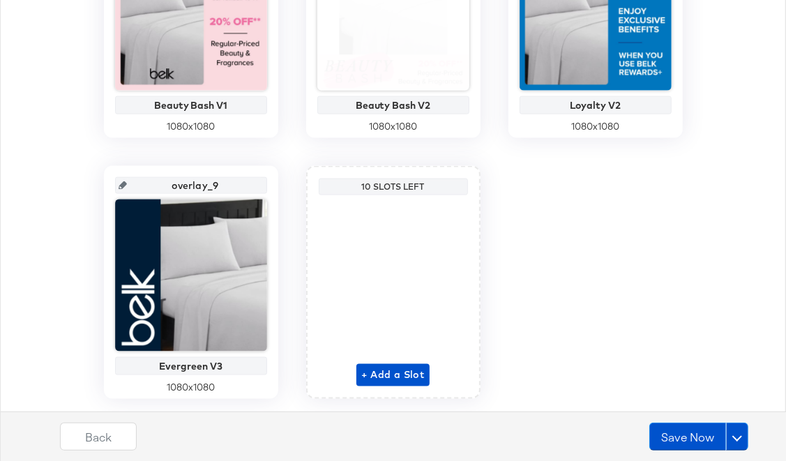
scroll to position [959, 0]
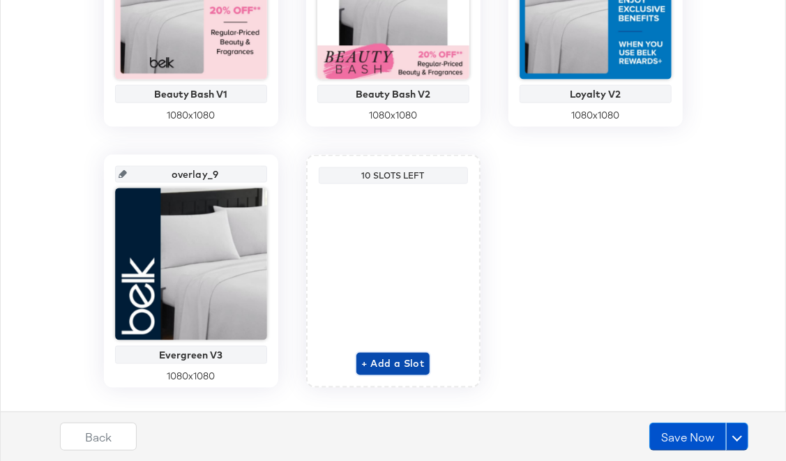
click at [402, 359] on span "+ Add a Slot" at bounding box center [393, 363] width 63 height 17
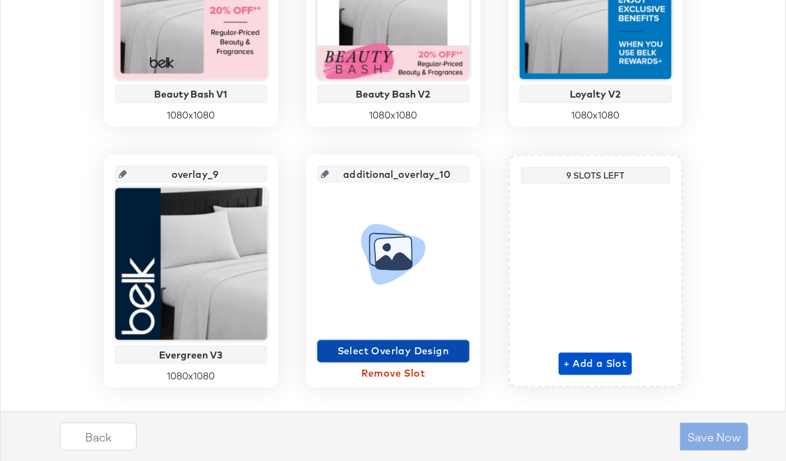
click at [401, 346] on span "Select Overlay Design" at bounding box center [393, 351] width 141 height 17
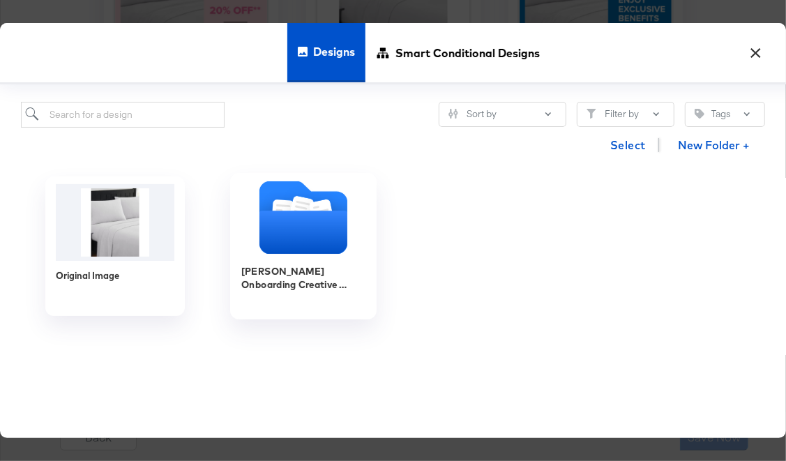
click at [329, 225] on icon "Folder" at bounding box center [304, 232] width 88 height 43
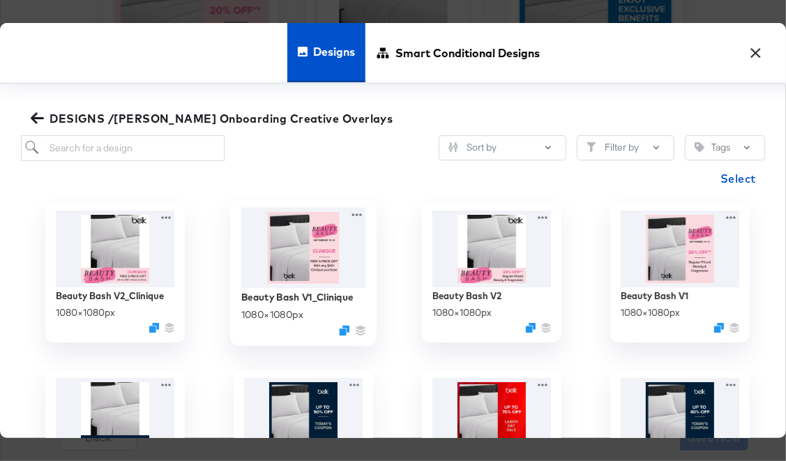
scroll to position [4, 0]
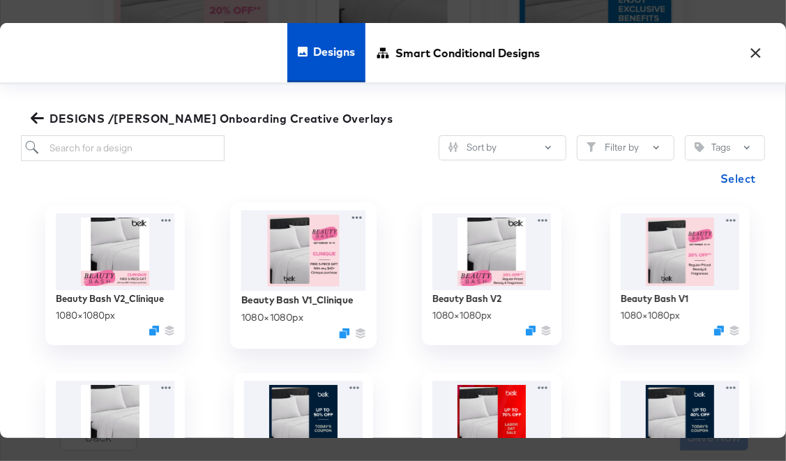
click at [319, 255] on img at bounding box center [303, 250] width 125 height 80
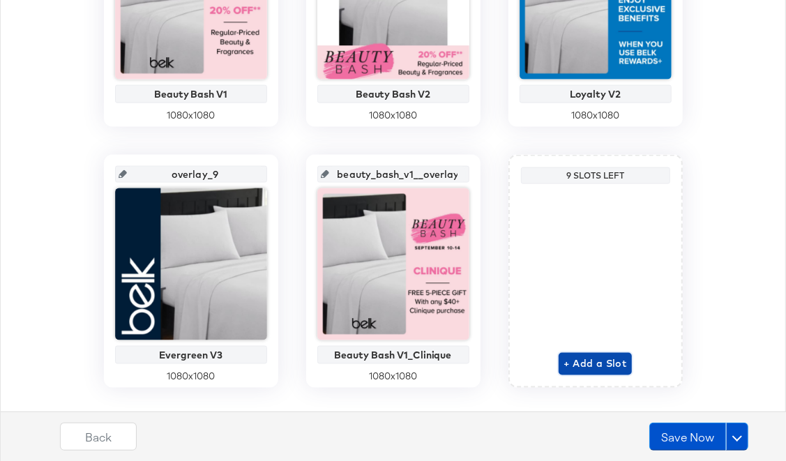
click at [587, 361] on span "+ Add a Slot" at bounding box center [595, 363] width 63 height 17
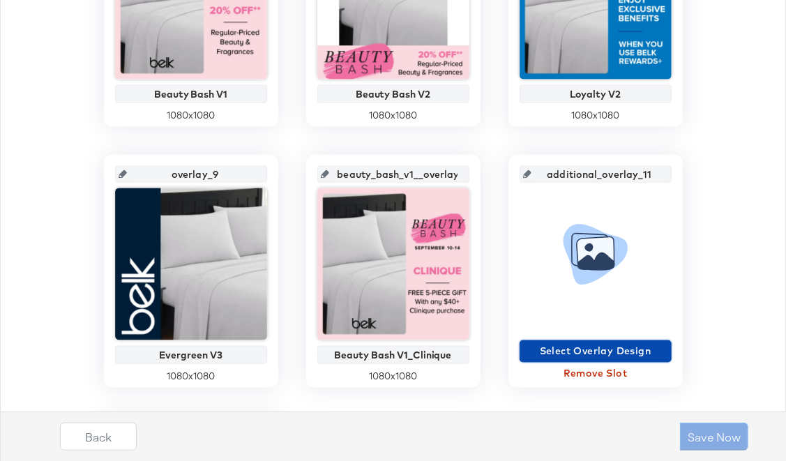
click at [594, 348] on span "Select Overlay Design" at bounding box center [595, 351] width 141 height 17
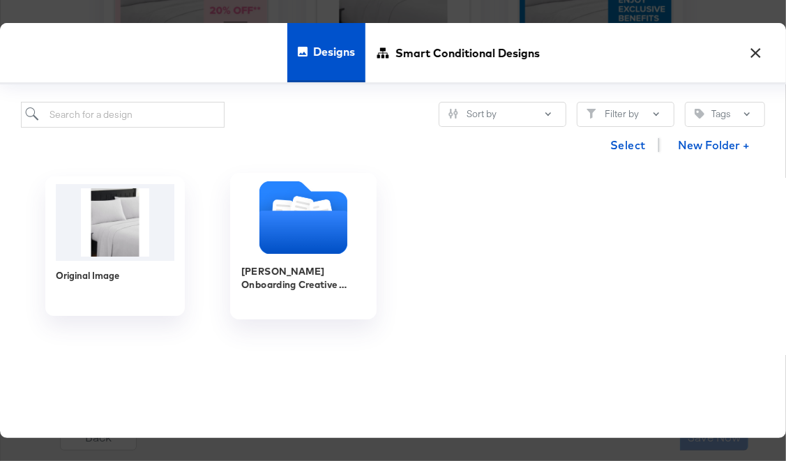
click at [313, 232] on icon "Folder" at bounding box center [304, 232] width 88 height 43
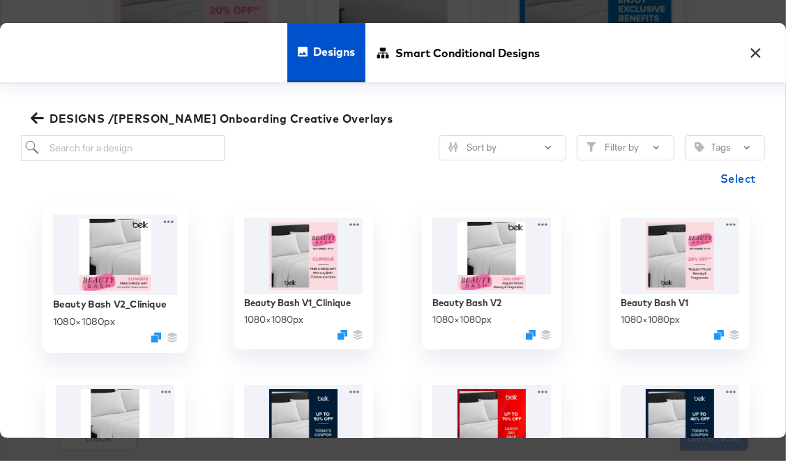
click at [117, 238] on img at bounding box center [115, 254] width 125 height 80
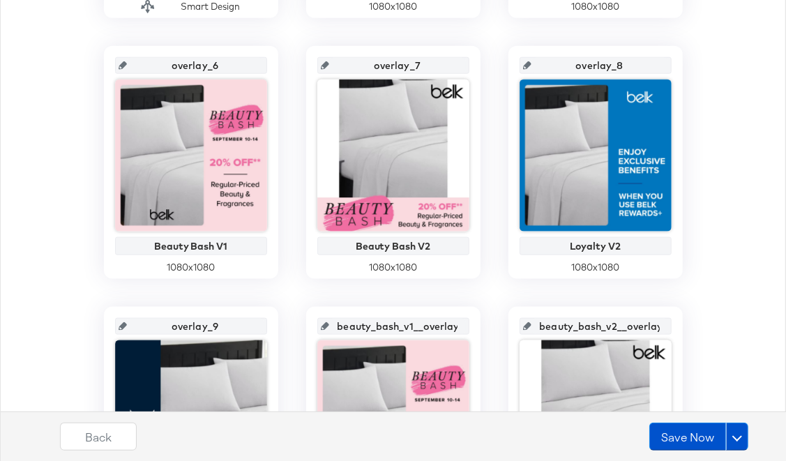
scroll to position [788, 0]
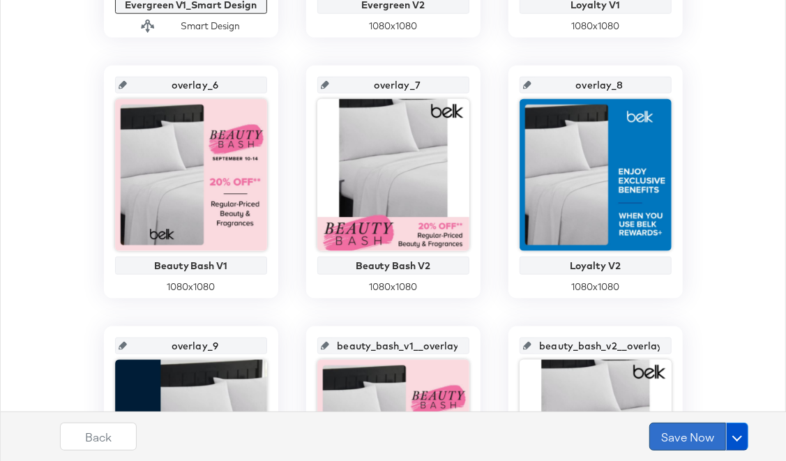
click at [703, 433] on button "Save Now" at bounding box center [687, 437] width 77 height 28
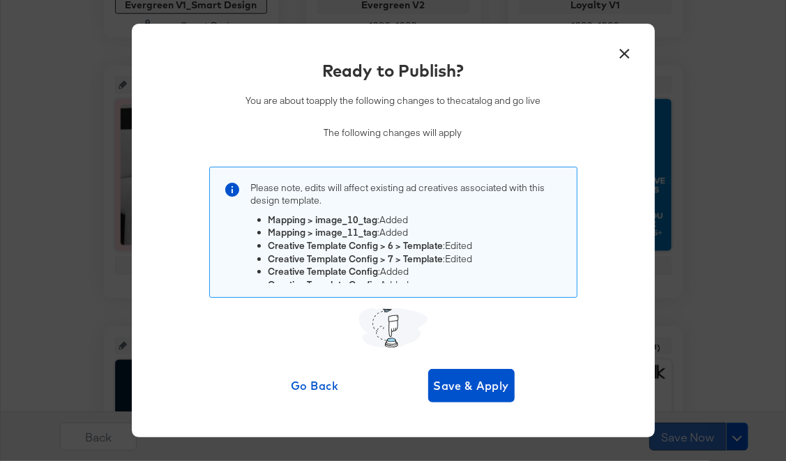
scroll to position [0, 0]
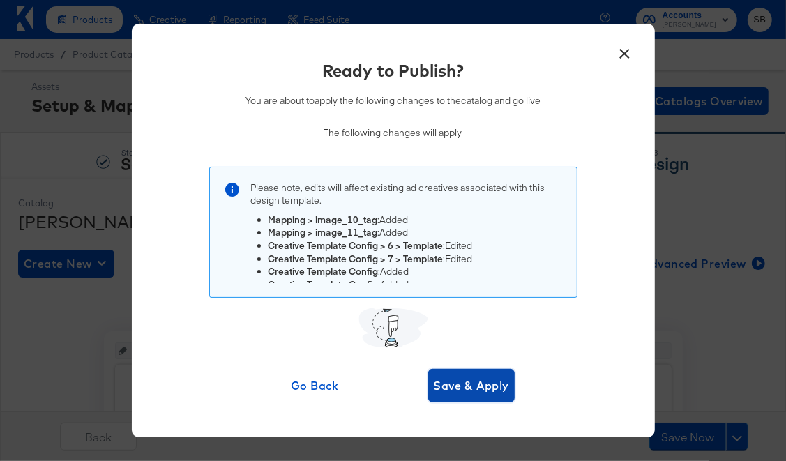
click at [485, 382] on span "Save & Apply" at bounding box center [472, 386] width 76 height 20
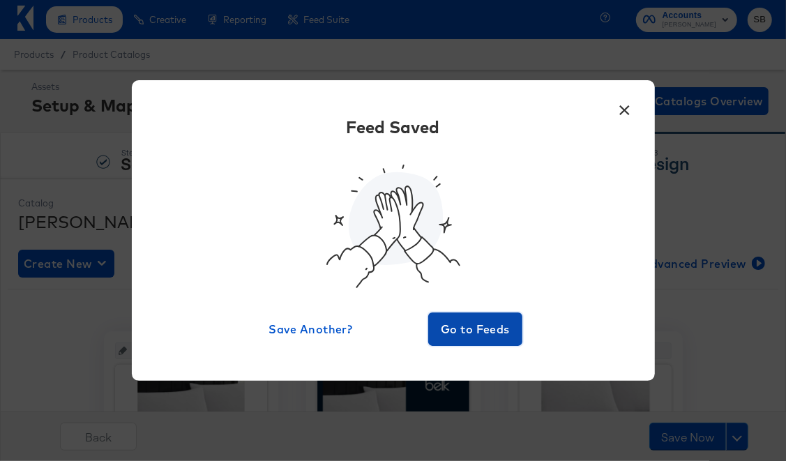
click at [473, 328] on span "Go to Feeds" at bounding box center [476, 330] width 84 height 20
